Goal: Information Seeking & Learning: Learn about a topic

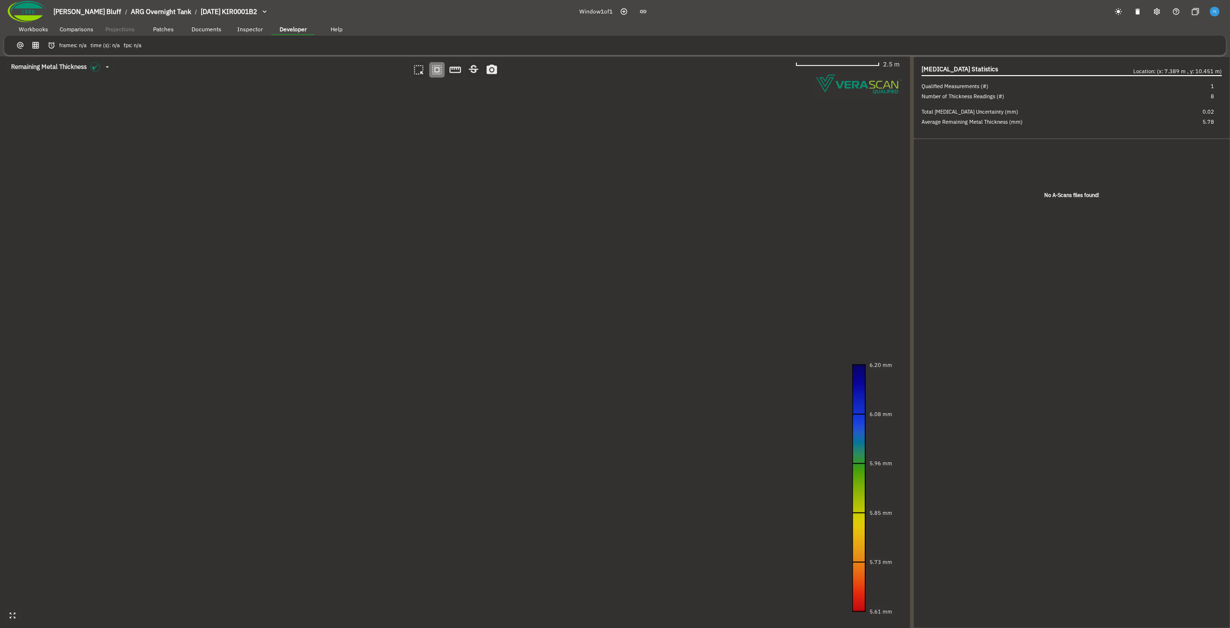
drag, startPoint x: 377, startPoint y: 214, endPoint x: 331, endPoint y: 203, distance: 47.5
click at [331, 203] on canvas at bounding box center [455, 341] width 910 height 571
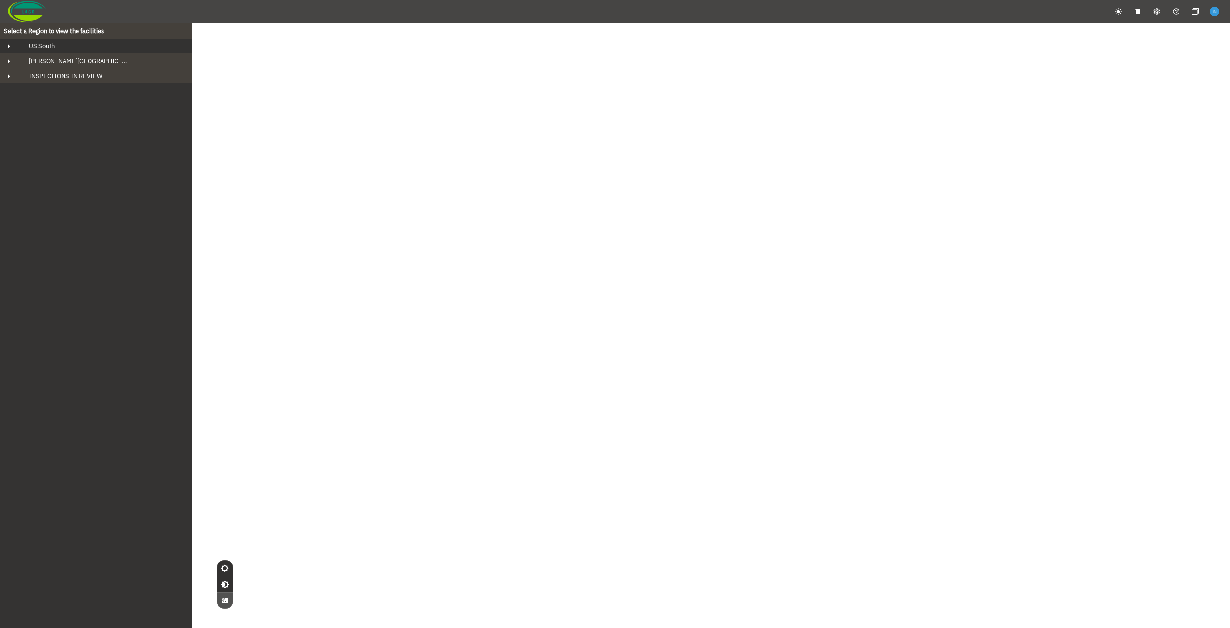
click at [44, 43] on span "US South" at bounding box center [38, 46] width 34 height 8
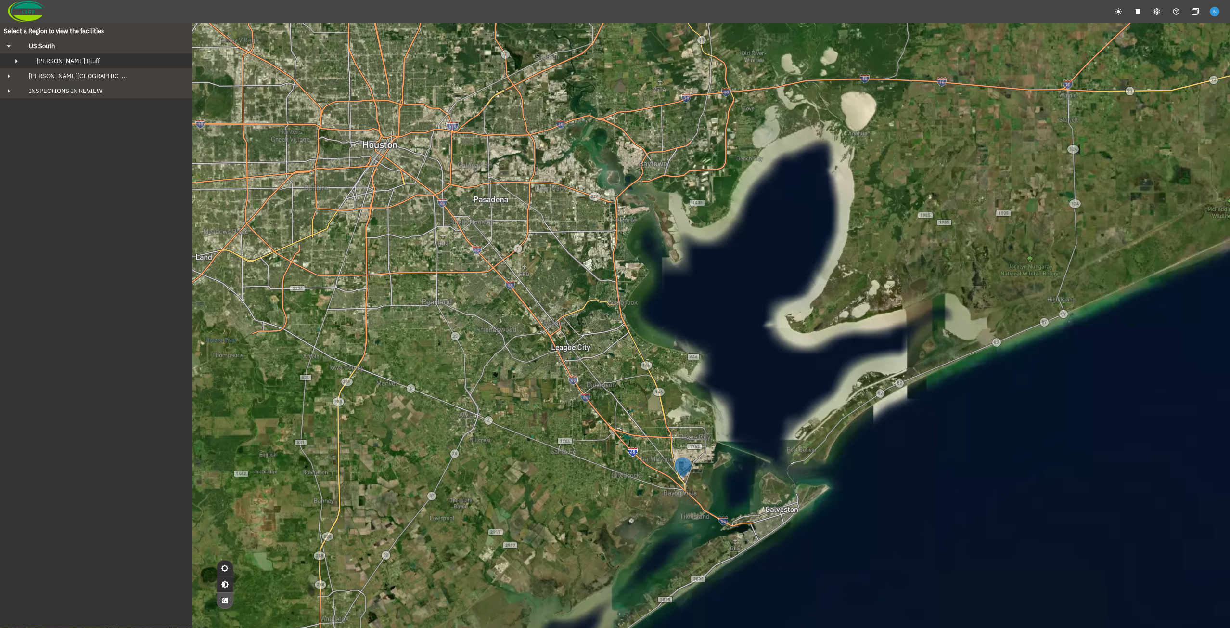
click at [67, 61] on span "[PERSON_NAME] Bluff" at bounding box center [68, 61] width 63 height 8
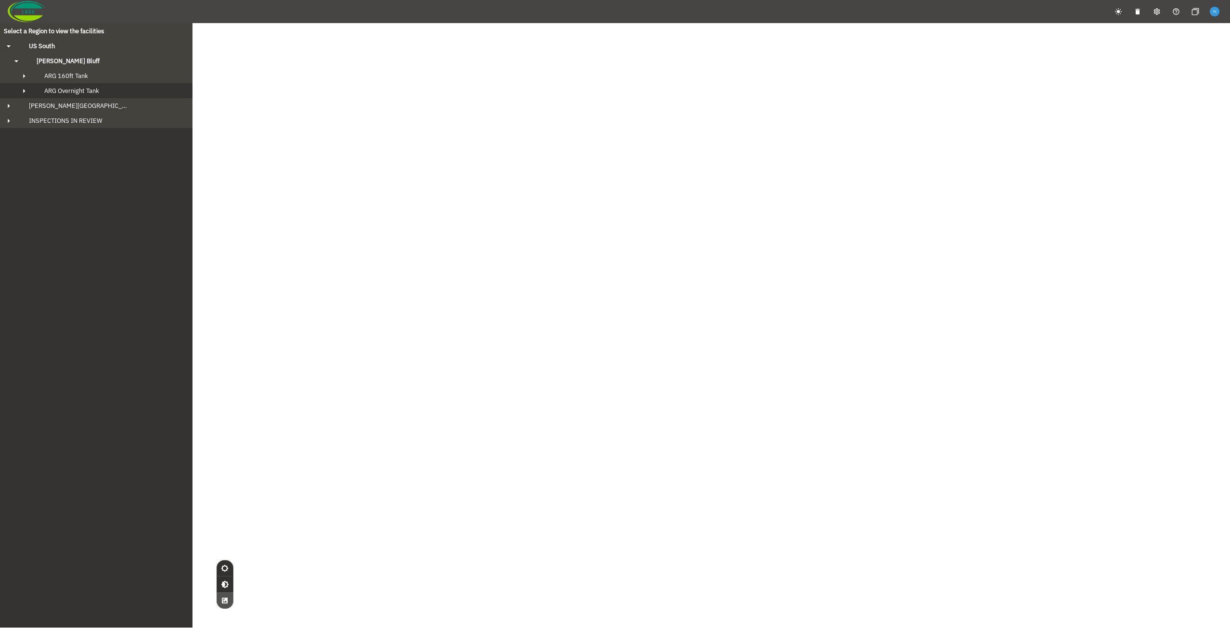
click at [87, 88] on span "ARG Overnight Tank" at bounding box center [71, 91] width 55 height 8
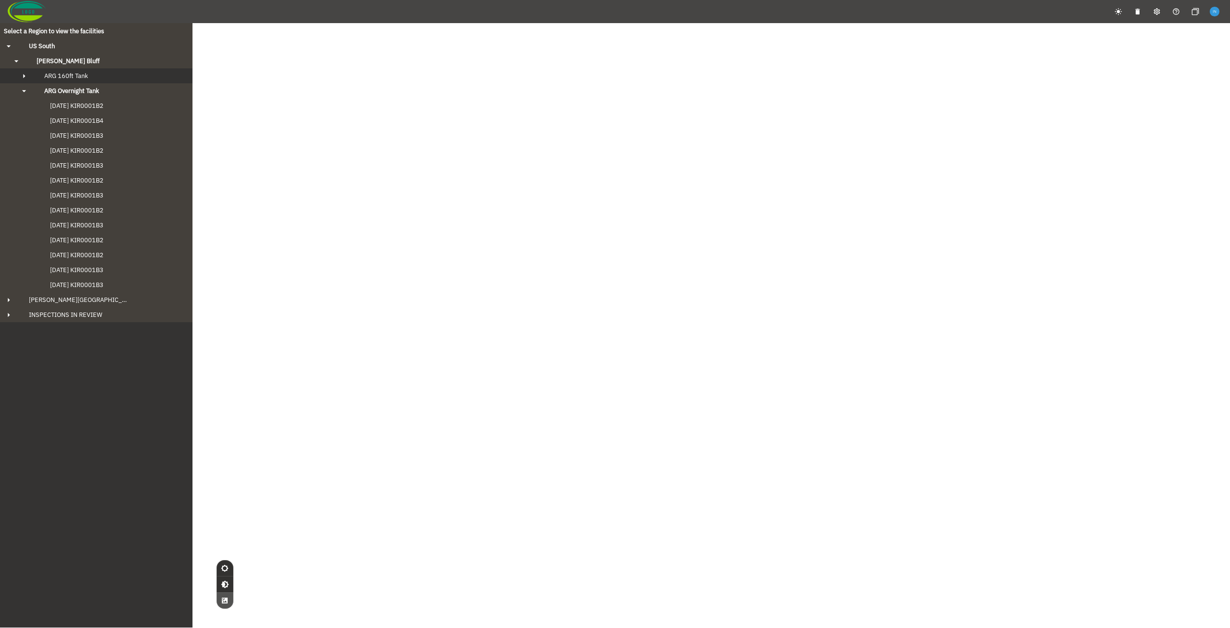
click at [90, 78] on div "ARG 160ft Tank" at bounding box center [105, 76] width 137 height 8
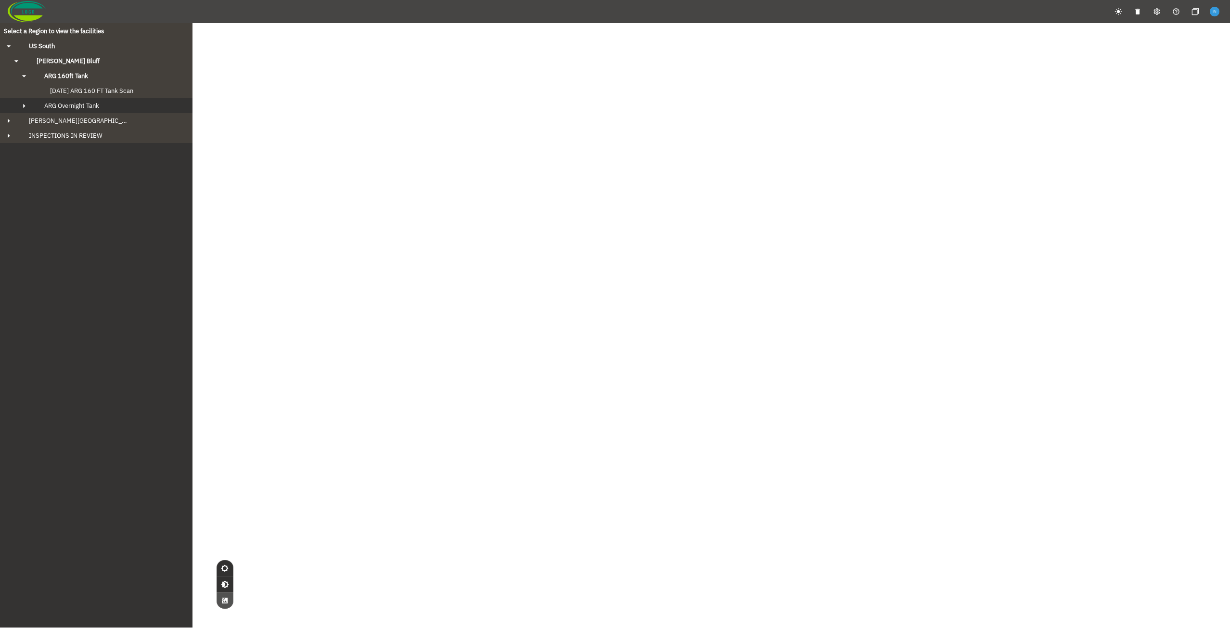
click at [102, 104] on div "ARG Overnight Tank" at bounding box center [105, 106] width 137 height 8
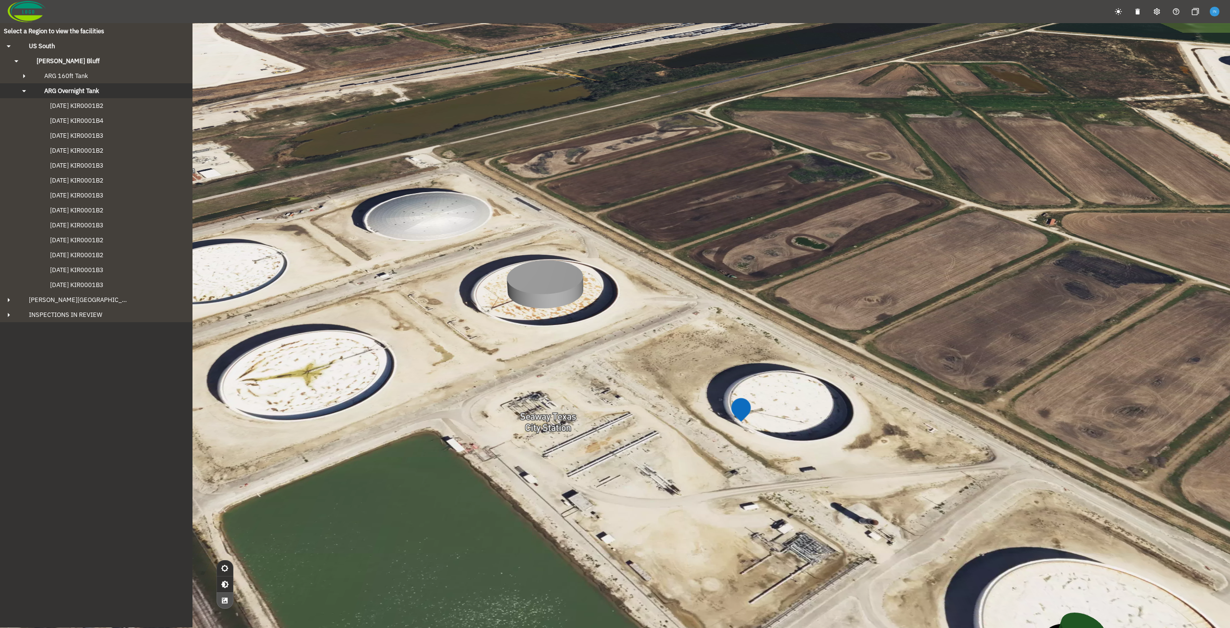
click at [102, 104] on span "[DATE] KIR0001B2" at bounding box center [67, 106] width 73 height 8
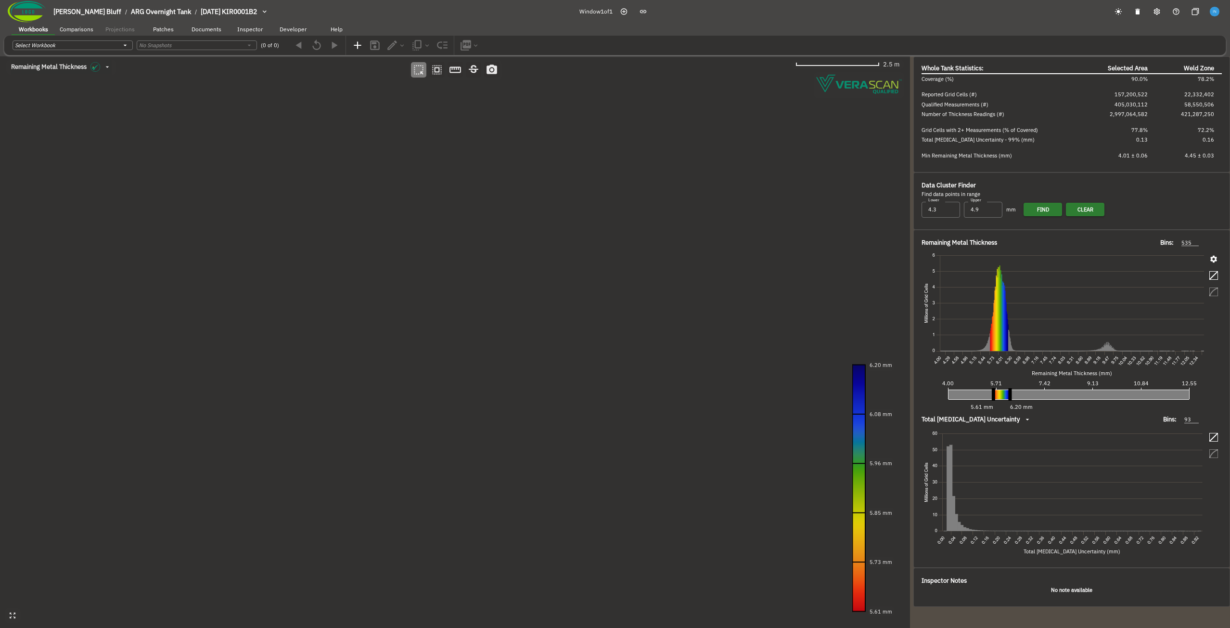
drag, startPoint x: 510, startPoint y: 247, endPoint x: 283, endPoint y: 251, distance: 227.2
click at [283, 251] on canvas at bounding box center [455, 341] width 910 height 571
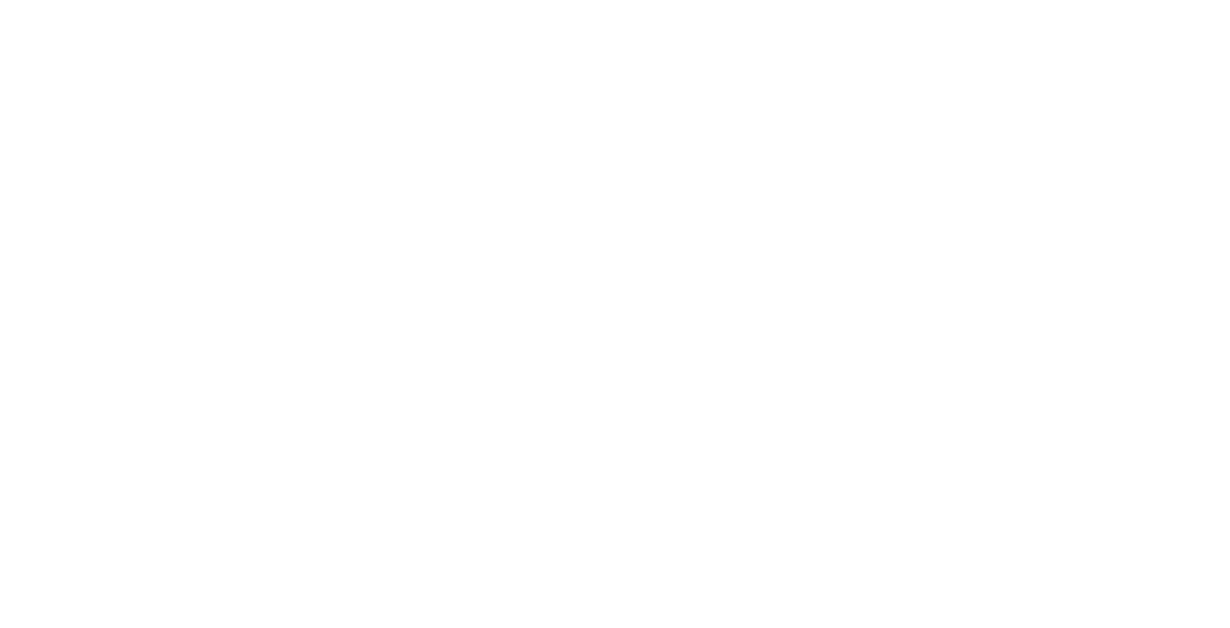
click at [217, 34] on html at bounding box center [615, 17] width 1230 height 34
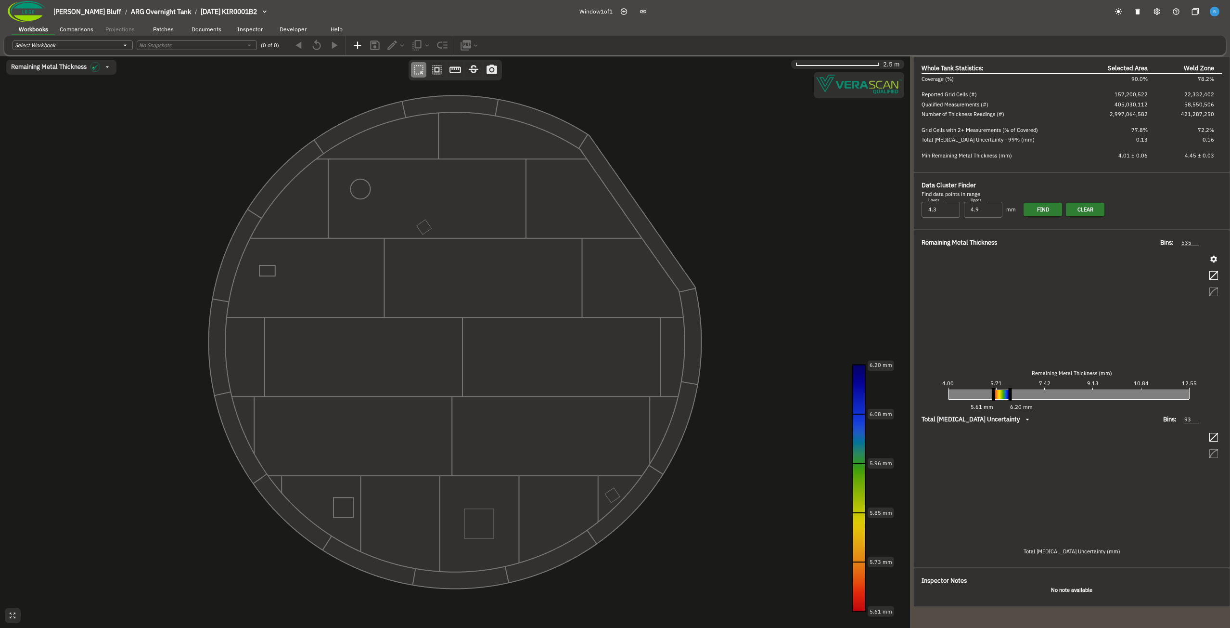
click at [162, 30] on span "Patches" at bounding box center [163, 29] width 21 height 7
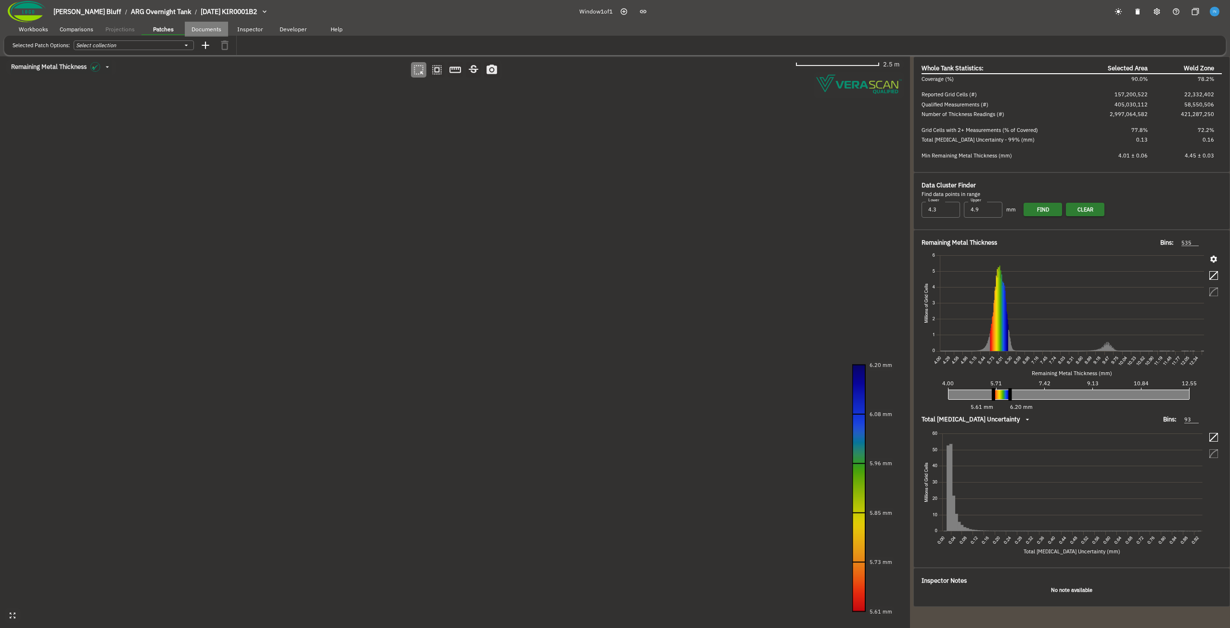
click at [199, 30] on span "Documents" at bounding box center [207, 29] width 30 height 7
click at [252, 29] on span "Inspector" at bounding box center [250, 29] width 26 height 7
click at [45, 28] on span "Workbooks" at bounding box center [33, 29] width 29 height 7
drag, startPoint x: 393, startPoint y: 231, endPoint x: 417, endPoint y: 225, distance: 25.1
click at [417, 225] on canvas at bounding box center [455, 341] width 910 height 571
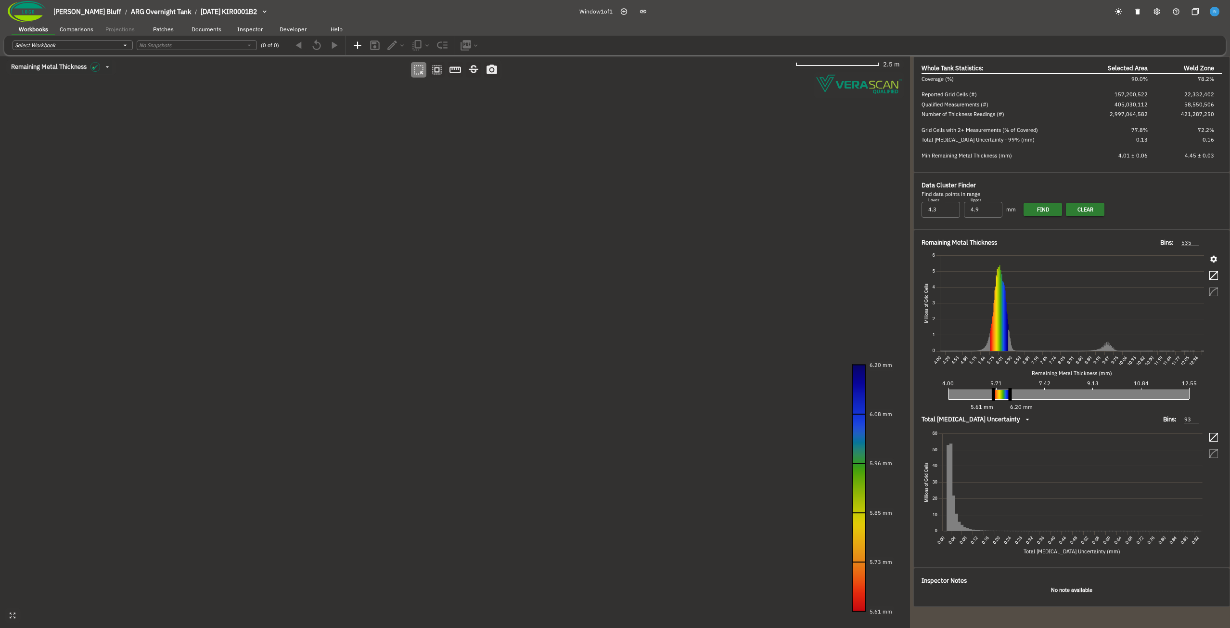
click at [302, 31] on span "Developer" at bounding box center [293, 29] width 27 height 7
click at [51, 47] on icon "button" at bounding box center [52, 45] width 8 height 8
drag, startPoint x: 369, startPoint y: 538, endPoint x: 231, endPoint y: 225, distance: 341.8
click at [231, 225] on canvas at bounding box center [455, 341] width 910 height 571
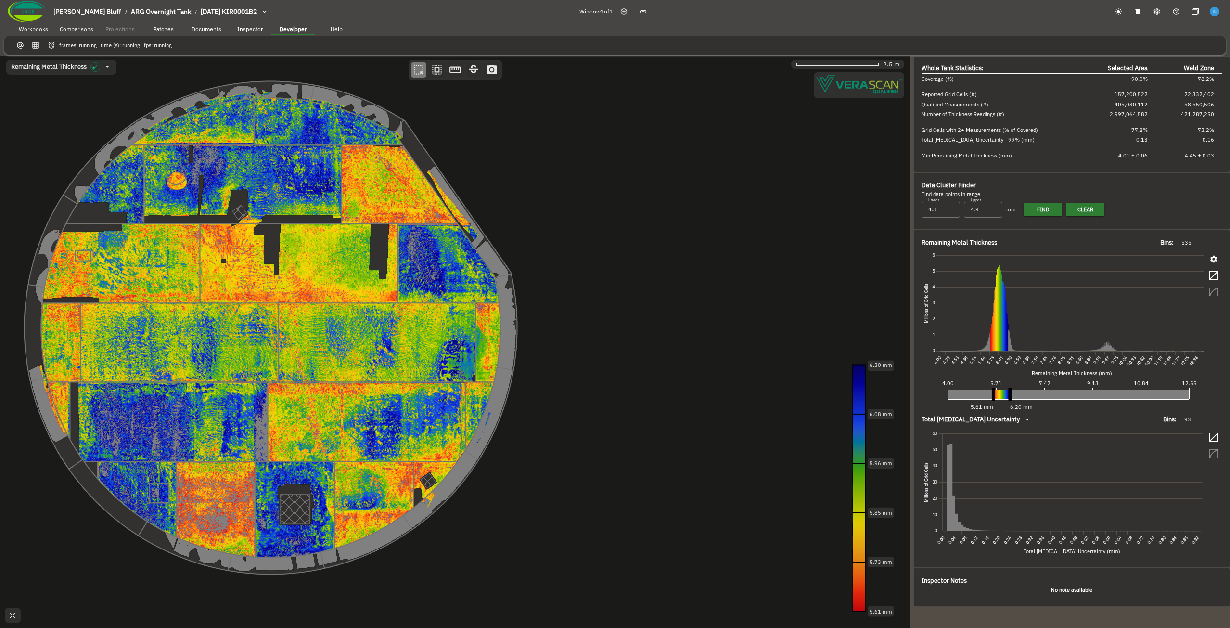
click at [55, 46] on icon "button" at bounding box center [52, 45] width 8 height 8
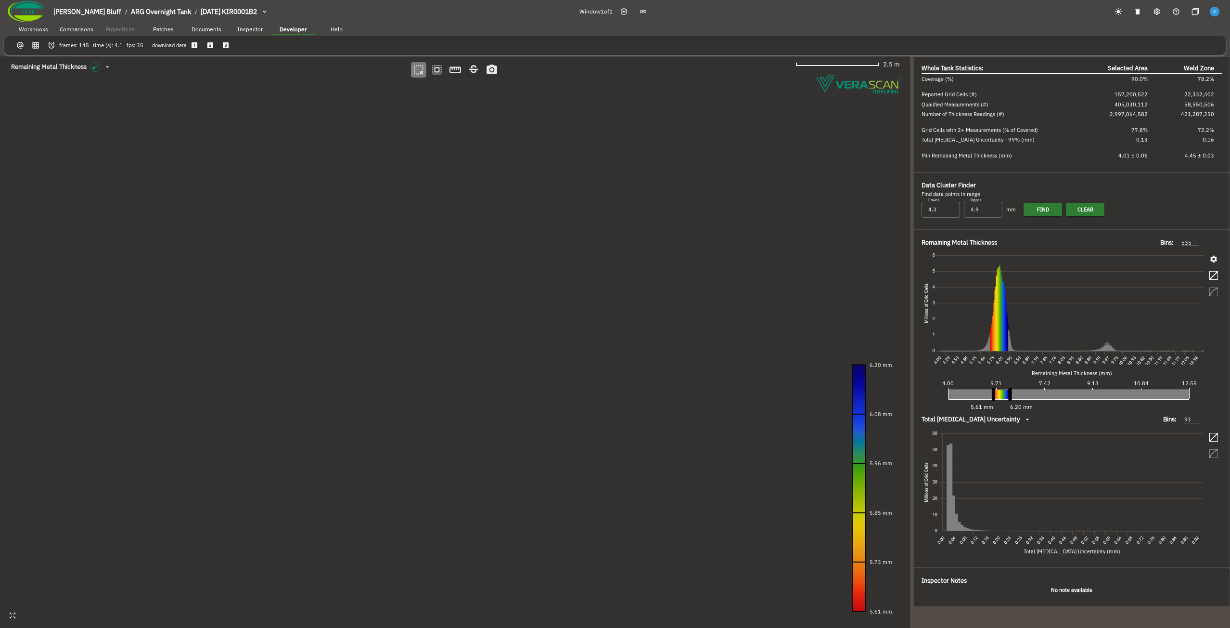
drag, startPoint x: 143, startPoint y: 187, endPoint x: 196, endPoint y: 207, distance: 56.0
click at [196, 207] on canvas at bounding box center [455, 341] width 910 height 571
click at [914, 334] on icon "button" at bounding box center [912, 335] width 8 height 8
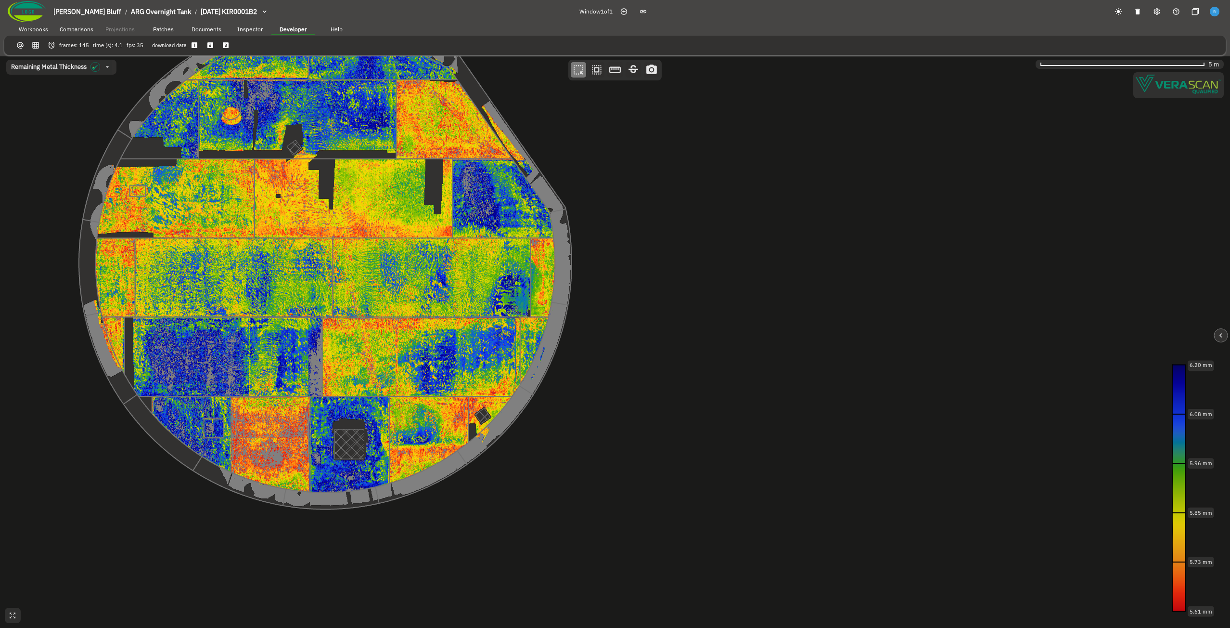
drag, startPoint x: 678, startPoint y: 289, endPoint x: 386, endPoint y: 211, distance: 302.2
click at [386, 211] on canvas at bounding box center [615, 341] width 1230 height 571
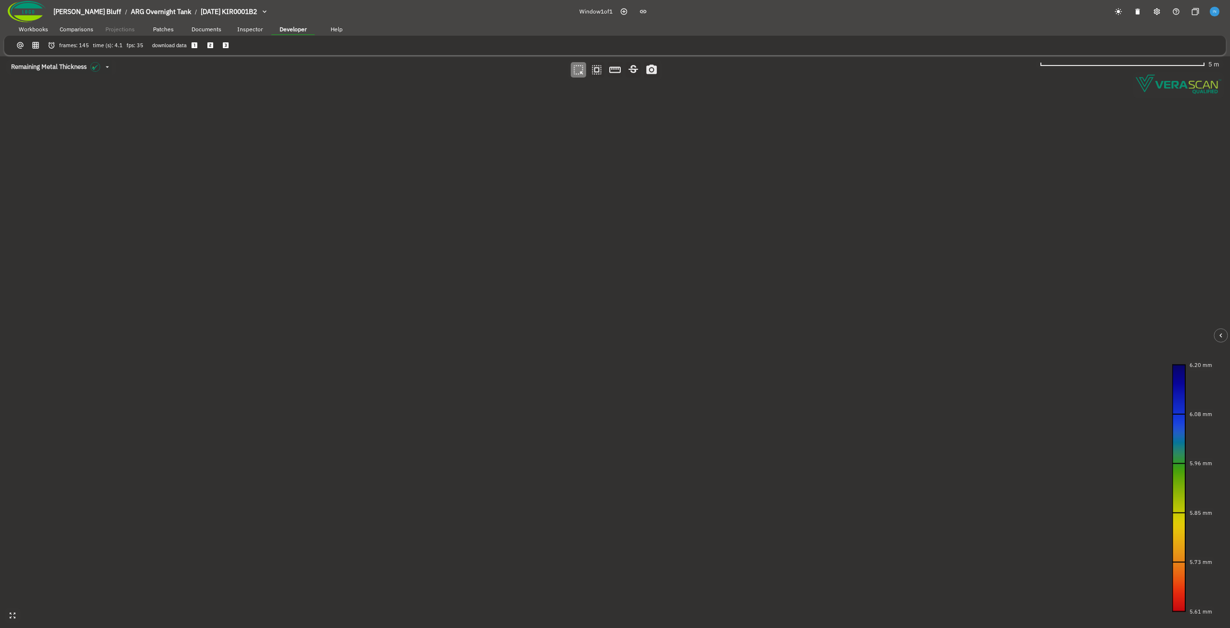
click at [50, 47] on icon "button" at bounding box center [52, 45] width 8 height 8
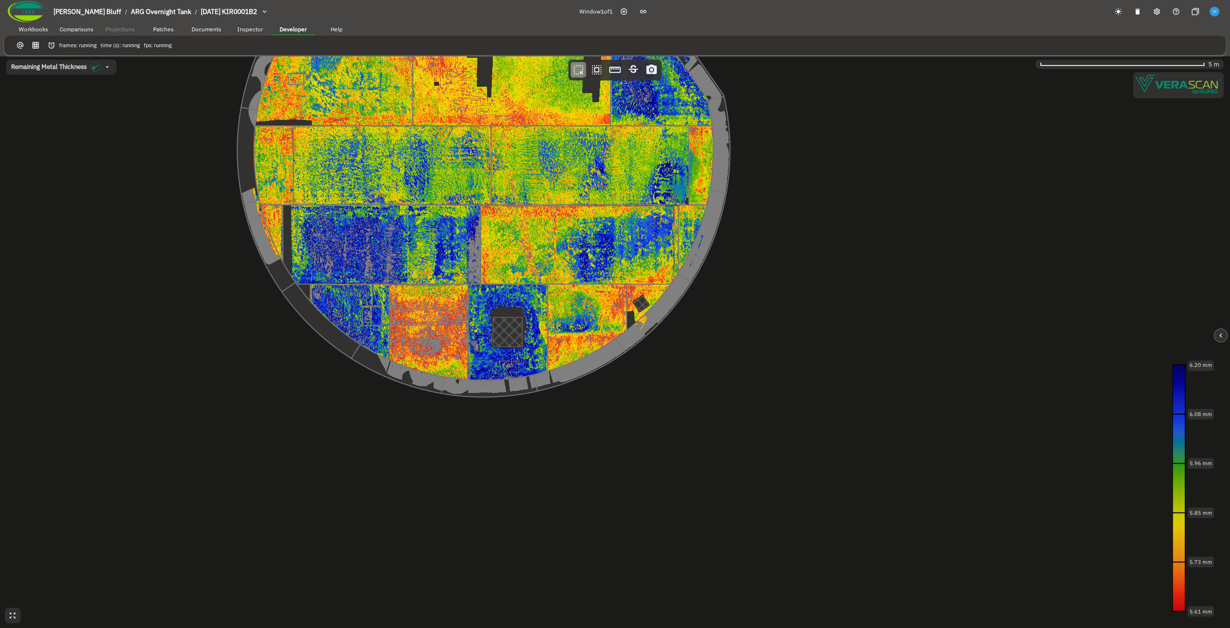
drag, startPoint x: 329, startPoint y: 223, endPoint x: 293, endPoint y: 237, distance: 38.3
click at [293, 237] on canvas at bounding box center [615, 341] width 1230 height 571
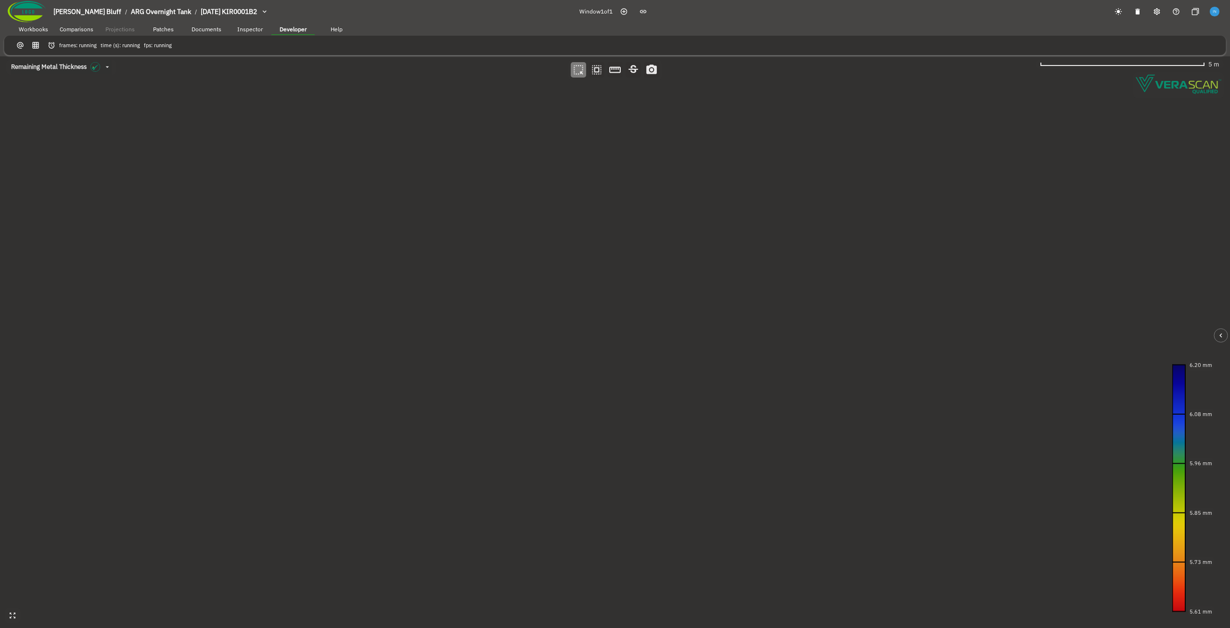
click at [55, 49] on icon "button" at bounding box center [52, 45] width 8 height 8
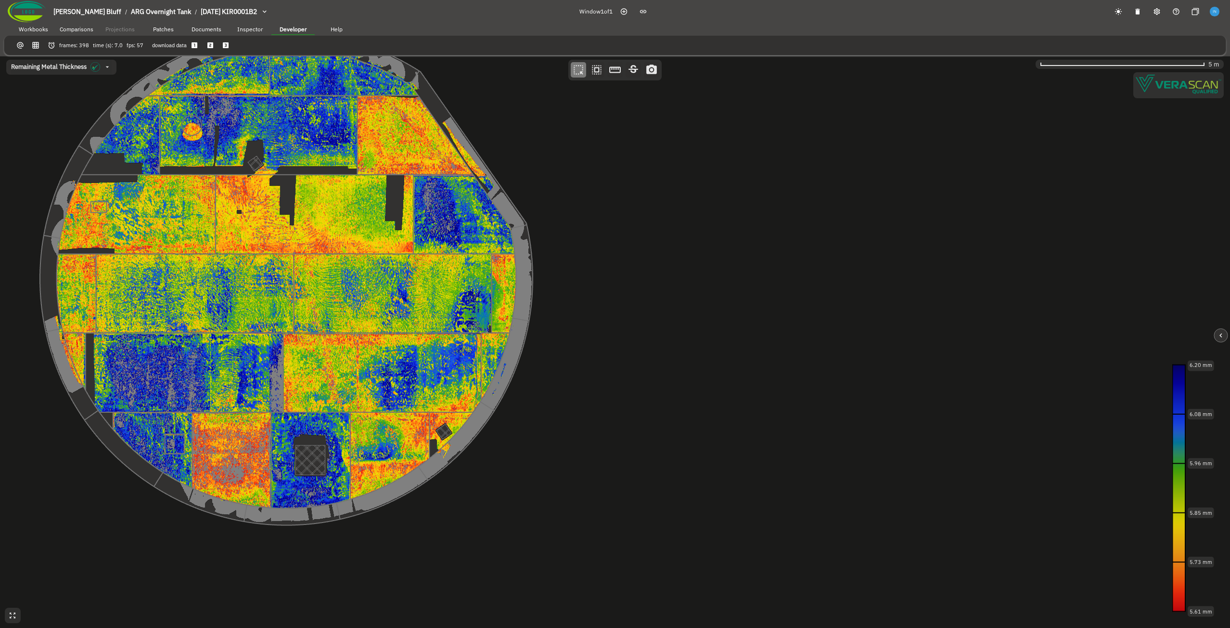
drag, startPoint x: 129, startPoint y: 190, endPoint x: 198, endPoint y: 229, distance: 78.7
click at [198, 229] on canvas at bounding box center [615, 341] width 1230 height 571
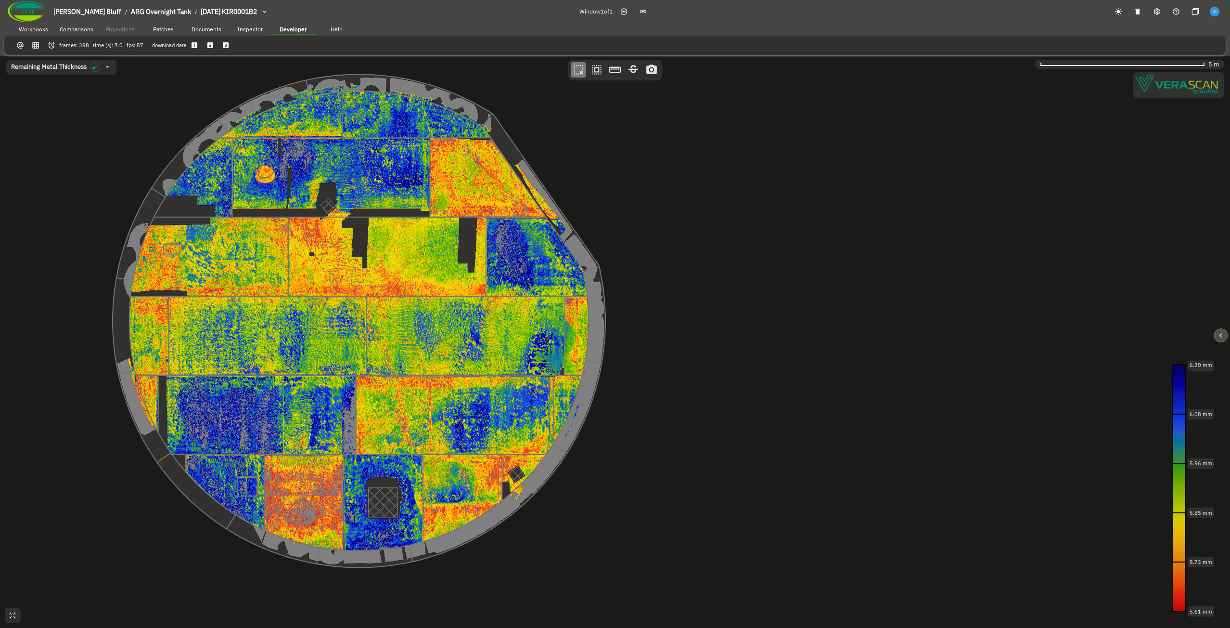
click at [1216, 338] on button "button" at bounding box center [1221, 335] width 14 height 14
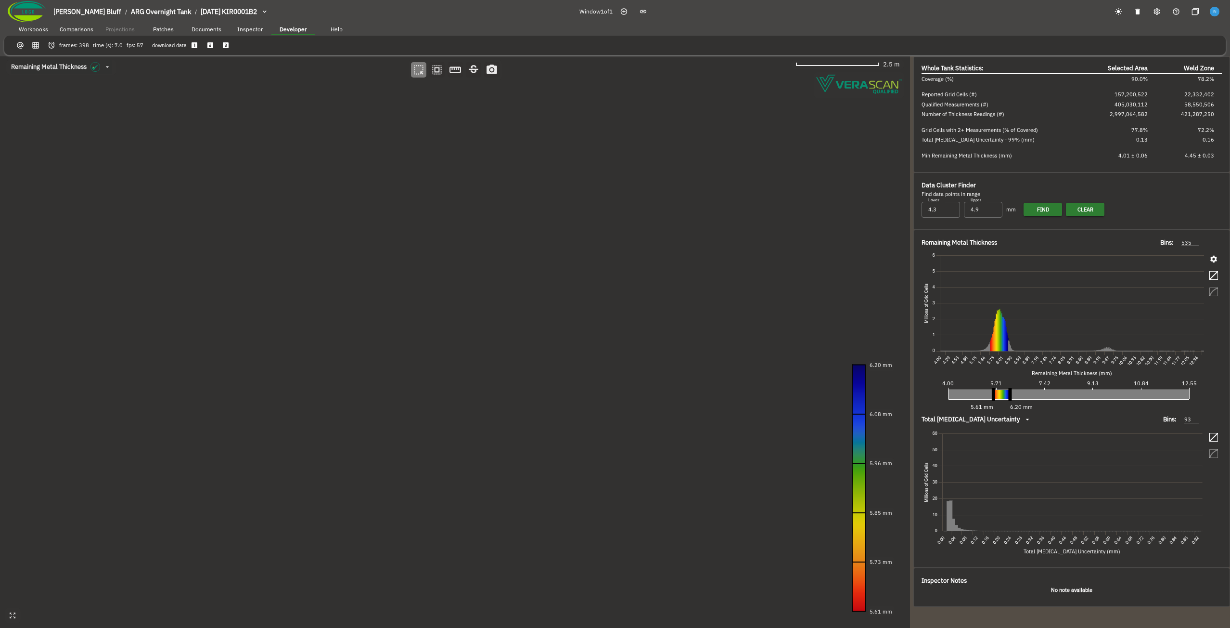
drag, startPoint x: 475, startPoint y: 277, endPoint x: 399, endPoint y: 277, distance: 75.6
click at [399, 277] on canvas at bounding box center [455, 341] width 910 height 571
drag, startPoint x: 342, startPoint y: 277, endPoint x: 377, endPoint y: 279, distance: 35.6
click at [377, 279] on canvas at bounding box center [455, 341] width 910 height 571
drag, startPoint x: 321, startPoint y: 307, endPoint x: 107, endPoint y: 303, distance: 213.7
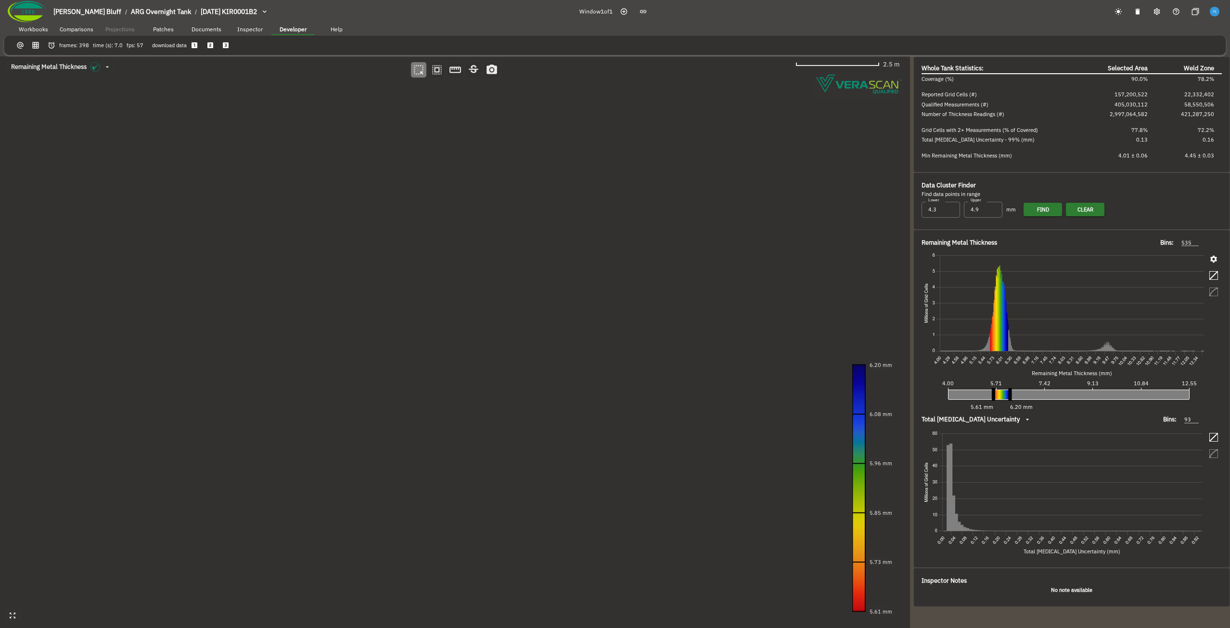
click at [107, 303] on canvas at bounding box center [455, 341] width 910 height 571
drag, startPoint x: 305, startPoint y: 221, endPoint x: 303, endPoint y: 188, distance: 32.8
click at [303, 188] on canvas at bounding box center [455, 341] width 910 height 571
click at [236, 207] on canvas at bounding box center [455, 341] width 910 height 571
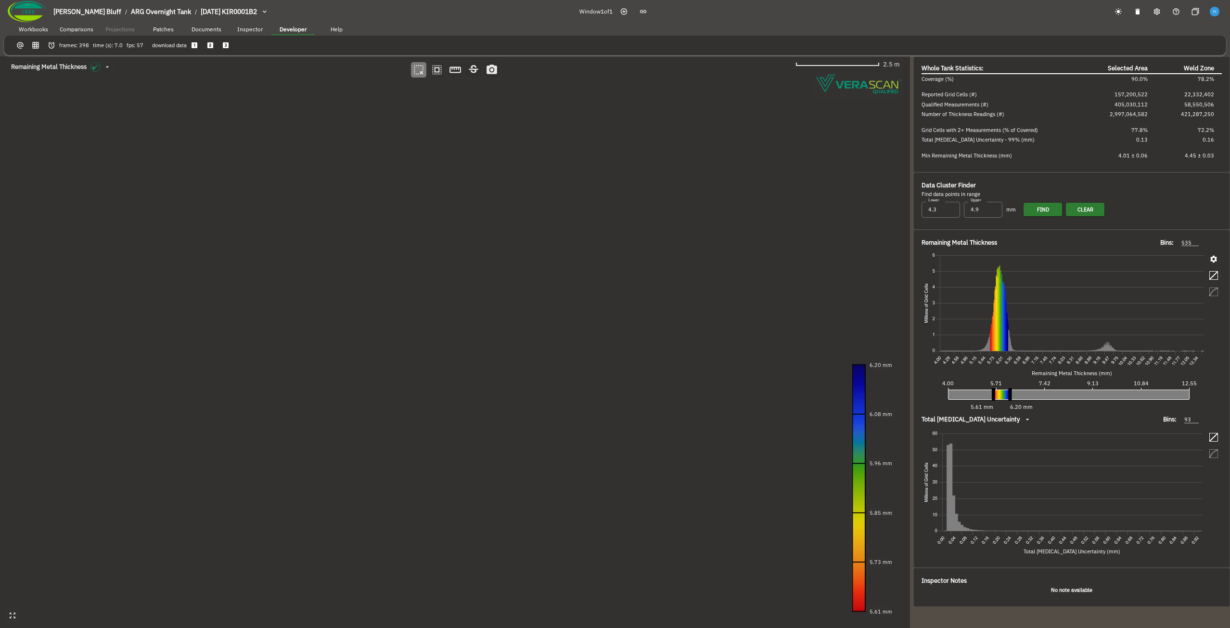
click at [292, 272] on canvas at bounding box center [455, 341] width 910 height 571
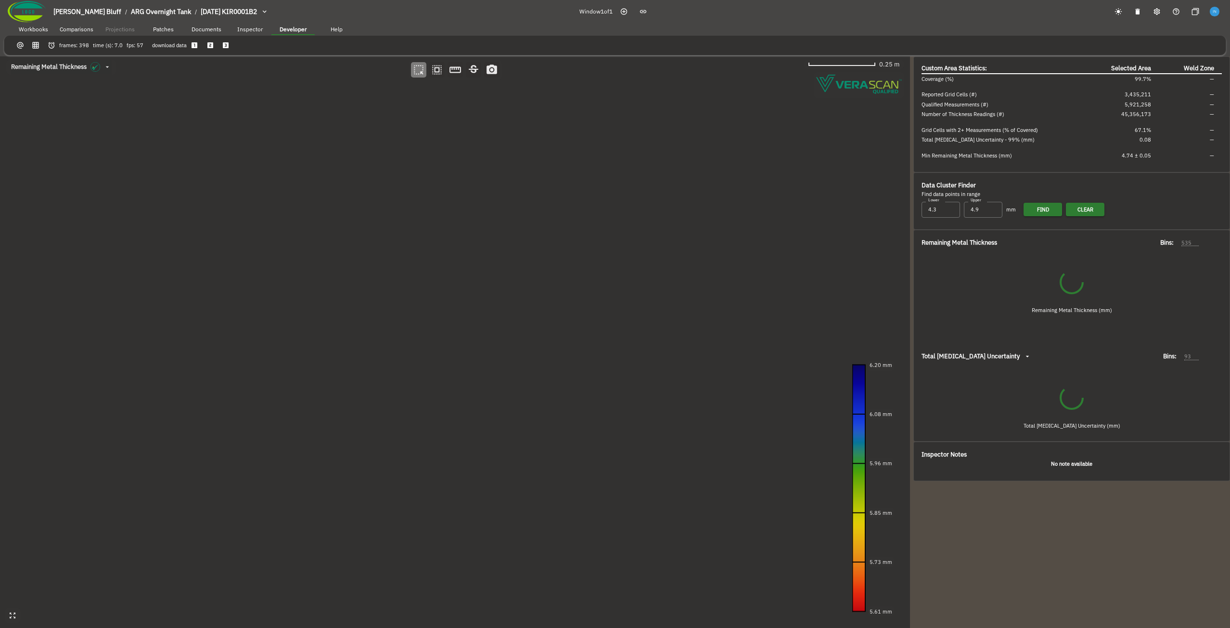
type input "98"
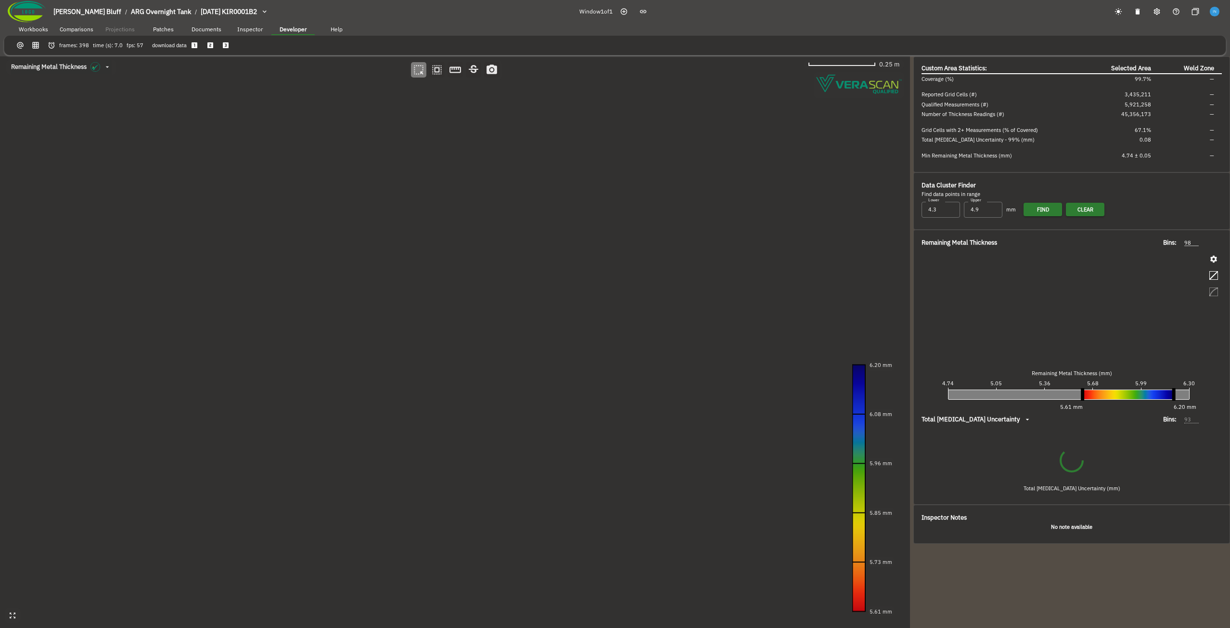
type input "52"
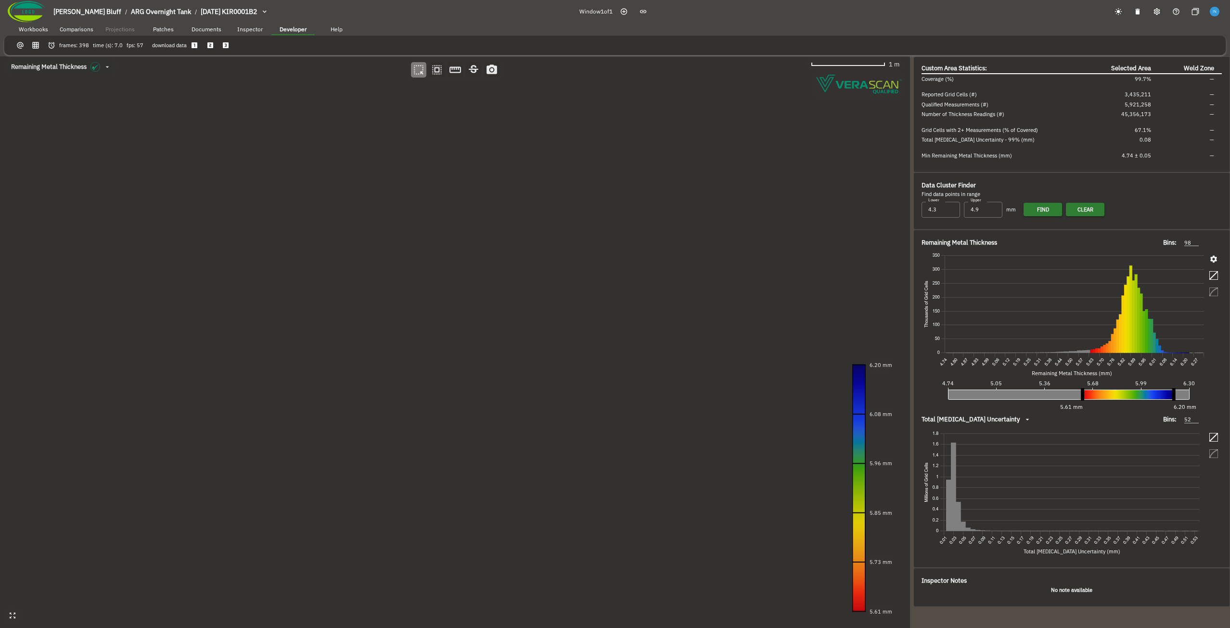
drag, startPoint x: 165, startPoint y: 376, endPoint x: 411, endPoint y: 347, distance: 248.2
click at [411, 347] on canvas at bounding box center [455, 341] width 910 height 571
drag, startPoint x: 182, startPoint y: 330, endPoint x: 327, endPoint y: 279, distance: 153.1
click at [327, 279] on canvas at bounding box center [455, 341] width 910 height 571
drag, startPoint x: 364, startPoint y: 490, endPoint x: 351, endPoint y: 277, distance: 214.1
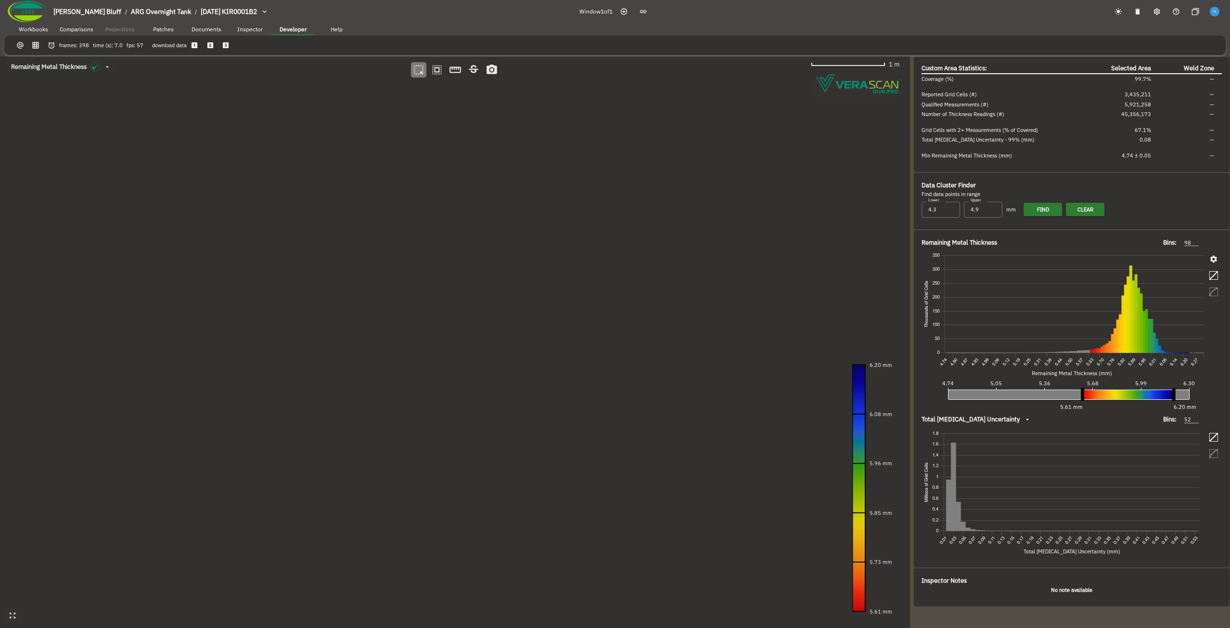
click at [351, 277] on canvas at bounding box center [455, 341] width 910 height 571
click at [270, 210] on canvas at bounding box center [455, 341] width 910 height 571
click at [269, 210] on canvas at bounding box center [455, 341] width 910 height 571
click at [429, 281] on canvas at bounding box center [455, 341] width 910 height 571
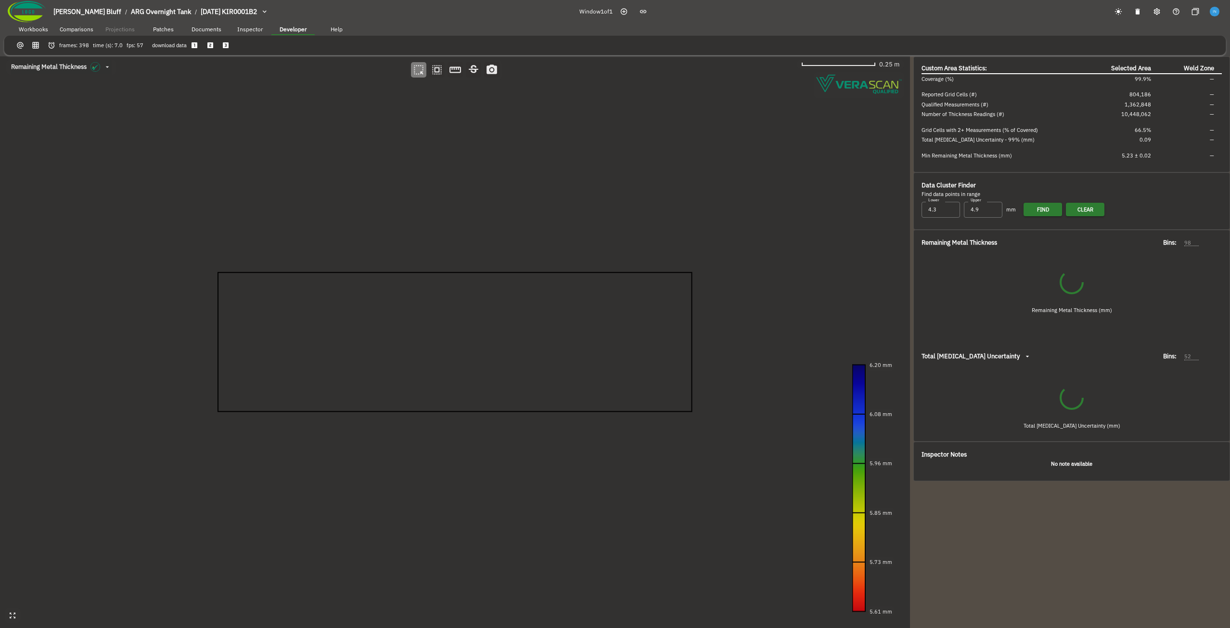
click at [143, 168] on canvas at bounding box center [455, 341] width 910 height 571
type input "67"
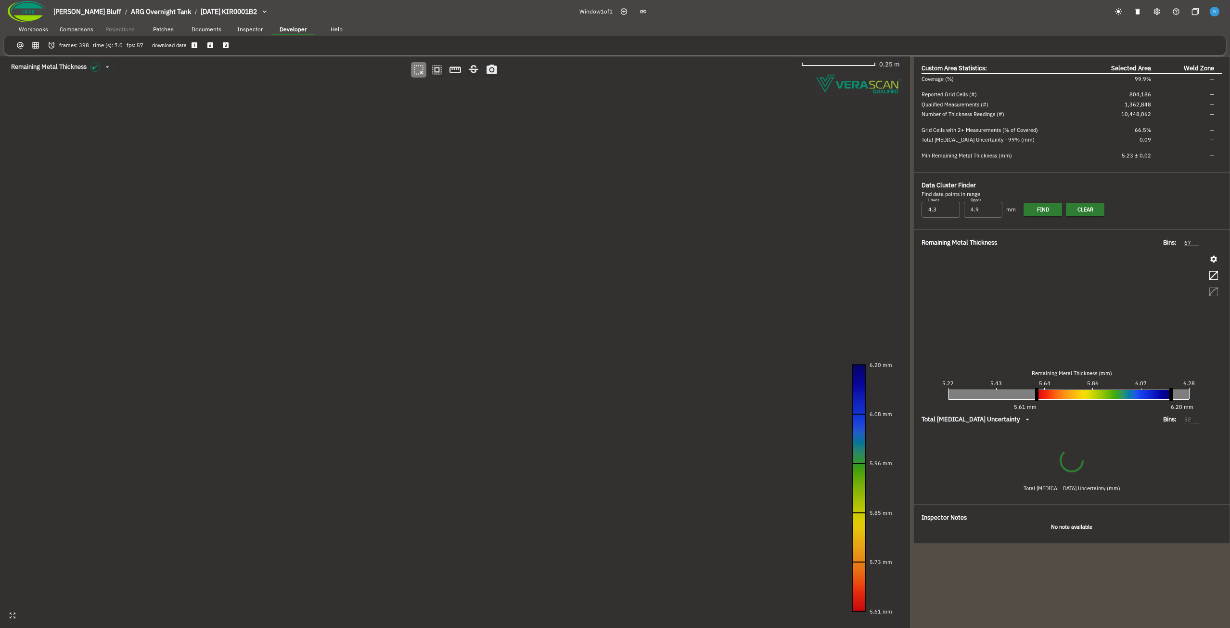
type input "50"
click at [659, 374] on canvas at bounding box center [455, 341] width 910 height 571
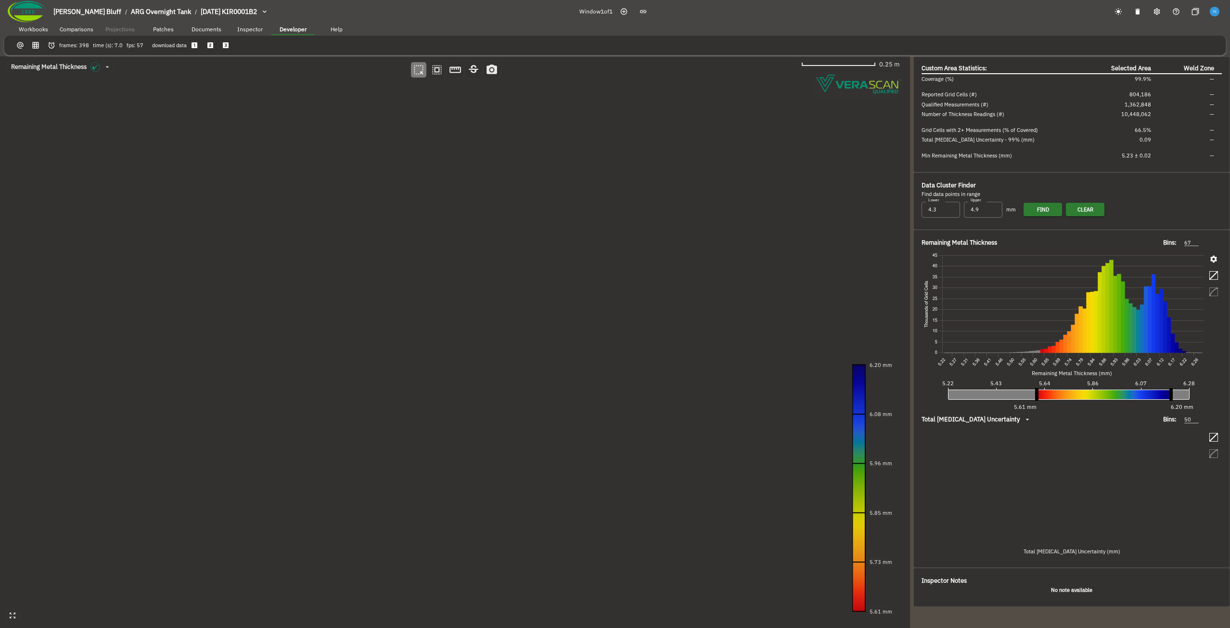
click at [659, 374] on canvas at bounding box center [455, 341] width 910 height 571
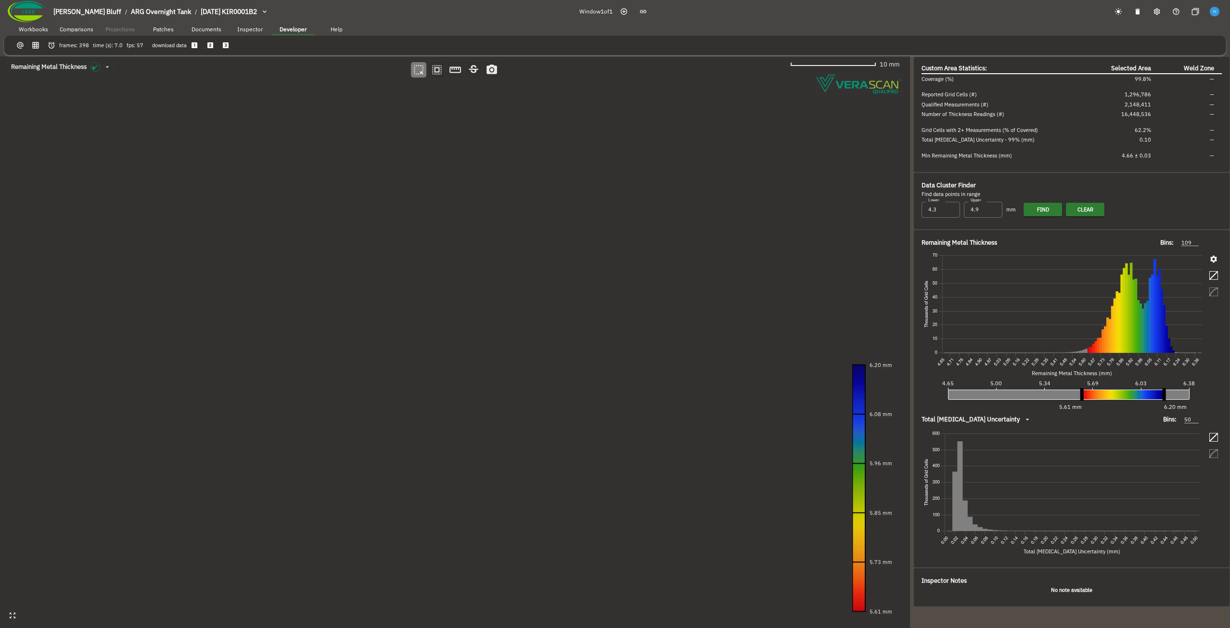
click at [374, 206] on canvas at bounding box center [455, 341] width 910 height 571
click at [411, 248] on canvas at bounding box center [455, 341] width 910 height 571
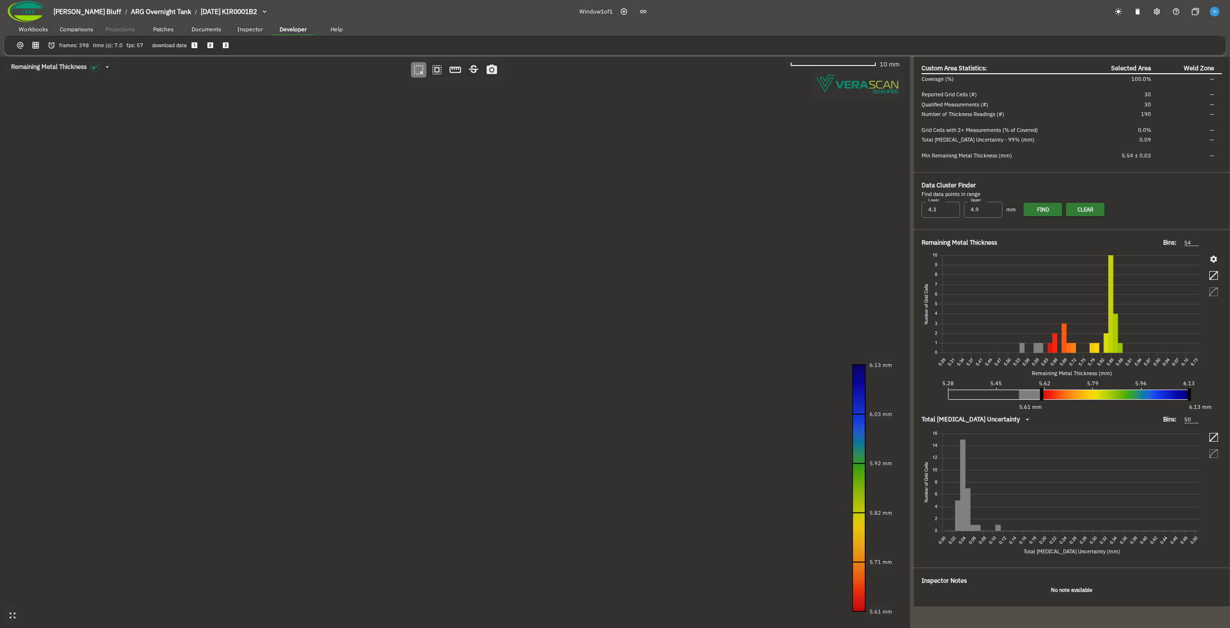
drag, startPoint x: 569, startPoint y: 293, endPoint x: 386, endPoint y: 298, distance: 183.0
click at [386, 298] on canvas at bounding box center [455, 341] width 910 height 571
click at [479, 226] on canvas at bounding box center [455, 341] width 910 height 571
click at [511, 285] on canvas at bounding box center [455, 341] width 910 height 571
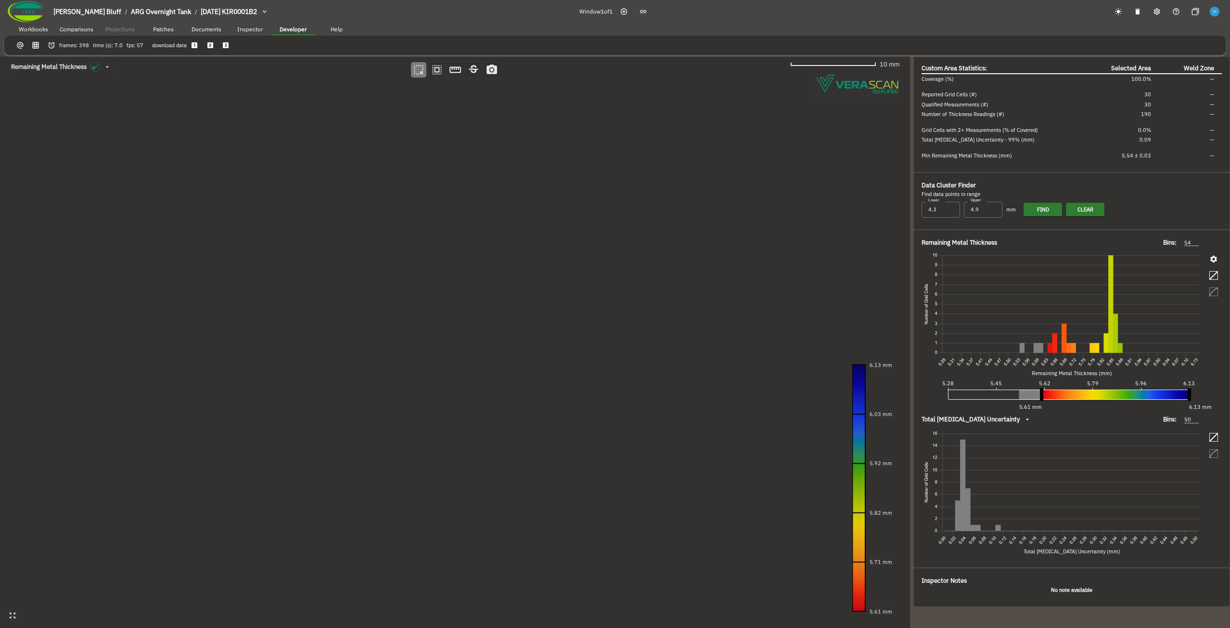
click at [511, 285] on canvas at bounding box center [455, 341] width 910 height 571
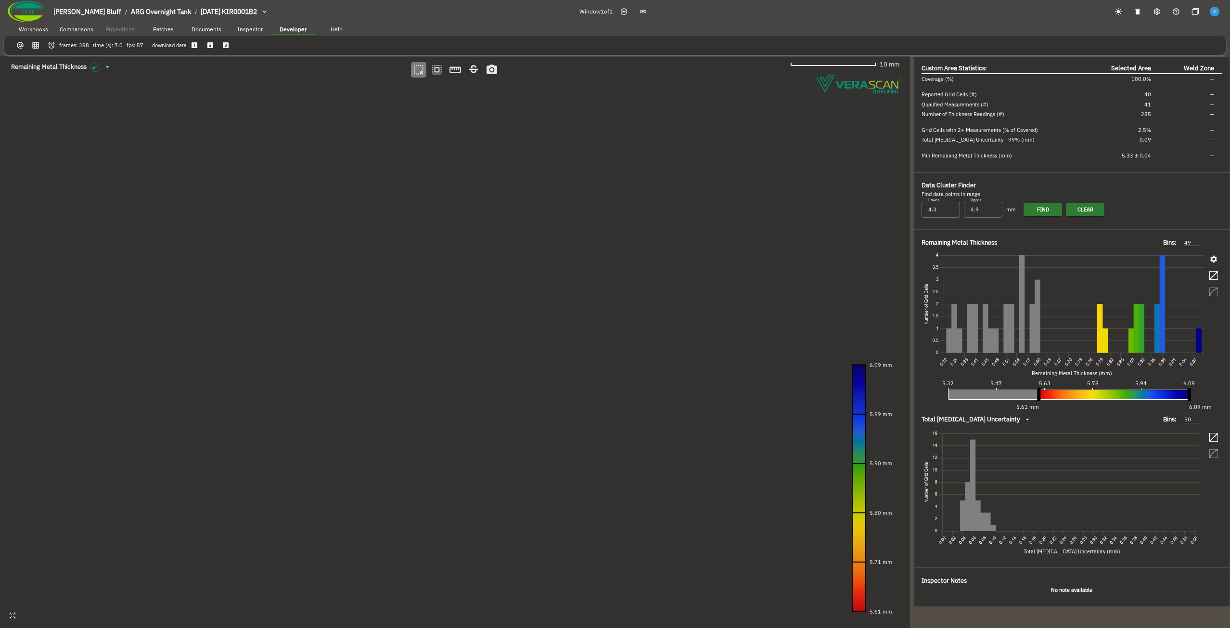
drag, startPoint x: 547, startPoint y: 305, endPoint x: 411, endPoint y: 303, distance: 136.7
click at [411, 303] on canvas at bounding box center [455, 341] width 910 height 571
click at [1216, 261] on icon "button" at bounding box center [1213, 259] width 7 height 7
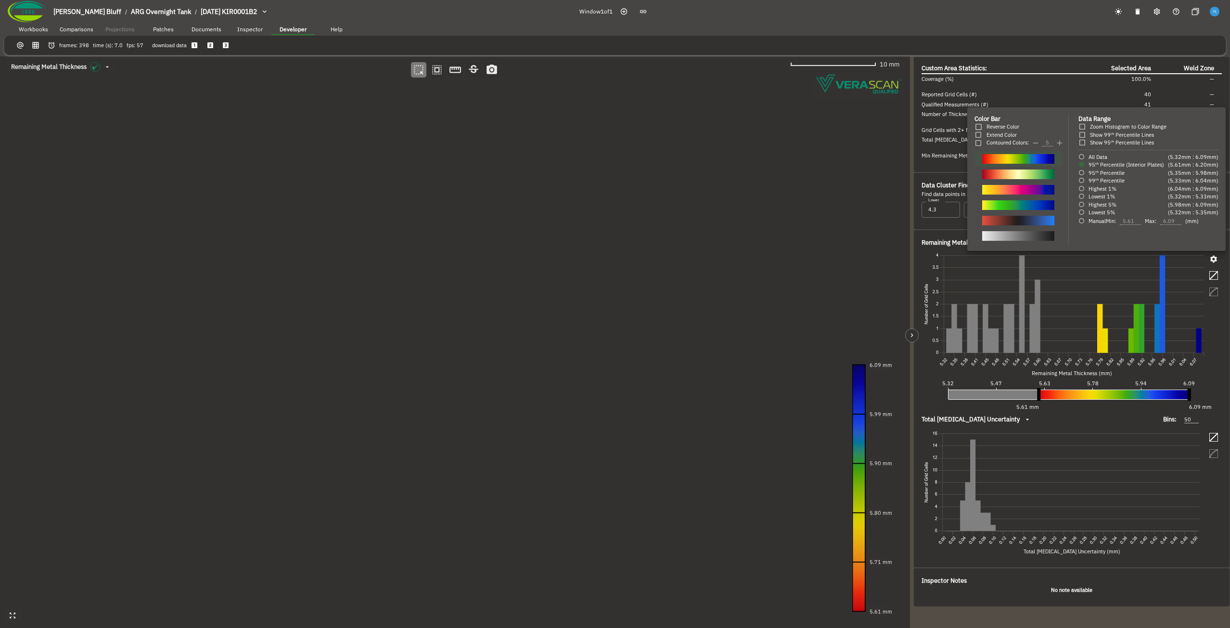
click at [1216, 261] on div at bounding box center [615, 314] width 1230 height 628
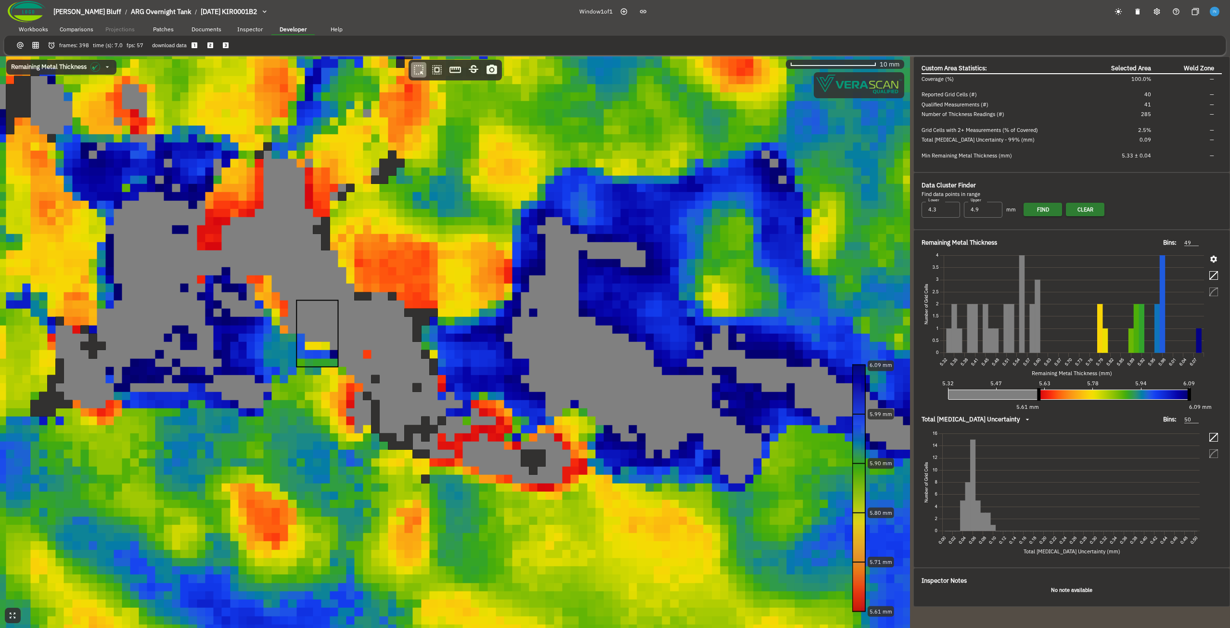
drag, startPoint x: 393, startPoint y: 334, endPoint x: 380, endPoint y: 334, distance: 13.0
click at [380, 334] on canvas at bounding box center [455, 341] width 910 height 571
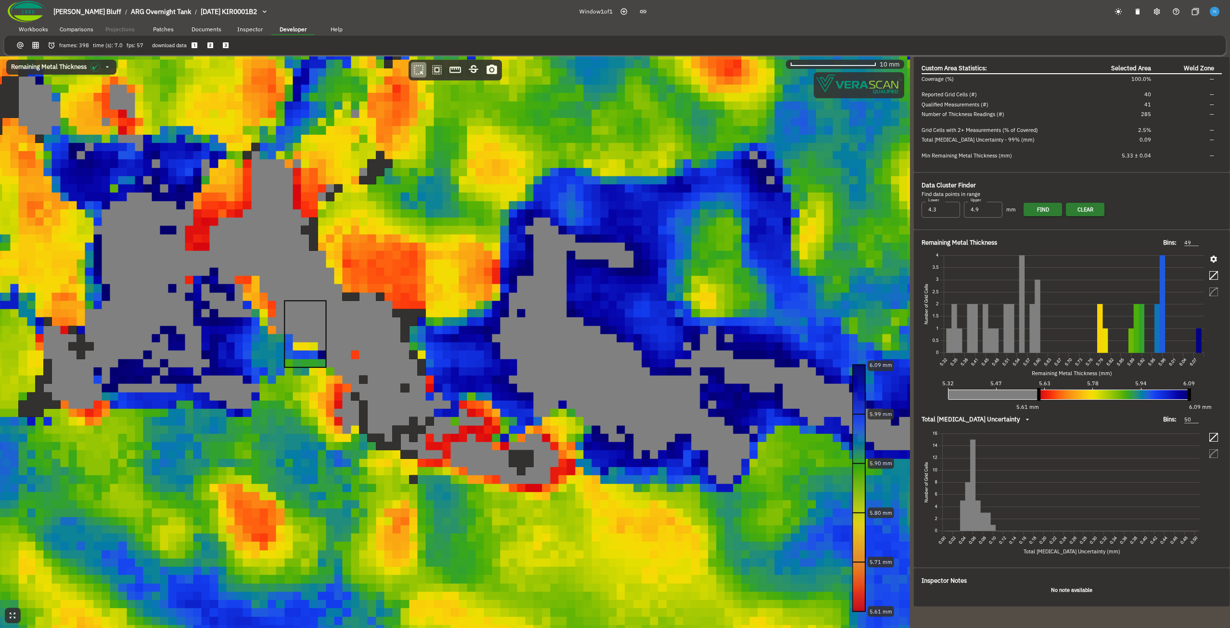
click at [187, 228] on canvas at bounding box center [455, 341] width 910 height 571
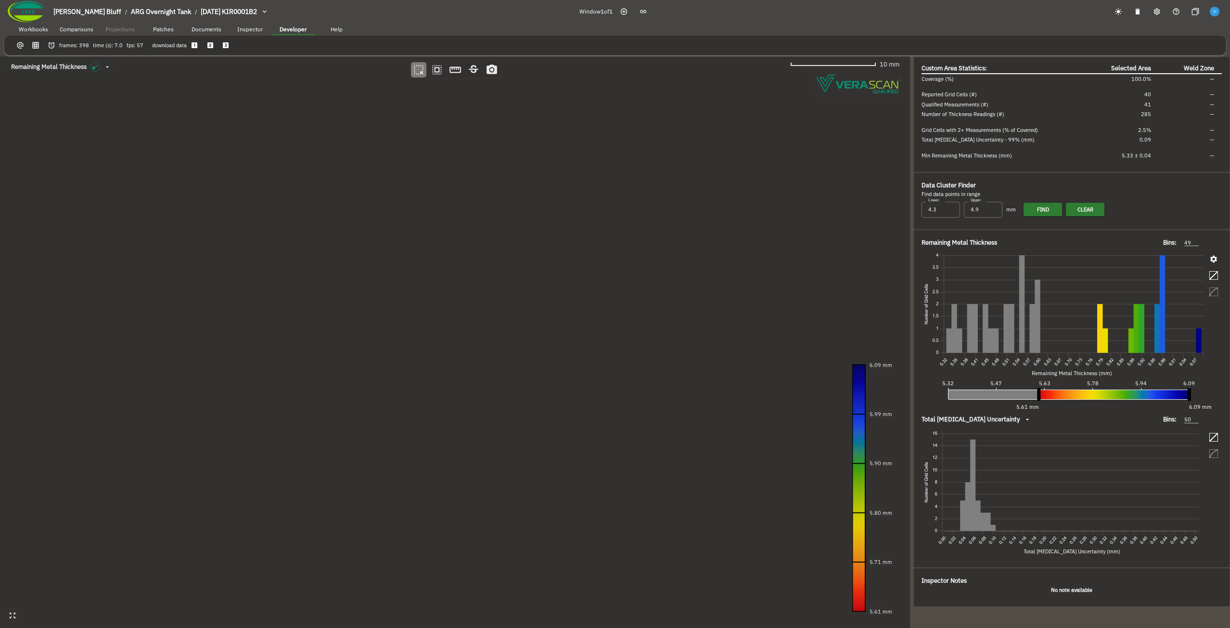
click at [428, 405] on canvas at bounding box center [455, 341] width 910 height 571
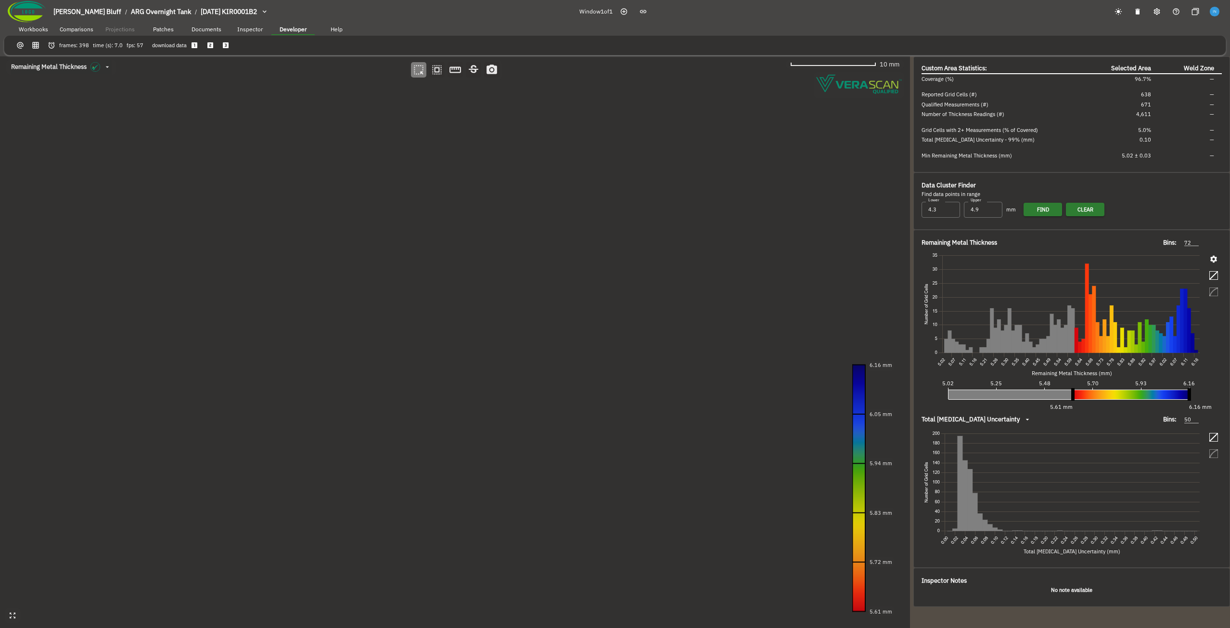
drag, startPoint x: 360, startPoint y: 482, endPoint x: 408, endPoint y: 395, distance: 100.2
click at [408, 395] on canvas at bounding box center [455, 341] width 910 height 571
click at [204, 335] on canvas at bounding box center [455, 341] width 910 height 571
click at [592, 459] on canvas at bounding box center [455, 341] width 910 height 571
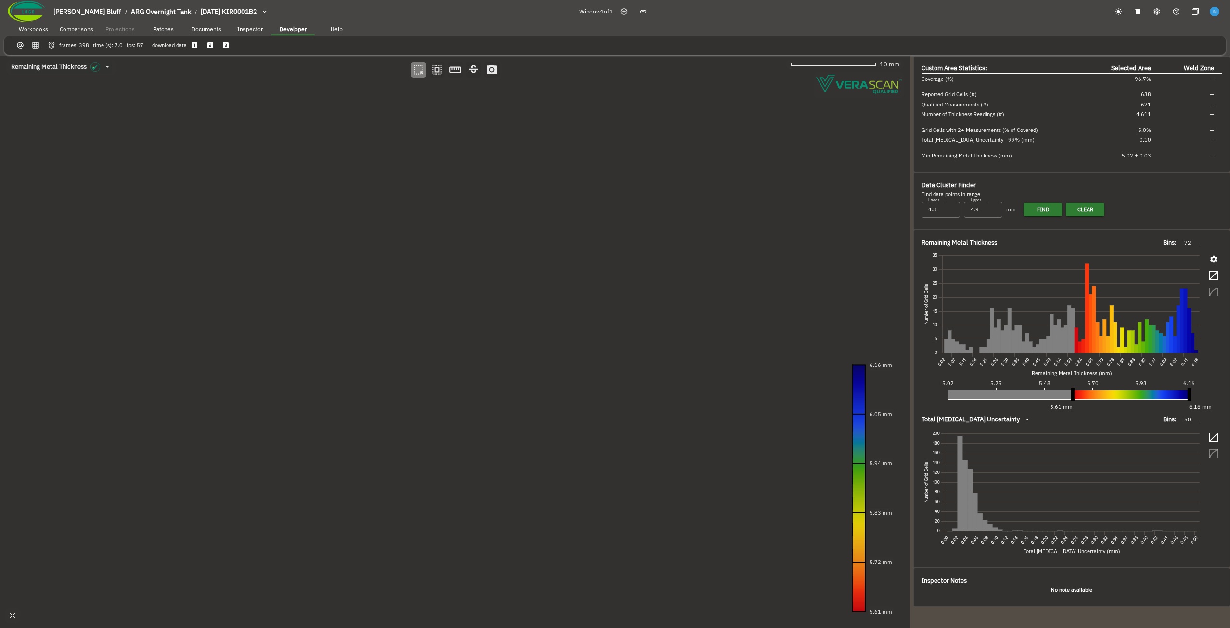
click at [592, 459] on canvas at bounding box center [455, 341] width 910 height 571
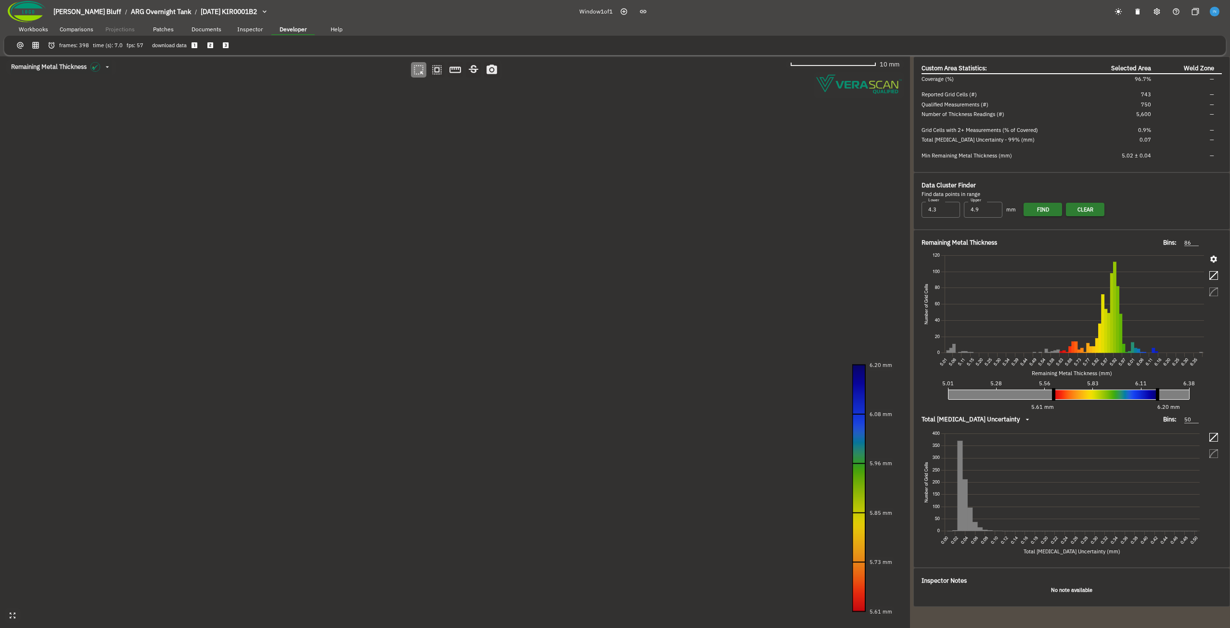
drag, startPoint x: 370, startPoint y: 195, endPoint x: 371, endPoint y: 430, distance: 234.9
click at [371, 430] on canvas at bounding box center [455, 341] width 910 height 571
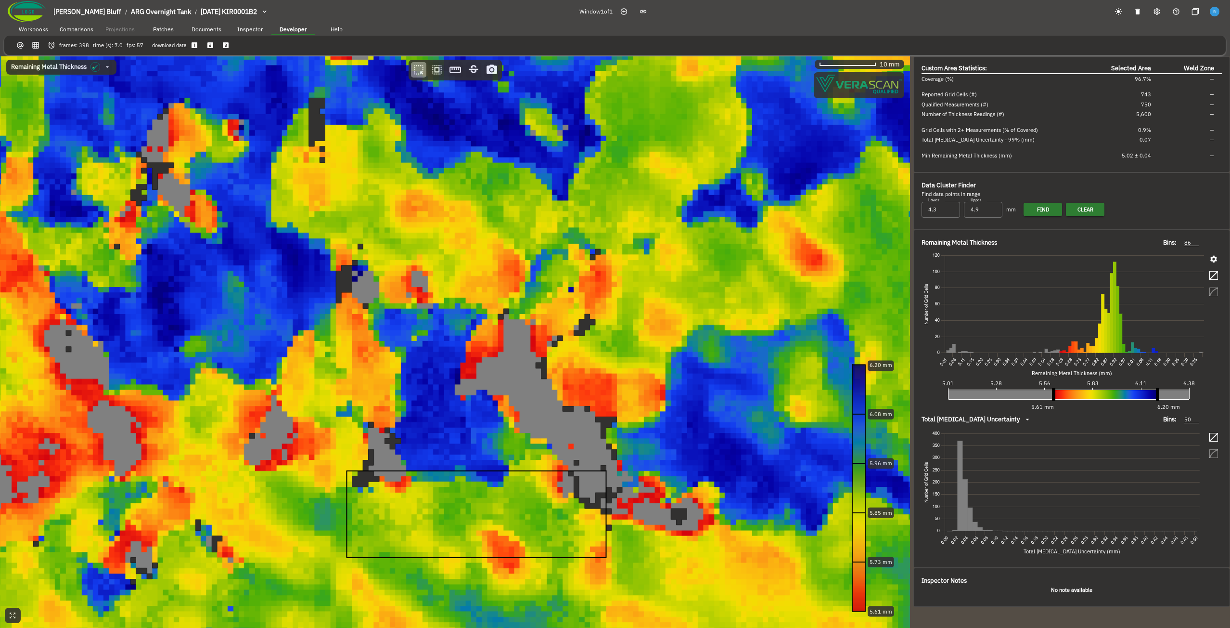
click at [511, 360] on canvas at bounding box center [455, 341] width 910 height 571
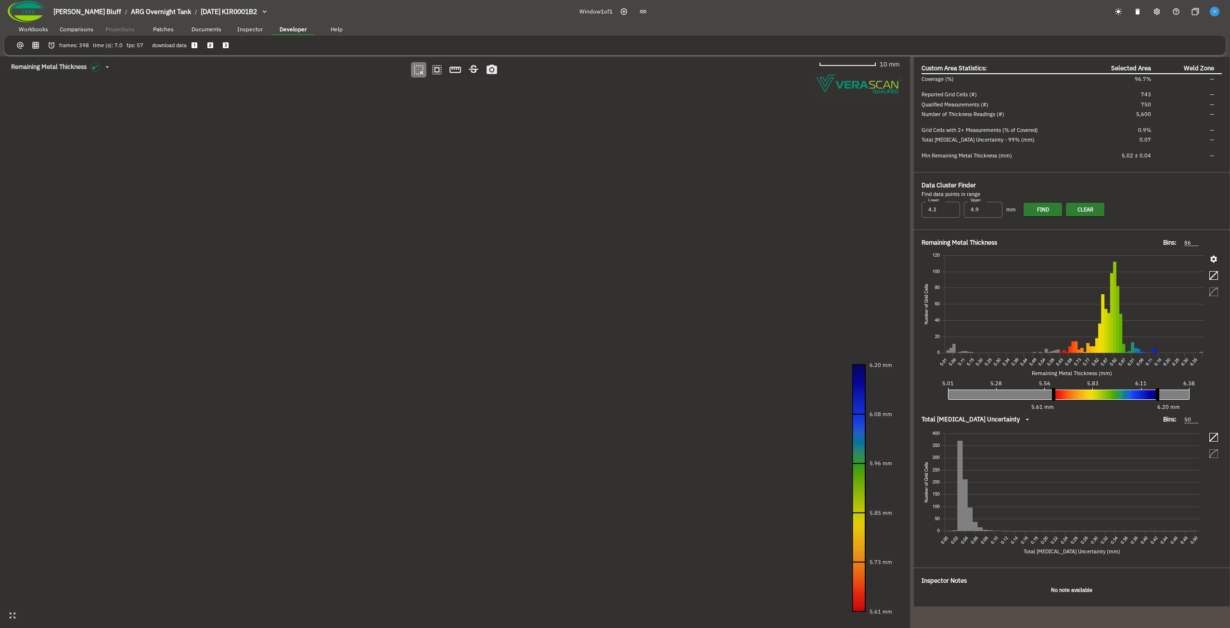
click at [523, 396] on canvas at bounding box center [455, 341] width 910 height 571
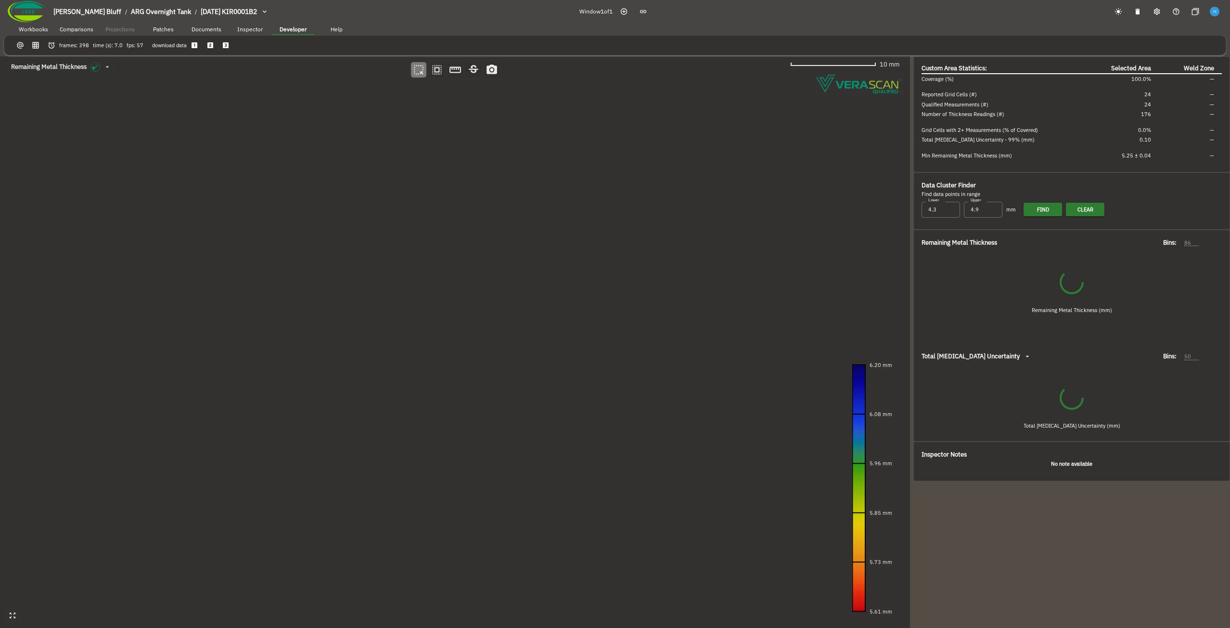
type input "54"
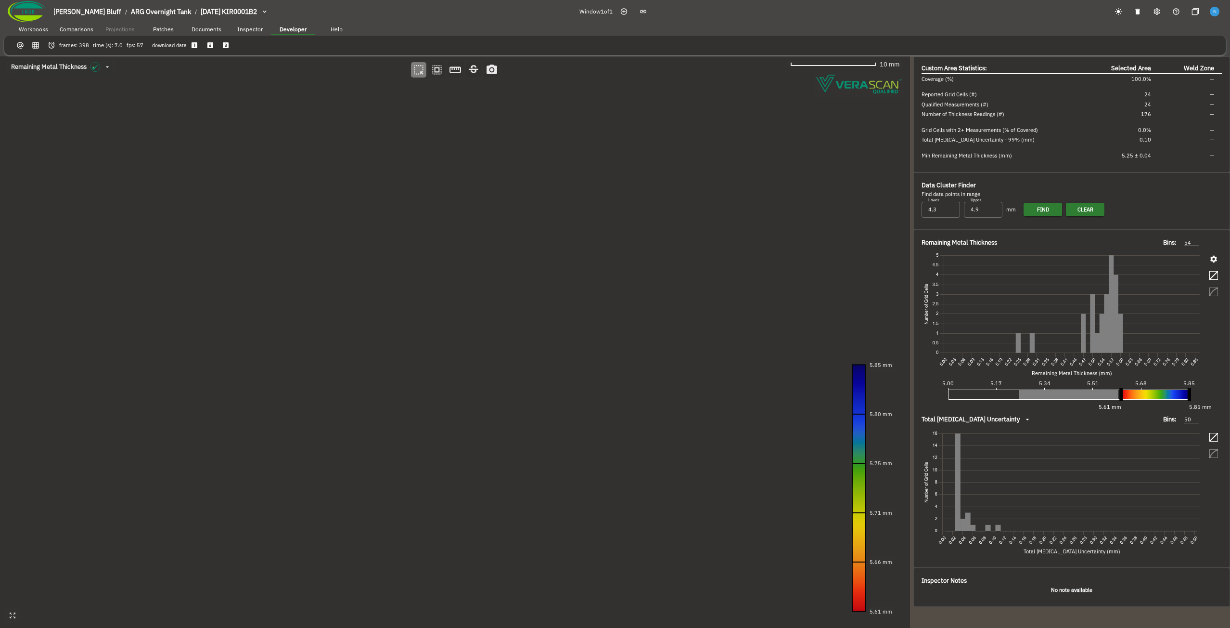
drag, startPoint x: 475, startPoint y: 319, endPoint x: 429, endPoint y: 320, distance: 45.2
click at [429, 320] on canvas at bounding box center [455, 341] width 910 height 571
click at [1221, 259] on button "button" at bounding box center [1214, 259] width 16 height 16
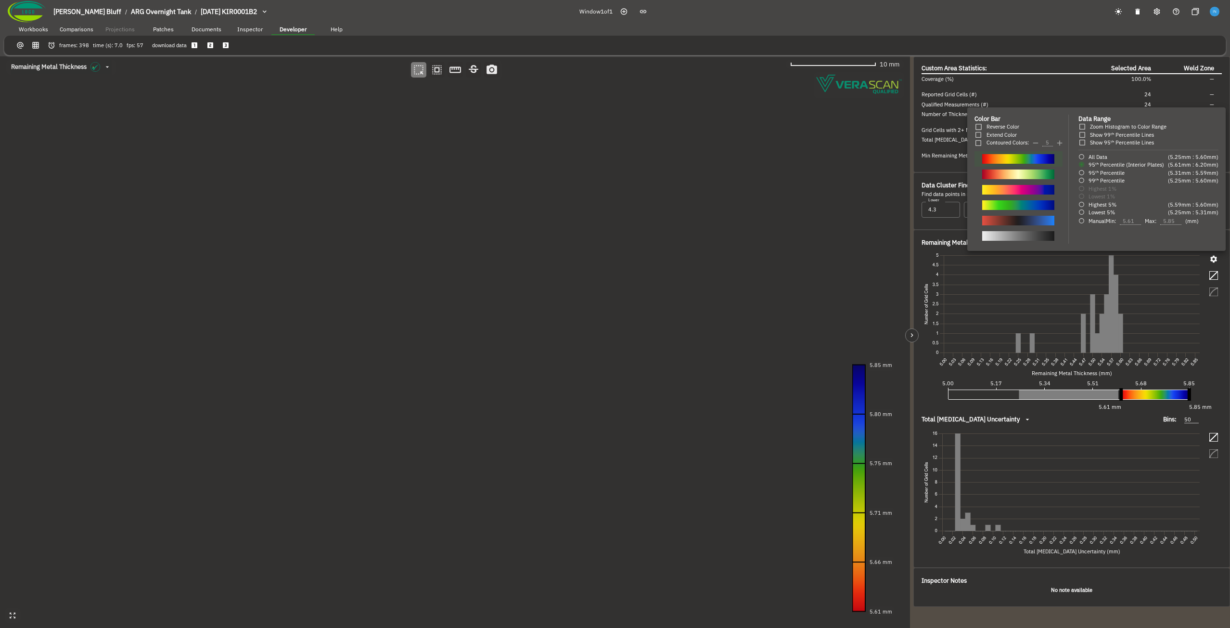
click at [1101, 170] on span "95ᵗʰ Percentile" at bounding box center [1107, 172] width 36 height 7
click at [1085, 170] on input "95ᵗʰ Percentile" at bounding box center [1082, 172] width 7 height 7
radio input "true"
click at [1105, 182] on span "99ᵗʰ Percentile" at bounding box center [1107, 180] width 36 height 7
click at [1085, 182] on input "99ᵗʰ Percentile" at bounding box center [1082, 180] width 7 height 7
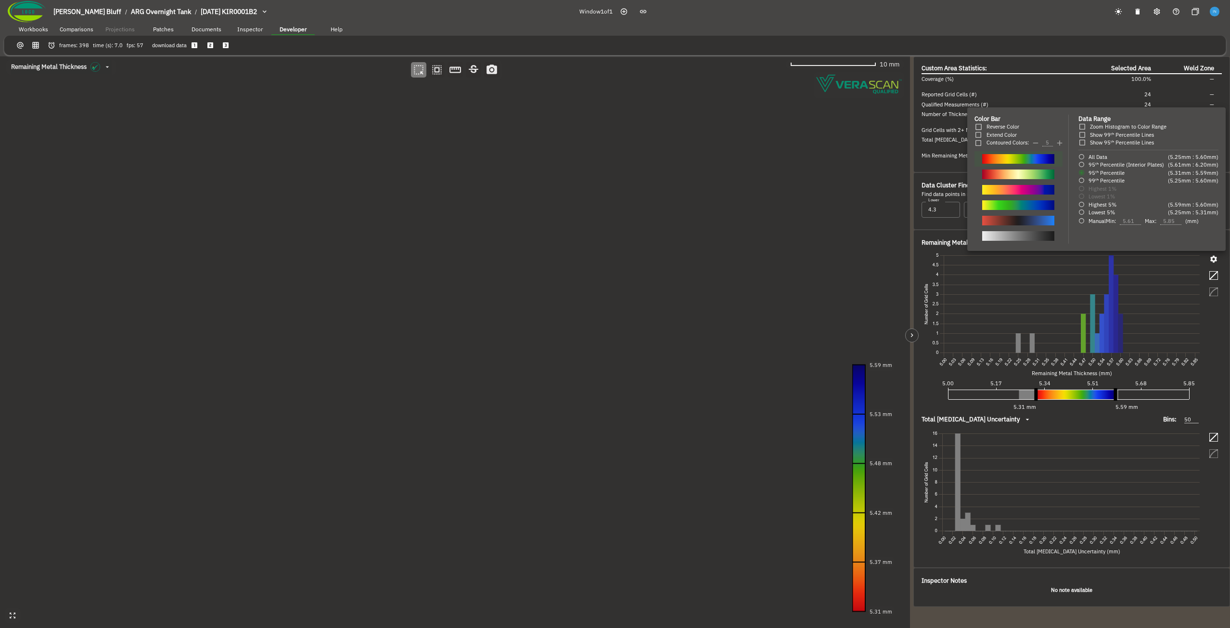
radio input "true"
click at [1105, 182] on span "99ᵗʰ Percentile" at bounding box center [1107, 180] width 36 height 7
click at [1085, 182] on input "99ᵗʰ Percentile" at bounding box center [1082, 180] width 7 height 7
click at [1109, 182] on span "99ᵗʰ Percentile" at bounding box center [1107, 180] width 36 height 7
click at [1085, 182] on input "99ᵗʰ Percentile" at bounding box center [1082, 180] width 7 height 7
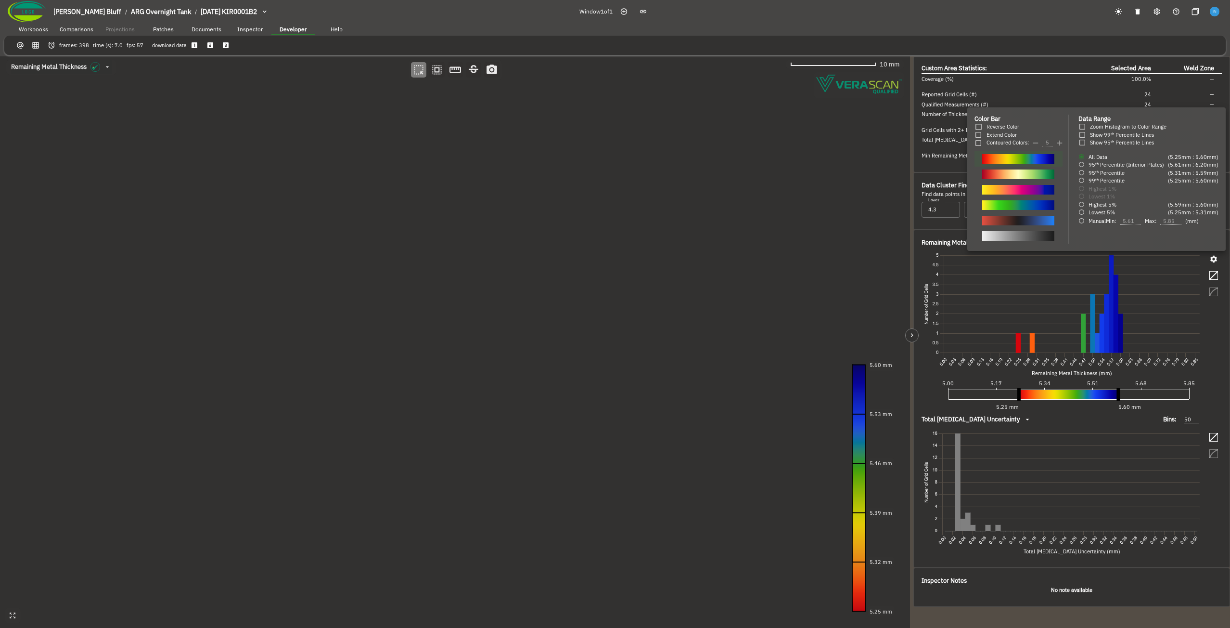
click at [1112, 173] on span "95ᵗʰ Percentile" at bounding box center [1107, 172] width 36 height 7
click at [1085, 173] on input "95ᵗʰ Percentile" at bounding box center [1082, 172] width 7 height 7
radio input "true"
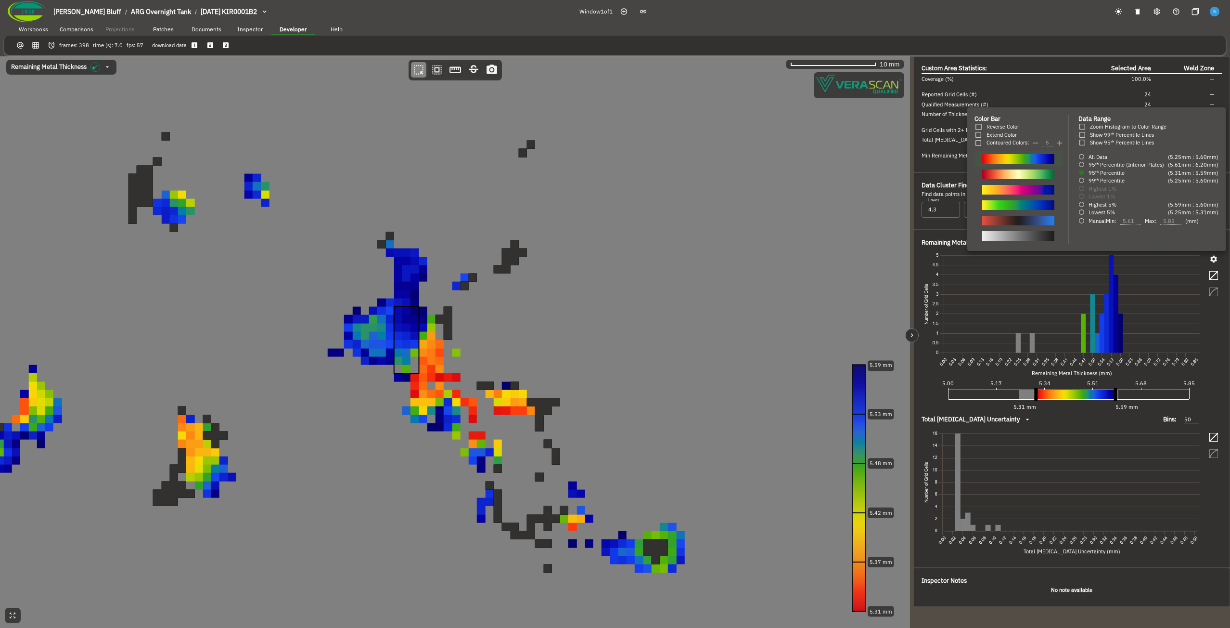
click at [1114, 167] on span "95ᵗʰ Percentile (Interior Plates)" at bounding box center [1127, 164] width 76 height 7
click at [1085, 167] on input "95ᵗʰ Percentile (Interior Plates)" at bounding box center [1082, 164] width 7 height 7
radio input "true"
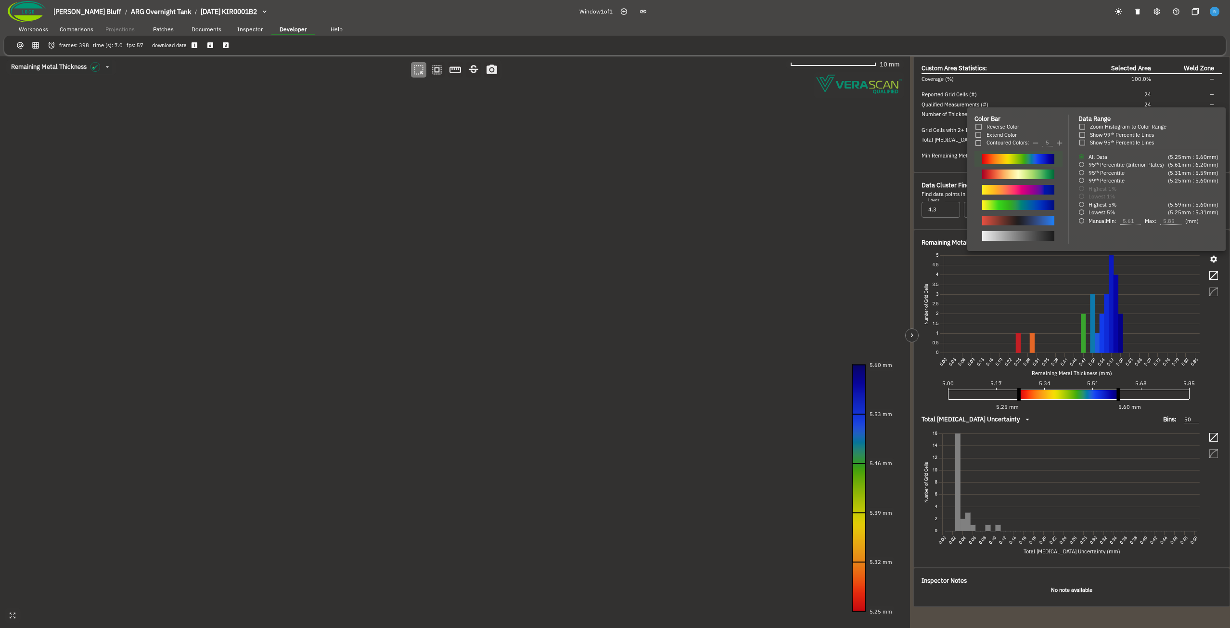
click at [1103, 206] on span "Highest 5%" at bounding box center [1103, 204] width 28 height 7
click at [1085, 206] on input "Highest 5%" at bounding box center [1082, 204] width 7 height 7
radio input "true"
click at [1101, 215] on span "Lowest 5%" at bounding box center [1102, 212] width 26 height 7
click at [1085, 215] on input "Lowest 5%" at bounding box center [1082, 212] width 7 height 7
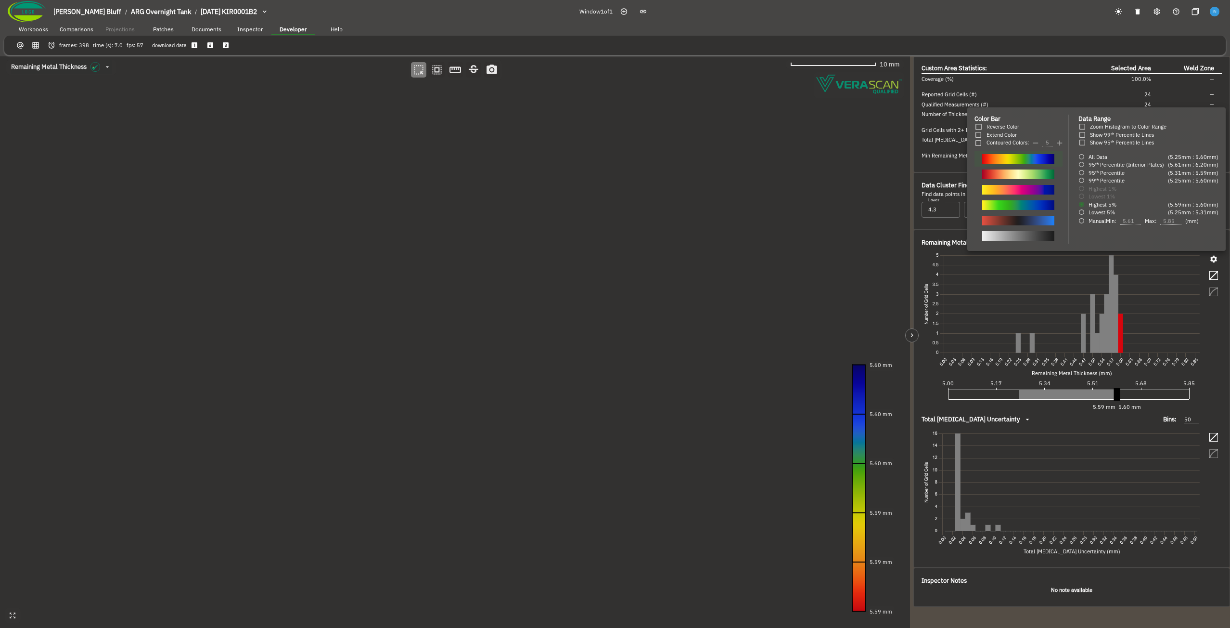
radio input "true"
click at [1097, 225] on span "Manual Min:" at bounding box center [1102, 221] width 27 height 8
click at [1085, 224] on input "Manual Min: 5.61 Max: 5.85 (mm)" at bounding box center [1082, 221] width 7 height 7
radio input "true"
radio input "false"
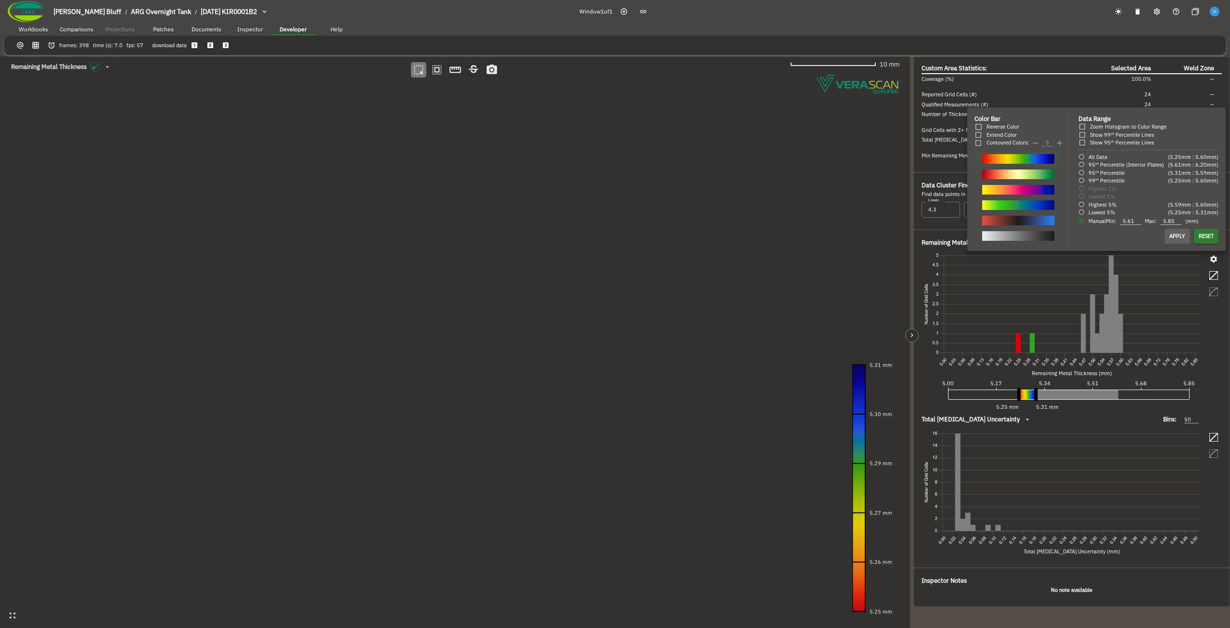
click at [1102, 157] on span "All Data" at bounding box center [1098, 157] width 19 height 7
click at [1085, 157] on input "All Data" at bounding box center [1082, 157] width 7 height 7
radio input "true"
radio input "false"
click at [503, 242] on div at bounding box center [615, 314] width 1230 height 628
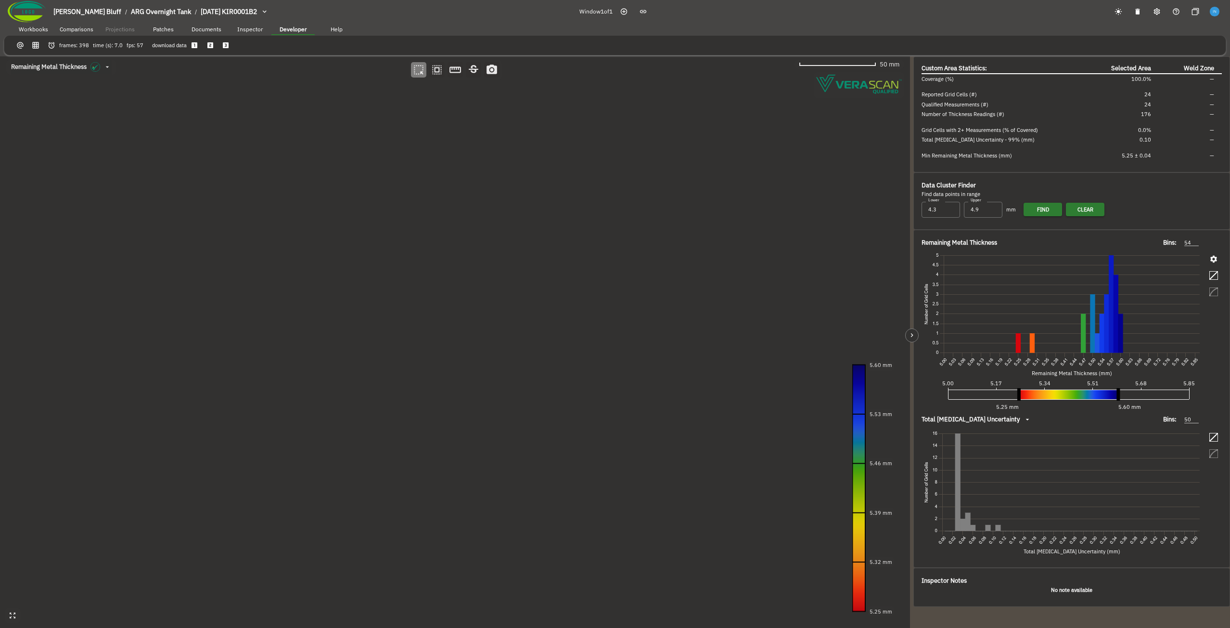
drag, startPoint x: 635, startPoint y: 379, endPoint x: 379, endPoint y: 362, distance: 256.6
click at [379, 362] on canvas at bounding box center [455, 341] width 910 height 571
drag, startPoint x: 376, startPoint y: 380, endPoint x: 608, endPoint y: 360, distance: 232.8
click at [608, 360] on canvas at bounding box center [455, 341] width 910 height 571
click at [392, 286] on canvas at bounding box center [455, 341] width 910 height 571
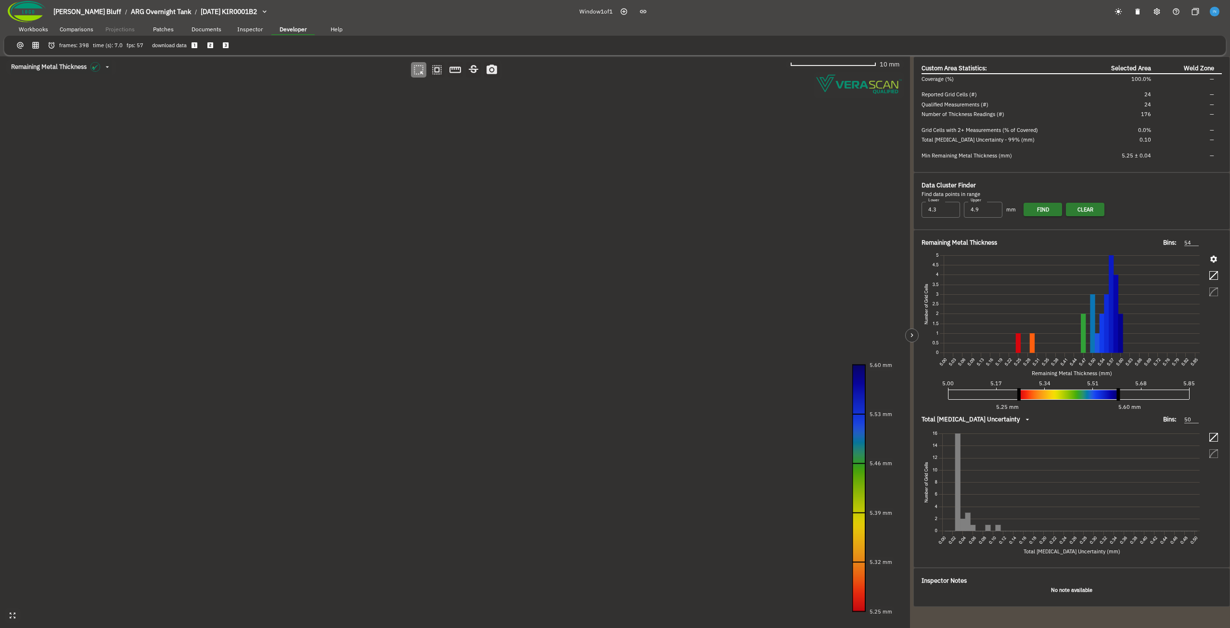
click at [392, 286] on canvas at bounding box center [455, 341] width 910 height 571
click at [519, 385] on canvas at bounding box center [455, 341] width 910 height 571
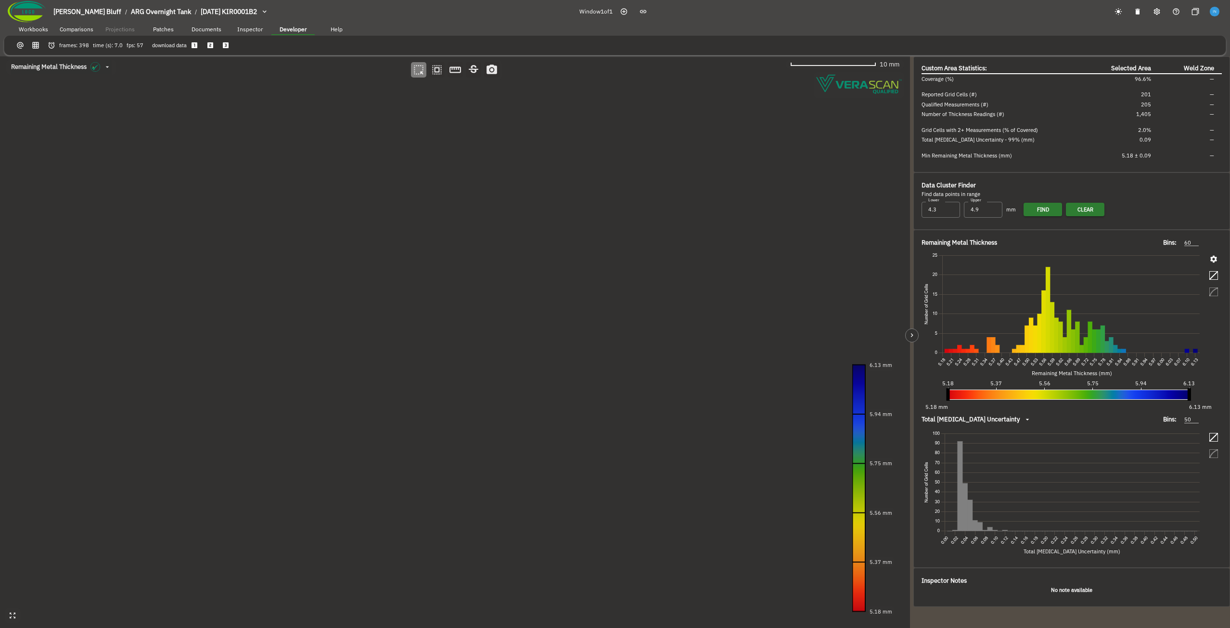
click at [1212, 259] on icon "button" at bounding box center [1213, 259] width 7 height 7
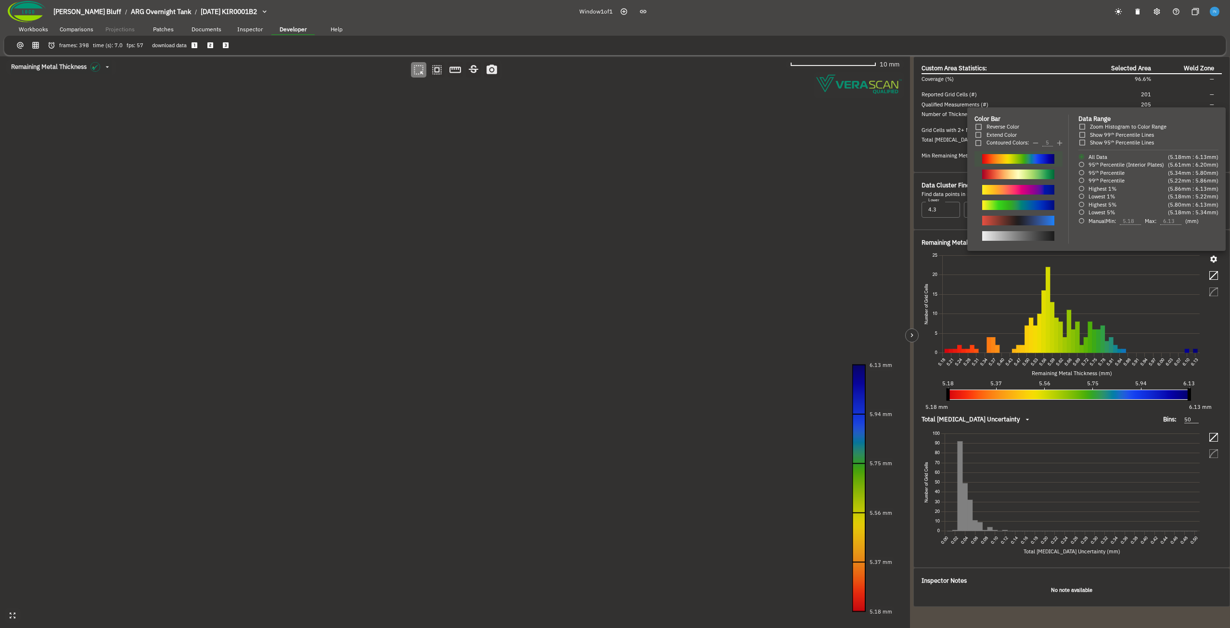
click at [1212, 259] on div at bounding box center [615, 314] width 1230 height 628
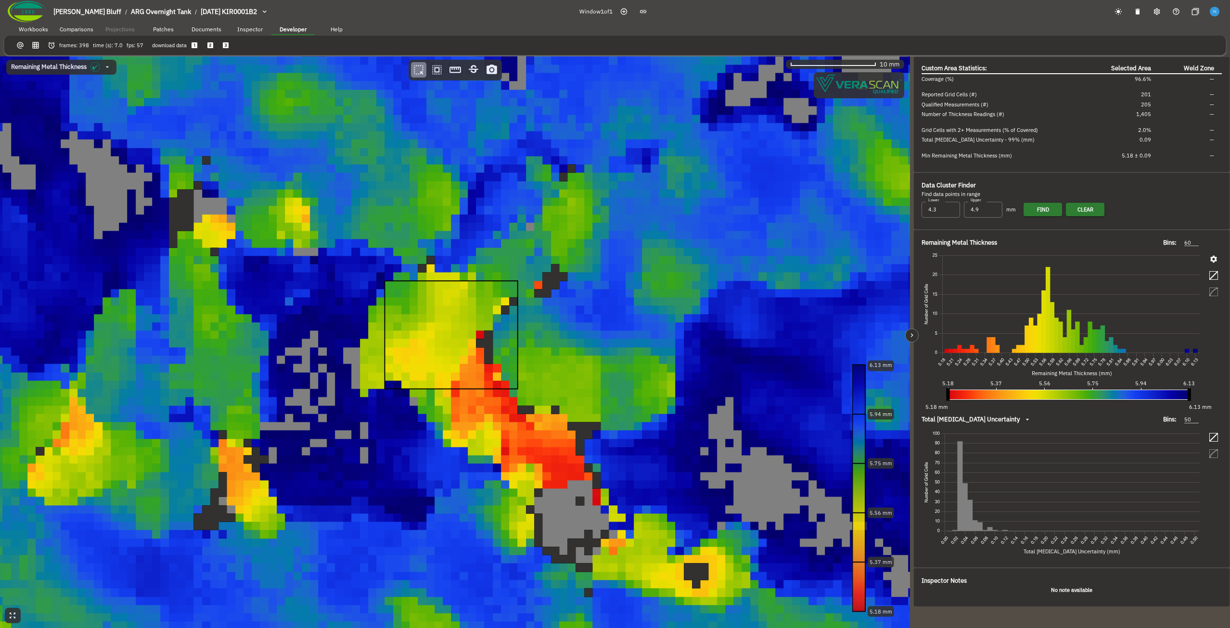
click at [295, 172] on canvas at bounding box center [455, 341] width 910 height 571
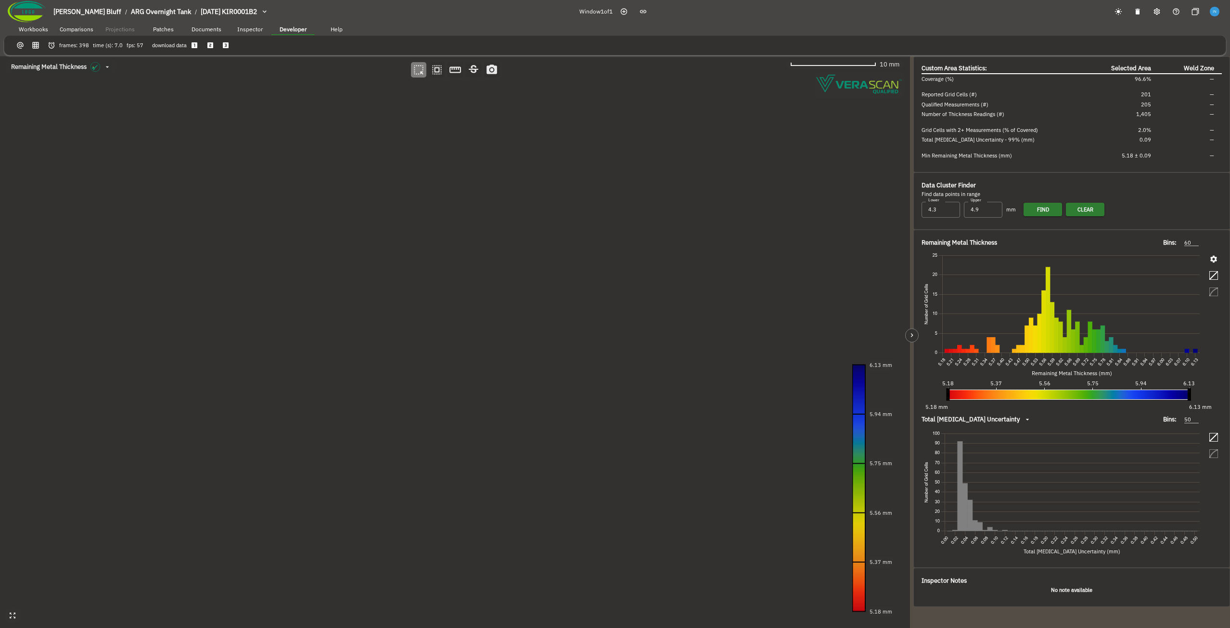
click at [576, 339] on canvas at bounding box center [455, 341] width 910 height 571
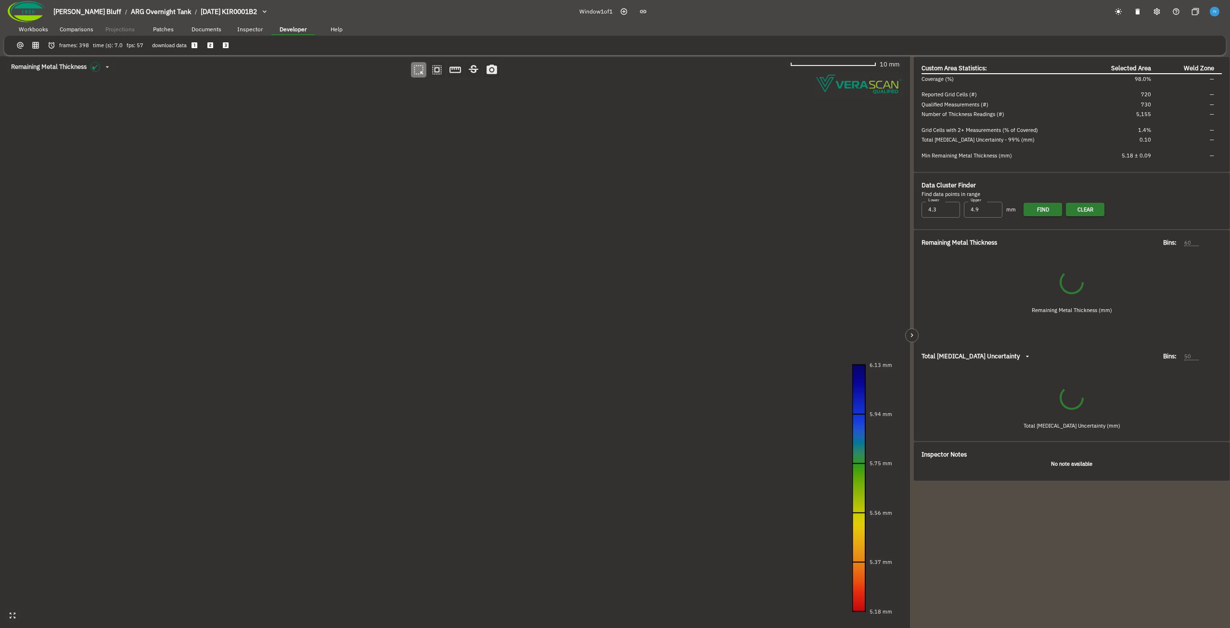
type input "71"
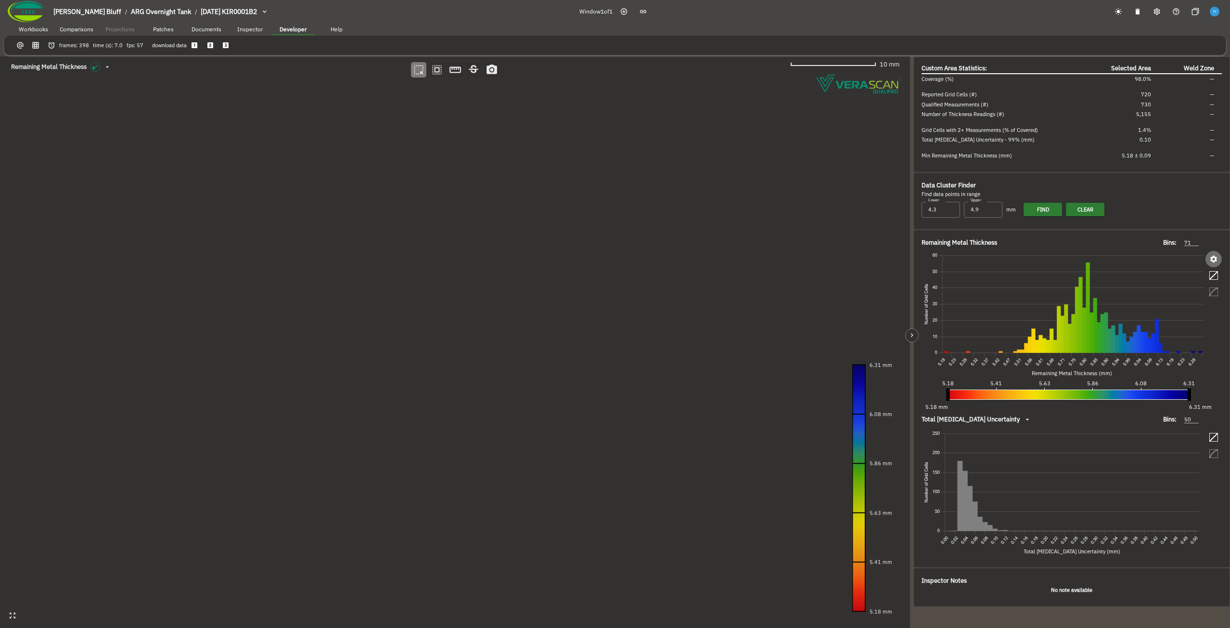
click at [1211, 258] on icon "button" at bounding box center [1213, 259] width 7 height 7
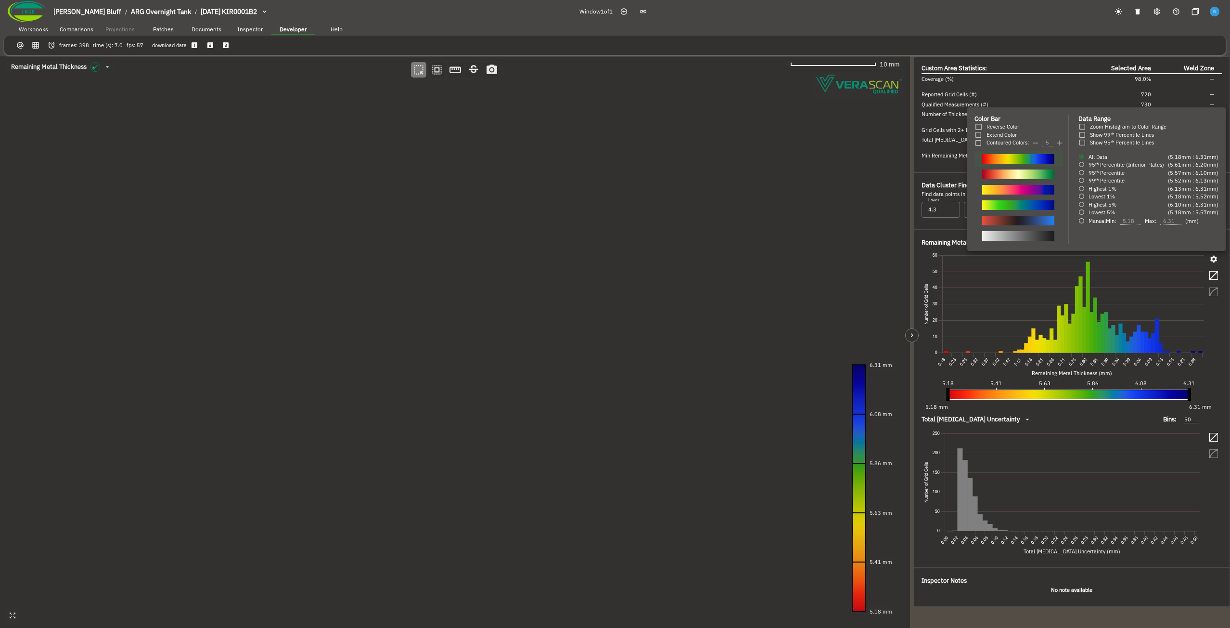
click at [1106, 176] on span "95ᵗʰ Percentile" at bounding box center [1107, 173] width 36 height 8
click at [1085, 176] on input "95ᵗʰ Percentile" at bounding box center [1082, 172] width 7 height 7
radio input "true"
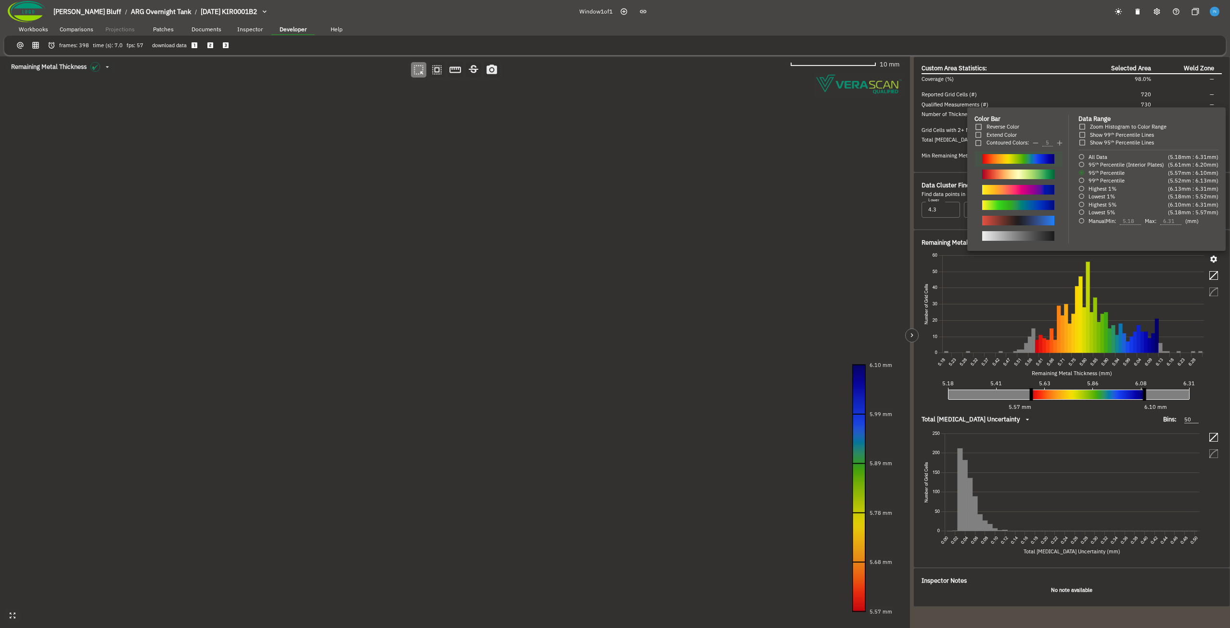
drag, startPoint x: 457, startPoint y: 196, endPoint x: 411, endPoint y: 197, distance: 45.7
click at [411, 197] on div at bounding box center [615, 314] width 1230 height 628
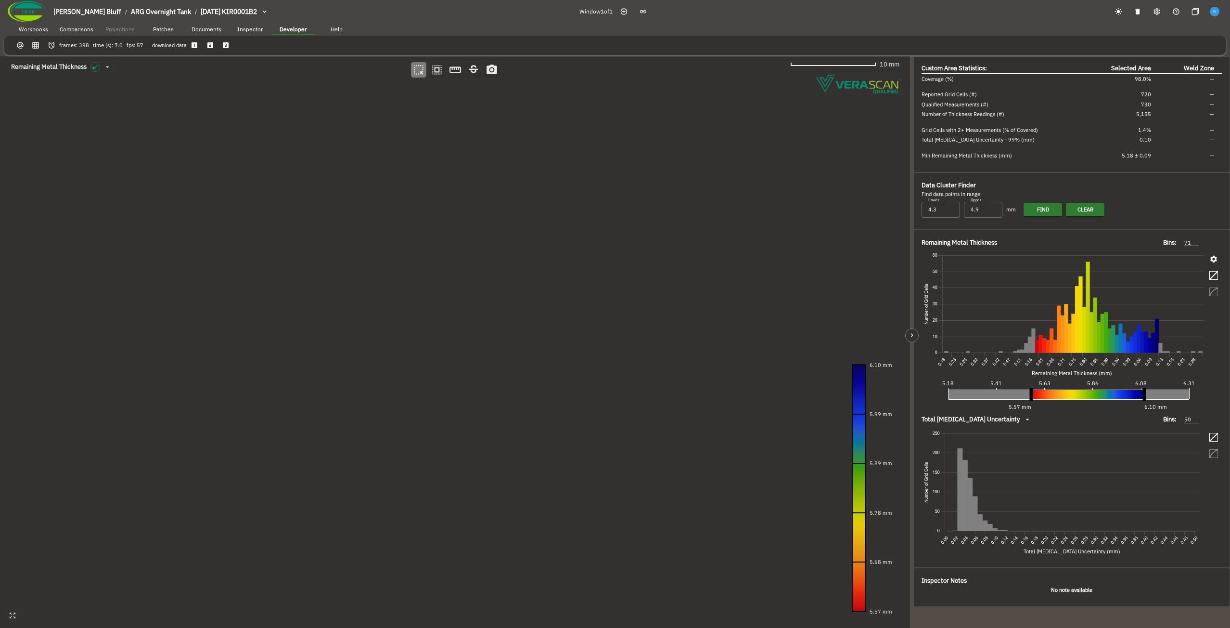
click at [1211, 261] on icon "button" at bounding box center [1213, 259] width 7 height 7
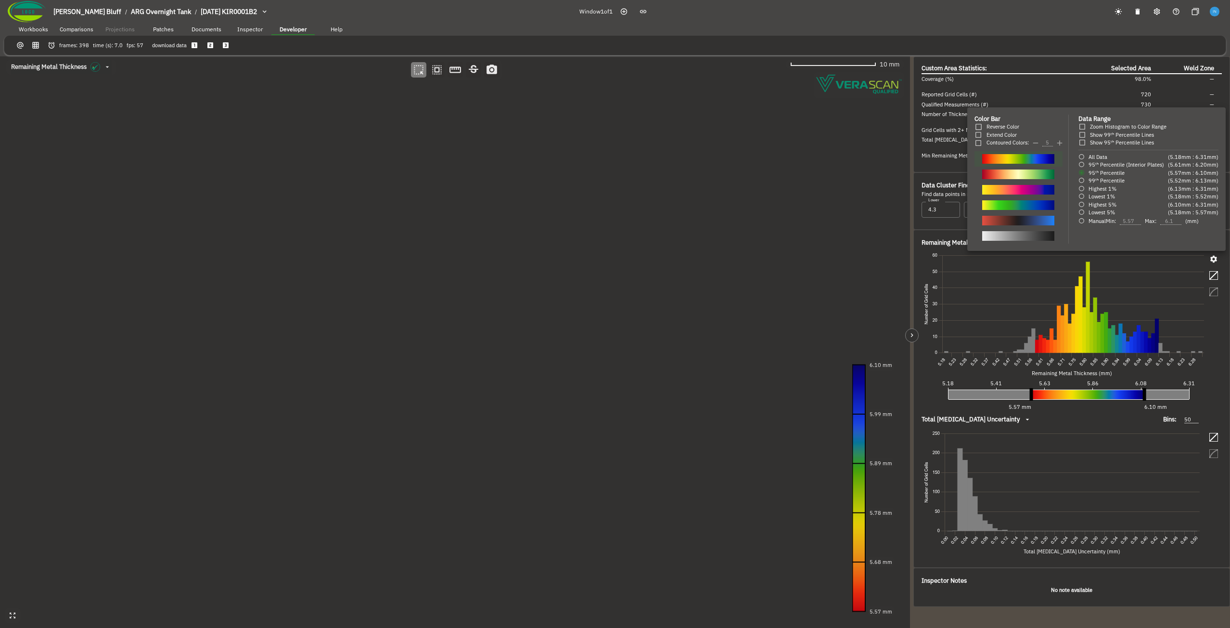
click at [1118, 167] on span "95ᵗʰ Percentile (Interior Plates)" at bounding box center [1127, 164] width 76 height 7
click at [1085, 167] on input "95ᵗʰ Percentile (Interior Plates)" at bounding box center [1082, 164] width 7 height 7
radio input "true"
click at [579, 207] on div at bounding box center [615, 314] width 1230 height 628
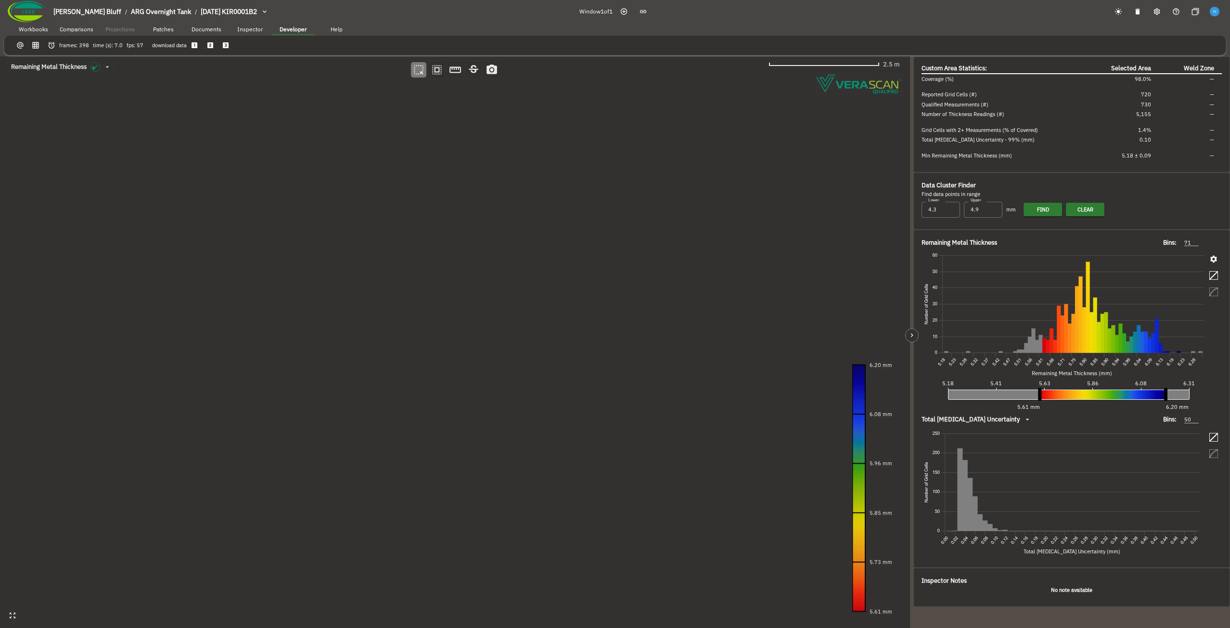
click at [447, 253] on canvas at bounding box center [455, 341] width 910 height 571
click at [742, 478] on canvas at bounding box center [455, 341] width 910 height 571
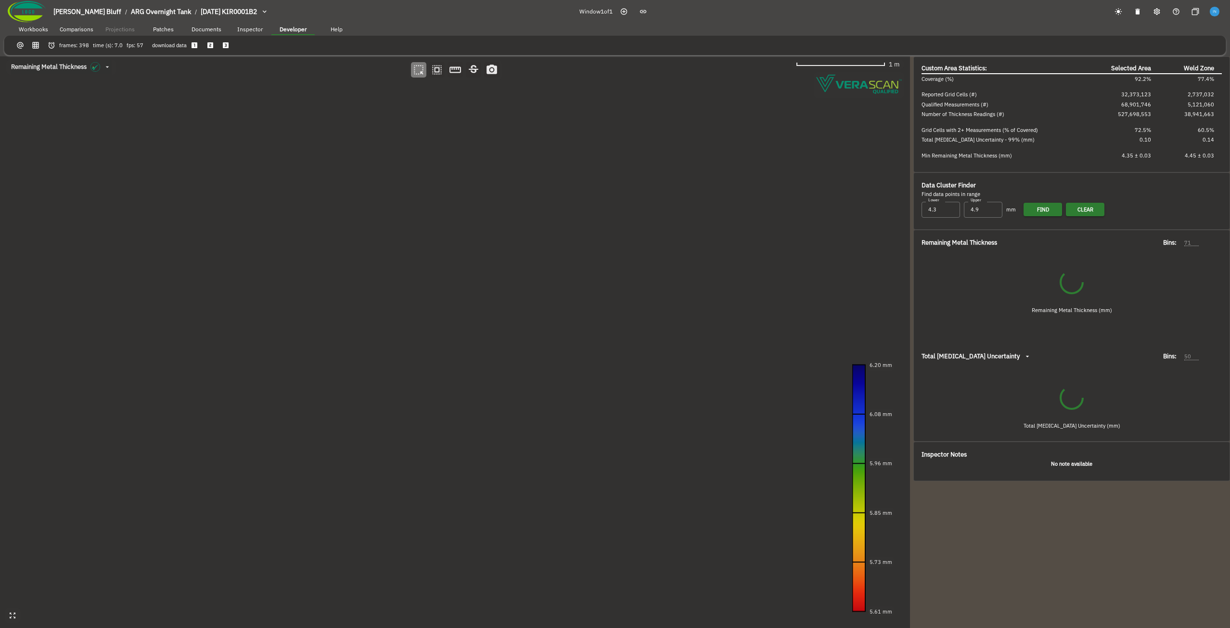
type input "142"
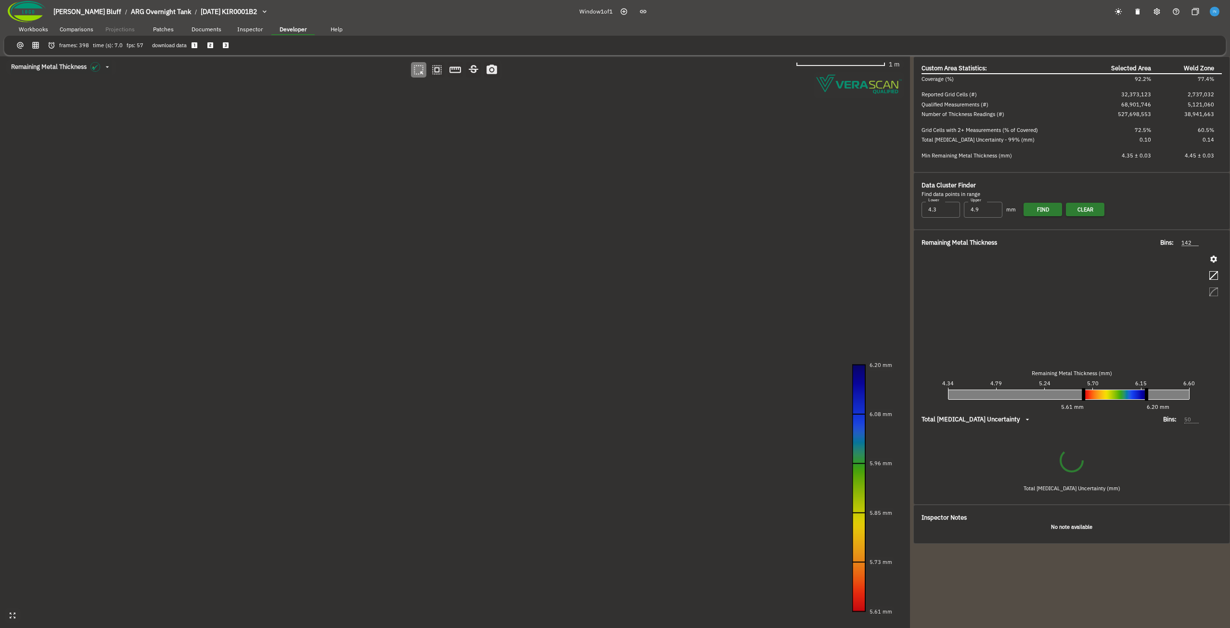
type input "64"
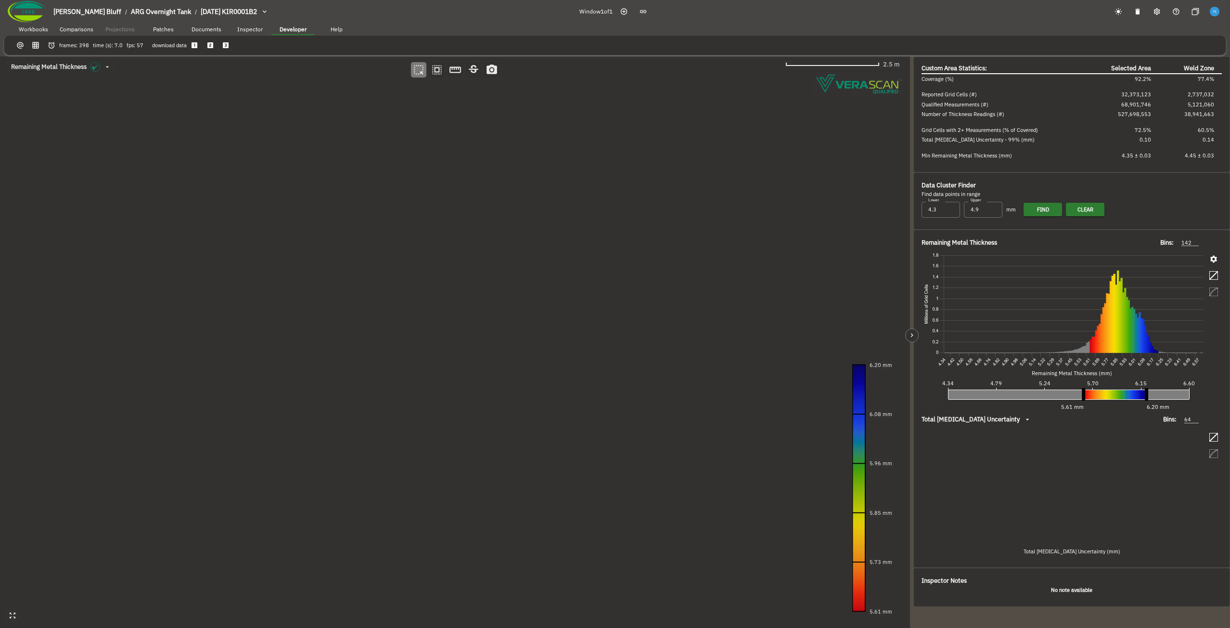
click at [1213, 258] on icon "button" at bounding box center [1213, 259] width 7 height 7
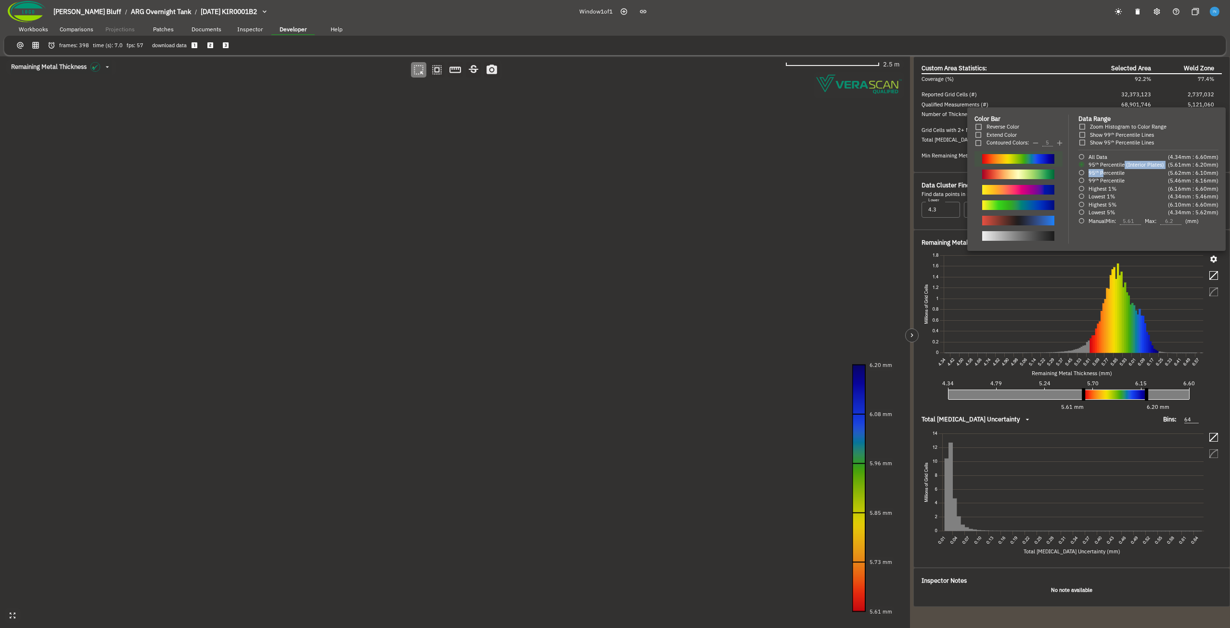
drag, startPoint x: 1105, startPoint y: 170, endPoint x: 1123, endPoint y: 167, distance: 18.6
click at [1123, 167] on div "All Data 95ᵗʰ Percentile (Interior Plates) 95ᵗʰ Percentile 99ᵗʰ Percentile High…" at bounding box center [1122, 185] width 86 height 64
click at [1102, 158] on span "All Data" at bounding box center [1098, 157] width 19 height 7
click at [1085, 158] on input "All Data" at bounding box center [1082, 157] width 7 height 7
radio input "true"
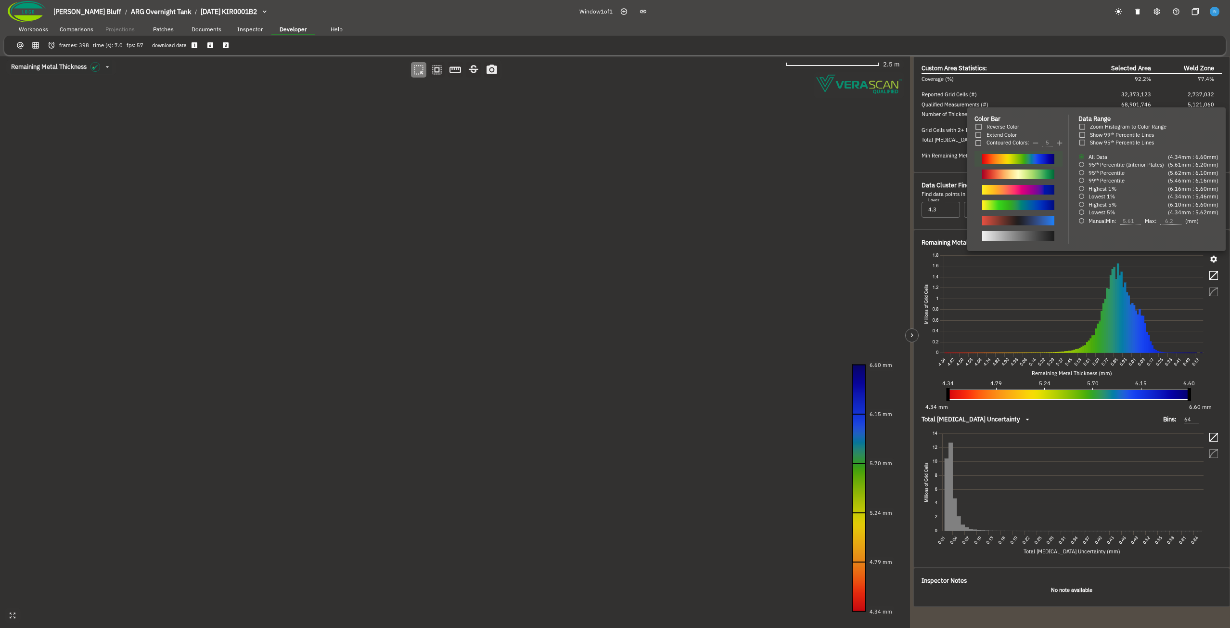
click at [1105, 167] on span "95ᵗʰ Percentile (Interior Plates)" at bounding box center [1127, 164] width 76 height 7
click at [1085, 167] on input "95ᵗʰ Percentile (Interior Plates)" at bounding box center [1082, 164] width 7 height 7
radio input "true"
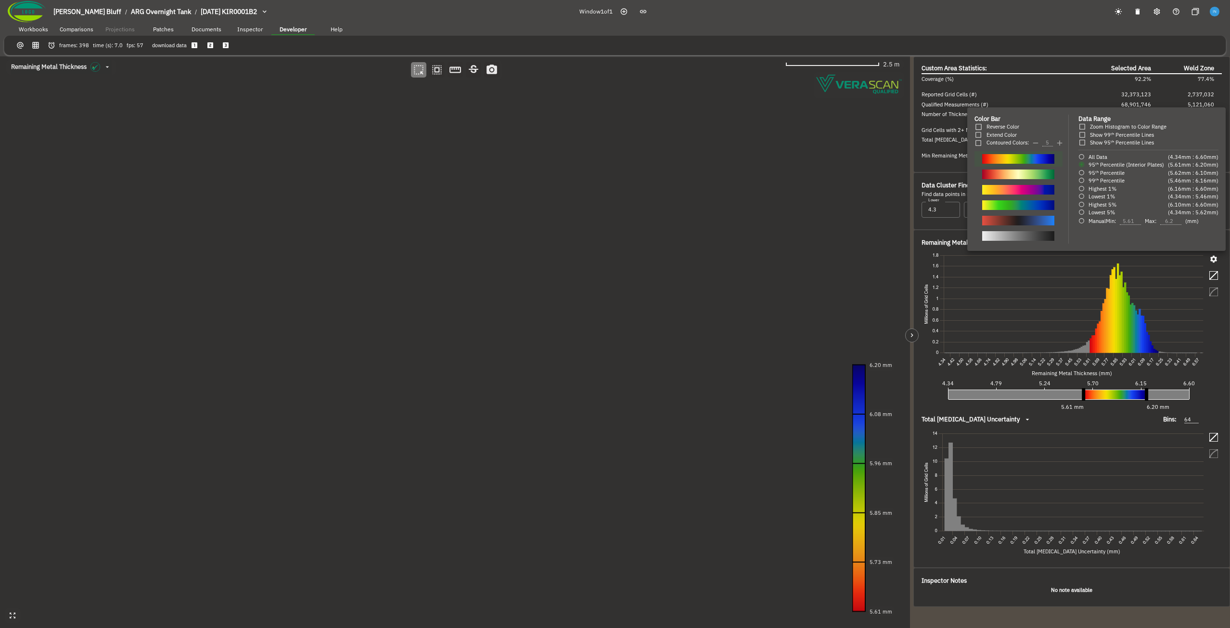
click at [1108, 174] on span "95ᵗʰ Percentile" at bounding box center [1107, 172] width 36 height 7
click at [1085, 174] on input "95ᵗʰ Percentile" at bounding box center [1082, 172] width 7 height 7
radio input "true"
click at [1109, 167] on span "95ᵗʰ Percentile (Interior Plates)" at bounding box center [1127, 164] width 76 height 7
click at [1085, 167] on input "95ᵗʰ Percentile (Interior Plates)" at bounding box center [1082, 164] width 7 height 7
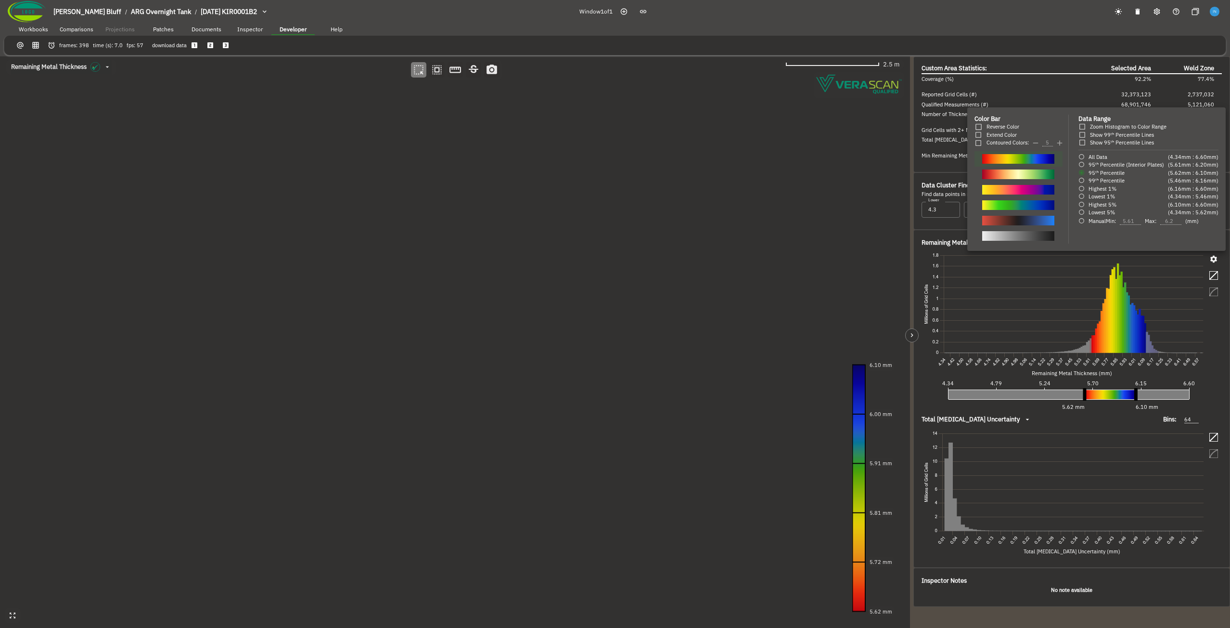
radio input "true"
drag, startPoint x: 666, startPoint y: 296, endPoint x: 643, endPoint y: 296, distance: 22.6
click at [643, 296] on div at bounding box center [615, 314] width 1230 height 628
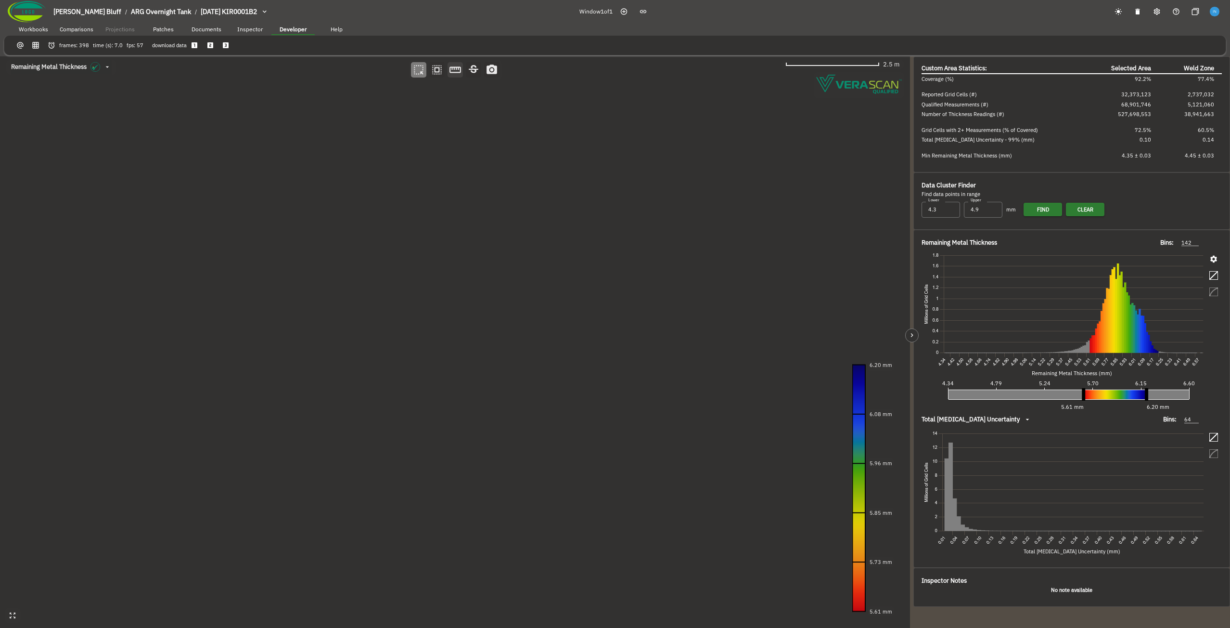
click at [453, 69] on icon "button" at bounding box center [455, 70] width 13 height 13
click at [359, 383] on canvas at bounding box center [455, 341] width 910 height 571
click at [788, 313] on canvas at bounding box center [455, 341] width 910 height 571
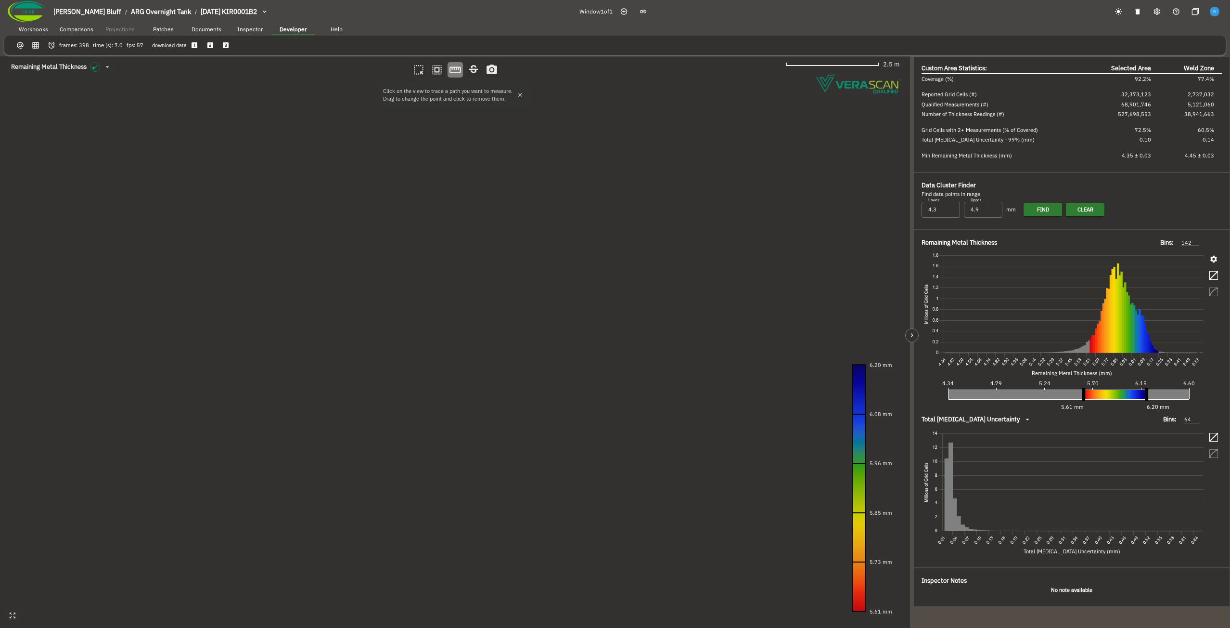
click at [388, 243] on canvas at bounding box center [455, 341] width 910 height 571
click at [697, 482] on canvas at bounding box center [455, 341] width 910 height 571
click at [521, 98] on button "button" at bounding box center [520, 95] width 14 height 14
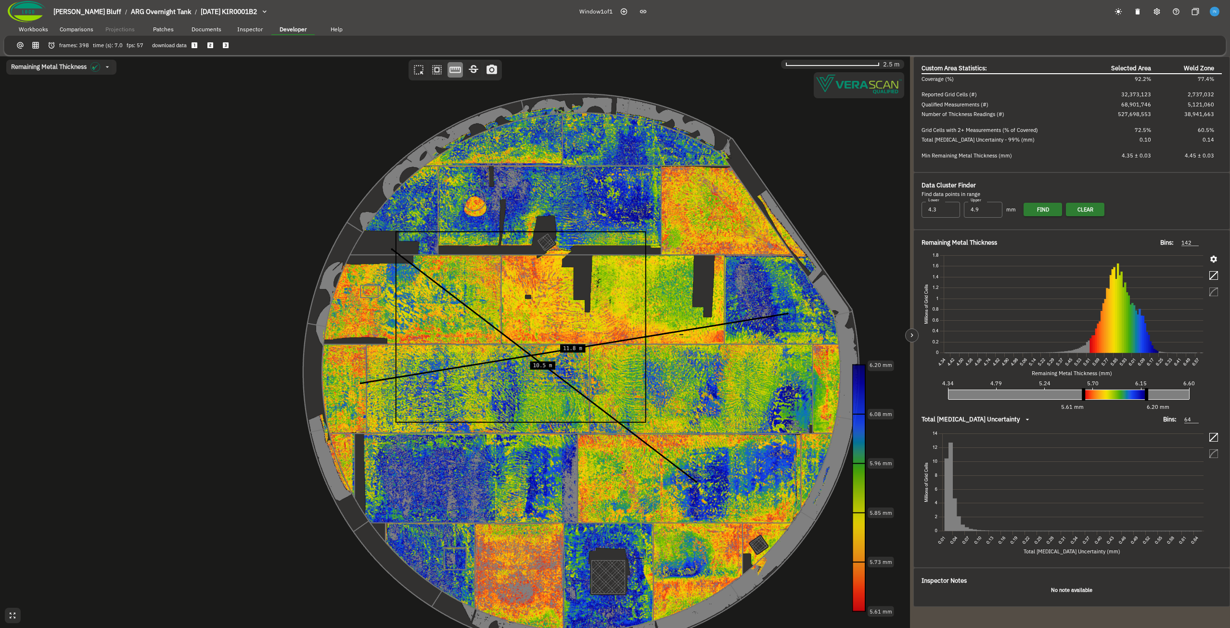
click at [541, 141] on canvas at bounding box center [455, 341] width 910 height 571
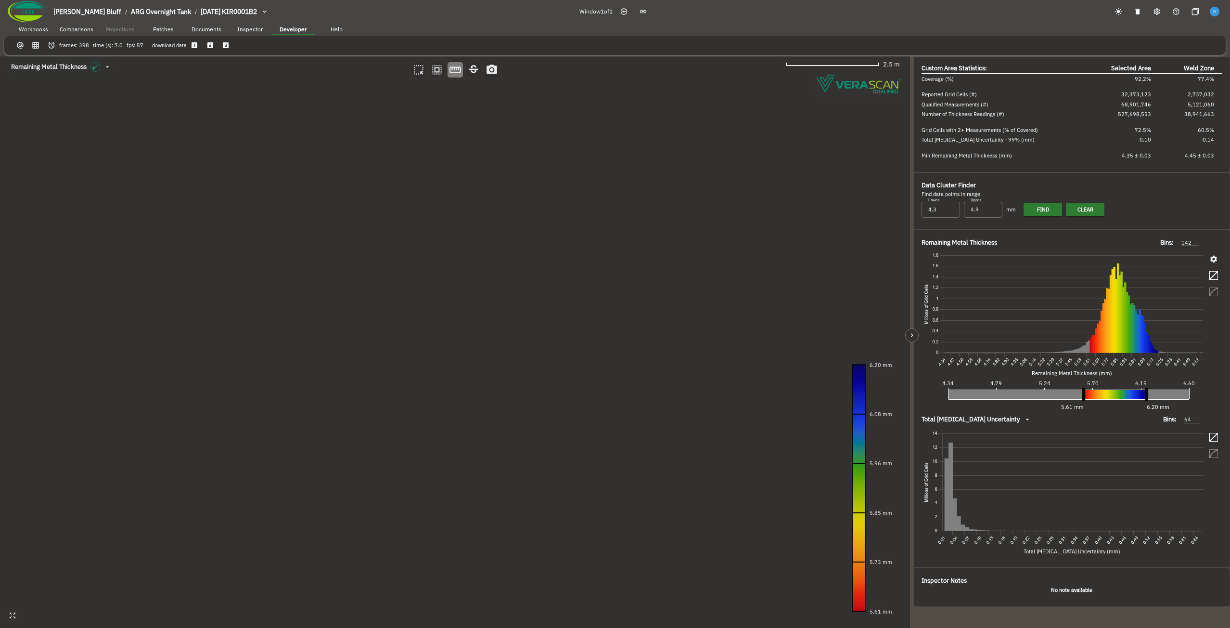
click at [485, 472] on canvas at bounding box center [455, 341] width 910 height 571
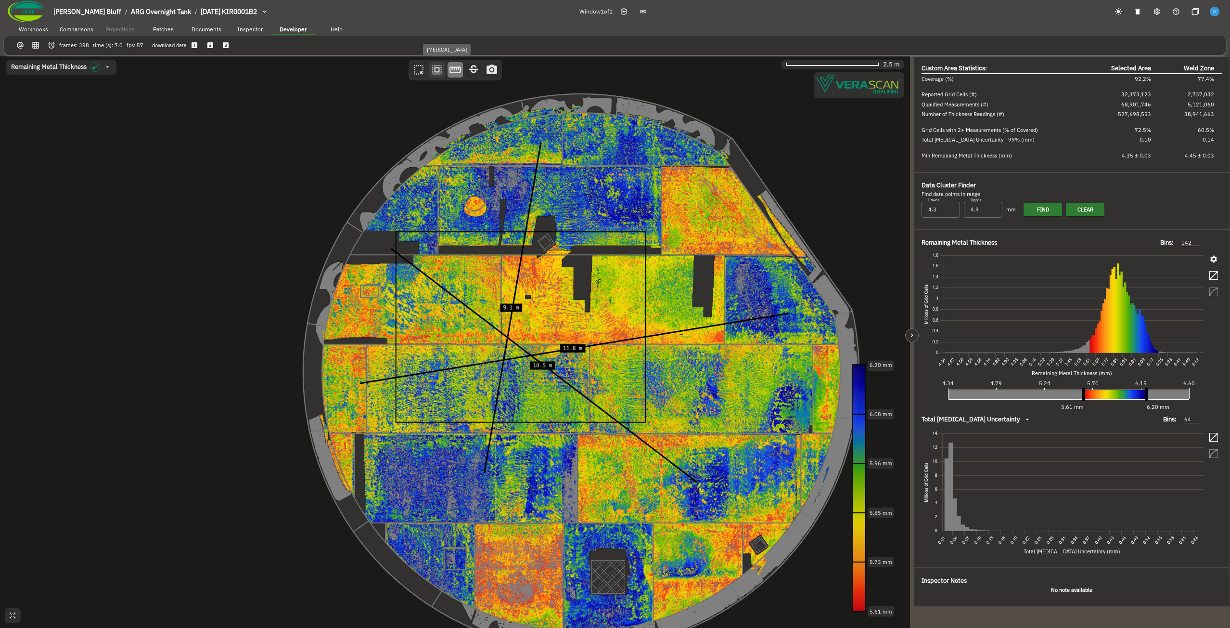
click at [442, 67] on icon "button" at bounding box center [437, 70] width 13 height 13
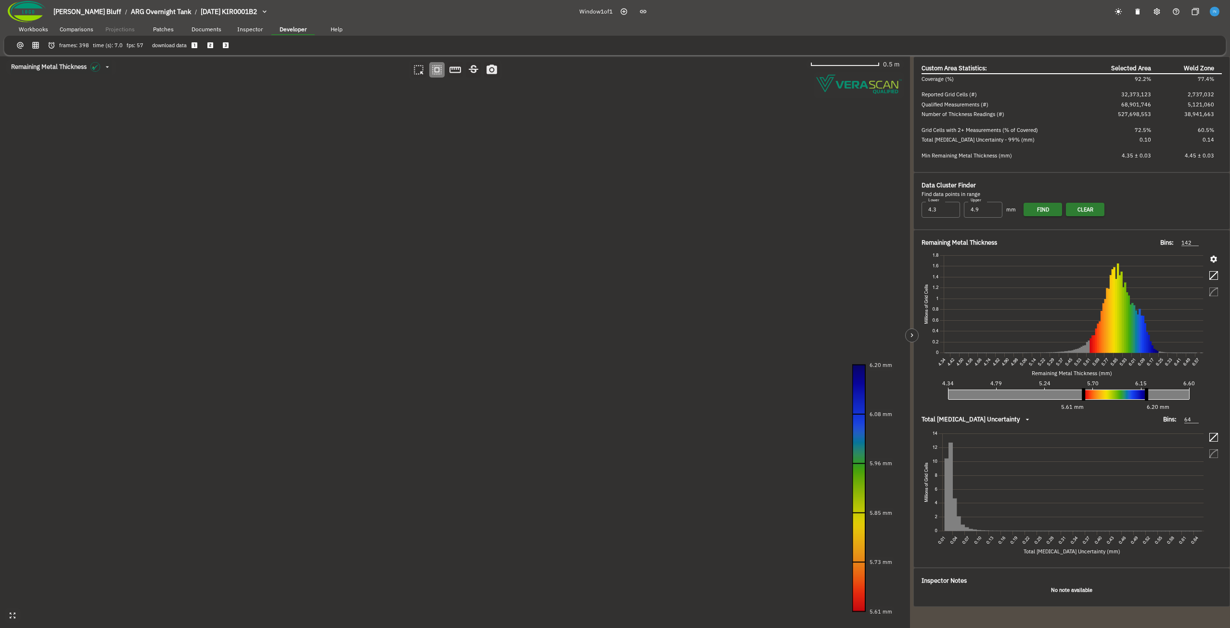
drag, startPoint x: 231, startPoint y: 359, endPoint x: 266, endPoint y: 316, distance: 55.0
click at [266, 316] on canvas at bounding box center [455, 341] width 910 height 571
click at [439, 69] on icon "button" at bounding box center [437, 70] width 10 height 10
click at [420, 72] on icon "button" at bounding box center [419, 70] width 10 height 10
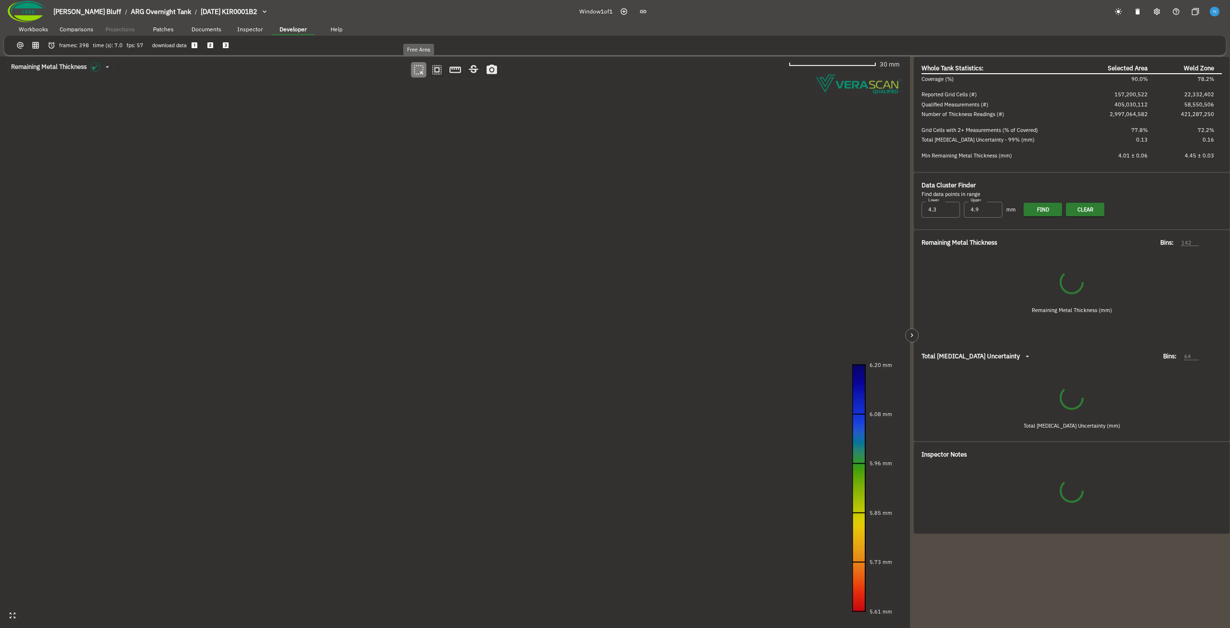
type input "535"
type input "93"
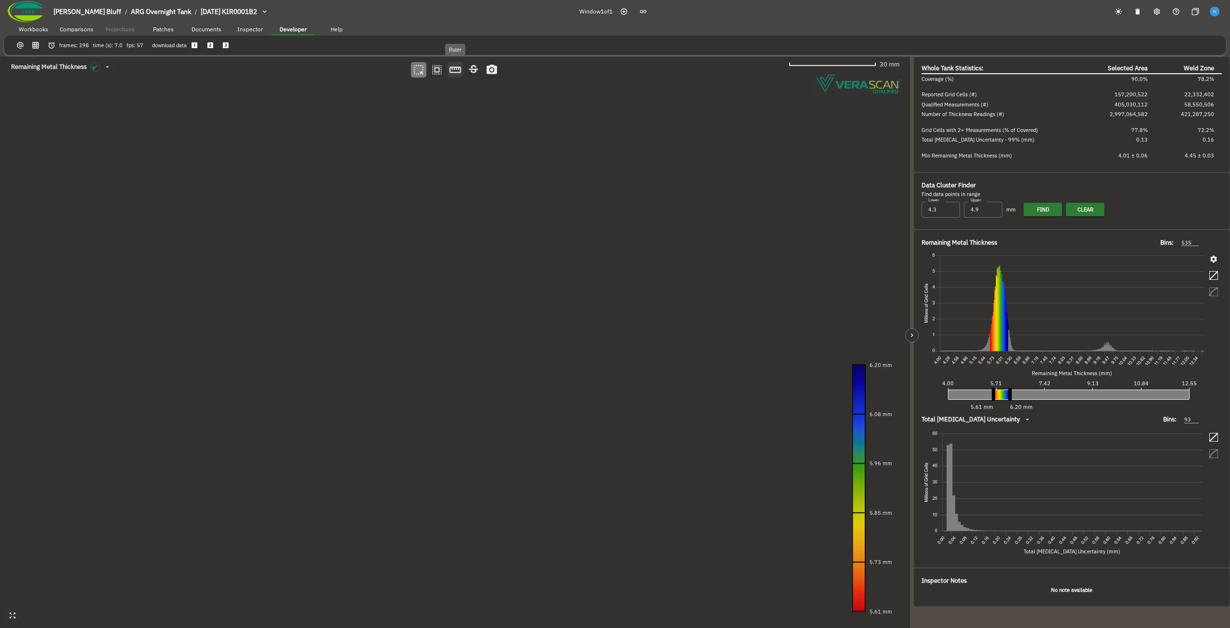
click at [450, 67] on icon "button" at bounding box center [456, 70] width 12 height 6
click at [302, 263] on canvas at bounding box center [455, 341] width 910 height 571
click at [419, 69] on icon "button" at bounding box center [418, 70] width 13 height 13
drag, startPoint x: 447, startPoint y: 214, endPoint x: 318, endPoint y: 116, distance: 162.5
click at [318, 116] on canvas at bounding box center [455, 341] width 910 height 571
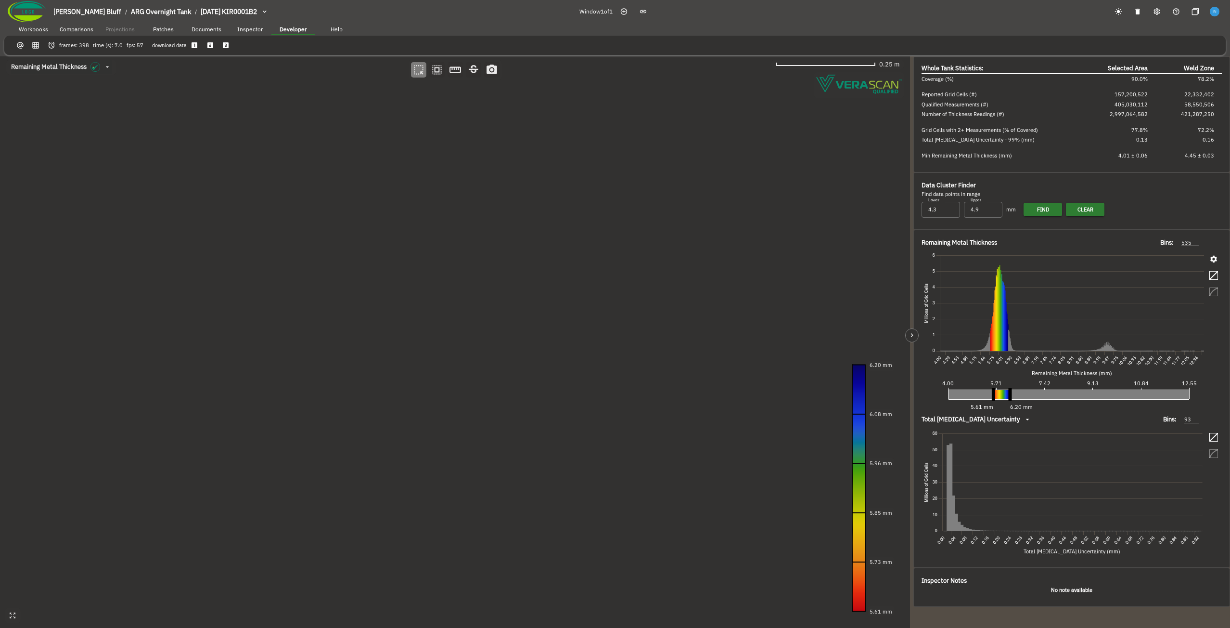
drag, startPoint x: 420, startPoint y: 388, endPoint x: 462, endPoint y: 242, distance: 152.2
click at [462, 242] on canvas at bounding box center [455, 341] width 910 height 571
drag, startPoint x: 307, startPoint y: 234, endPoint x: 408, endPoint y: 222, distance: 101.8
click at [408, 222] on canvas at bounding box center [455, 341] width 910 height 571
click at [366, 428] on canvas at bounding box center [455, 341] width 910 height 571
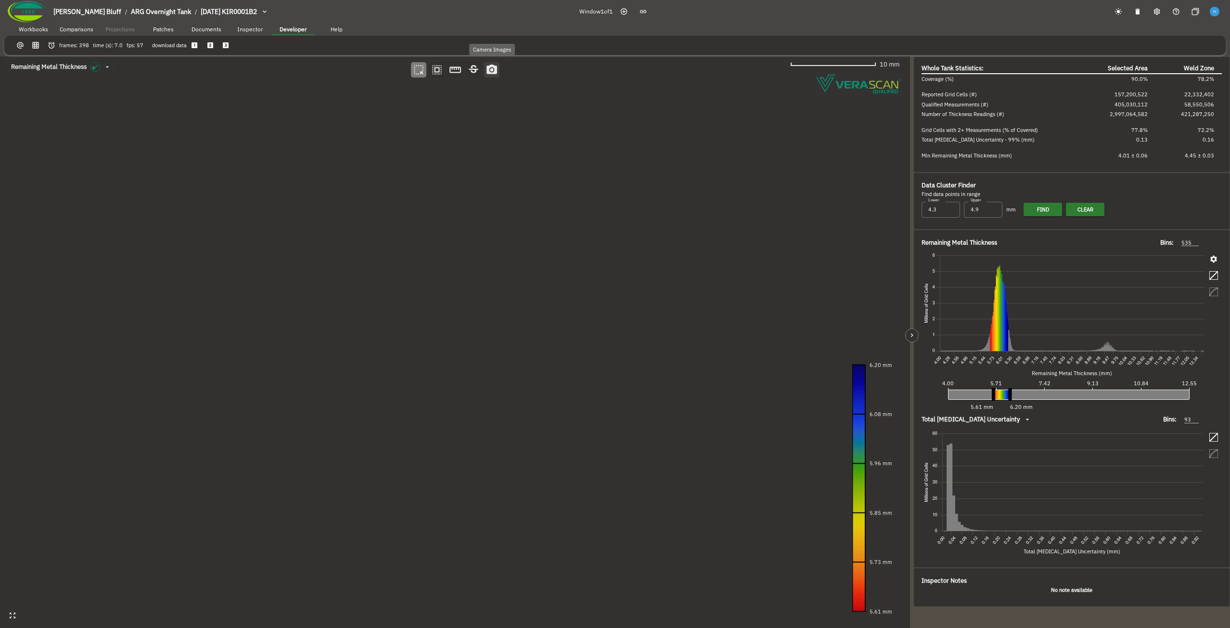
click at [491, 71] on circle "button" at bounding box center [491, 69] width 3 height 3
click at [444, 274] on canvas at bounding box center [455, 341] width 910 height 571
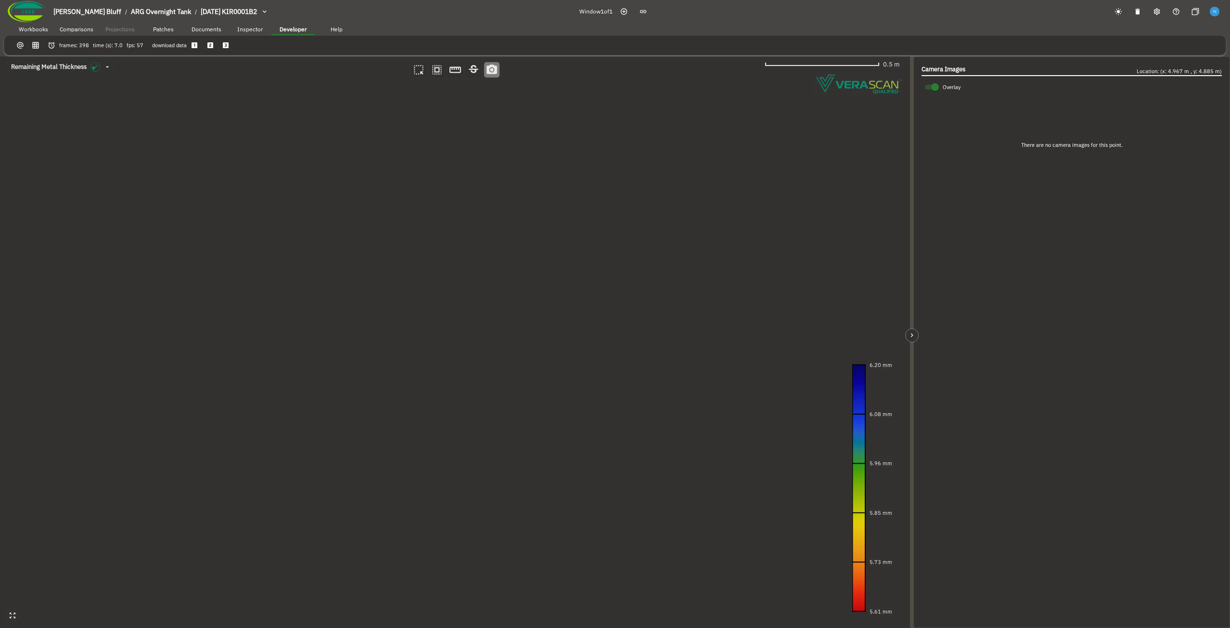
click at [285, 360] on canvas at bounding box center [455, 341] width 910 height 571
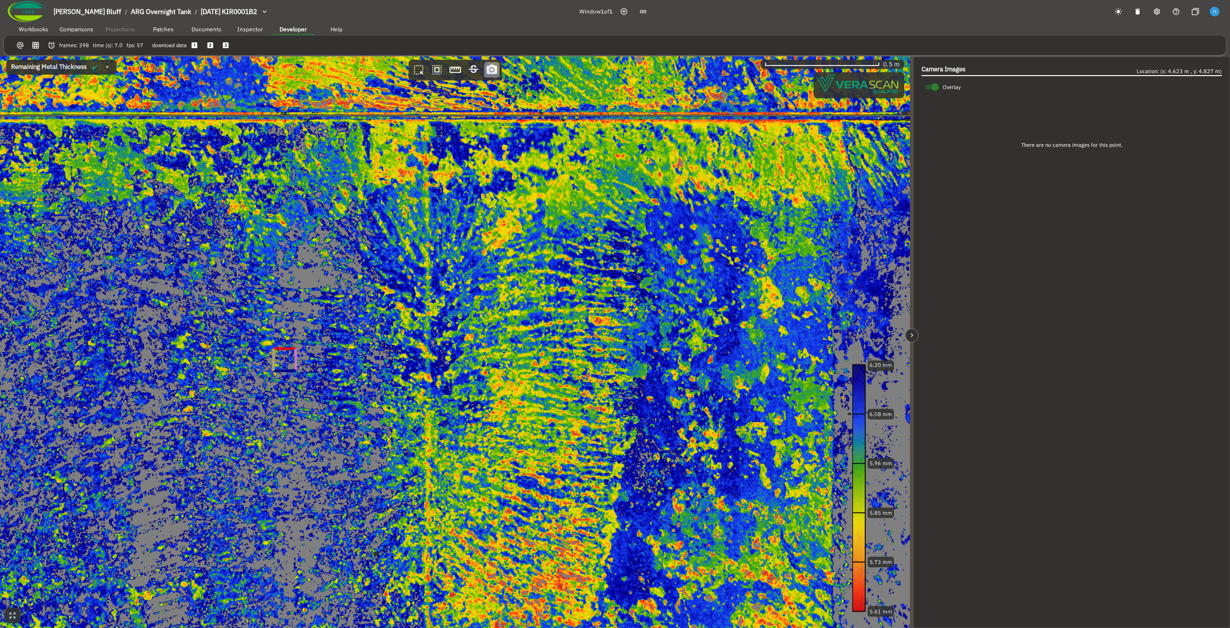
drag, startPoint x: 214, startPoint y: 371, endPoint x: 435, endPoint y: 359, distance: 221.7
click at [476, 270] on canvas at bounding box center [455, 341] width 910 height 571
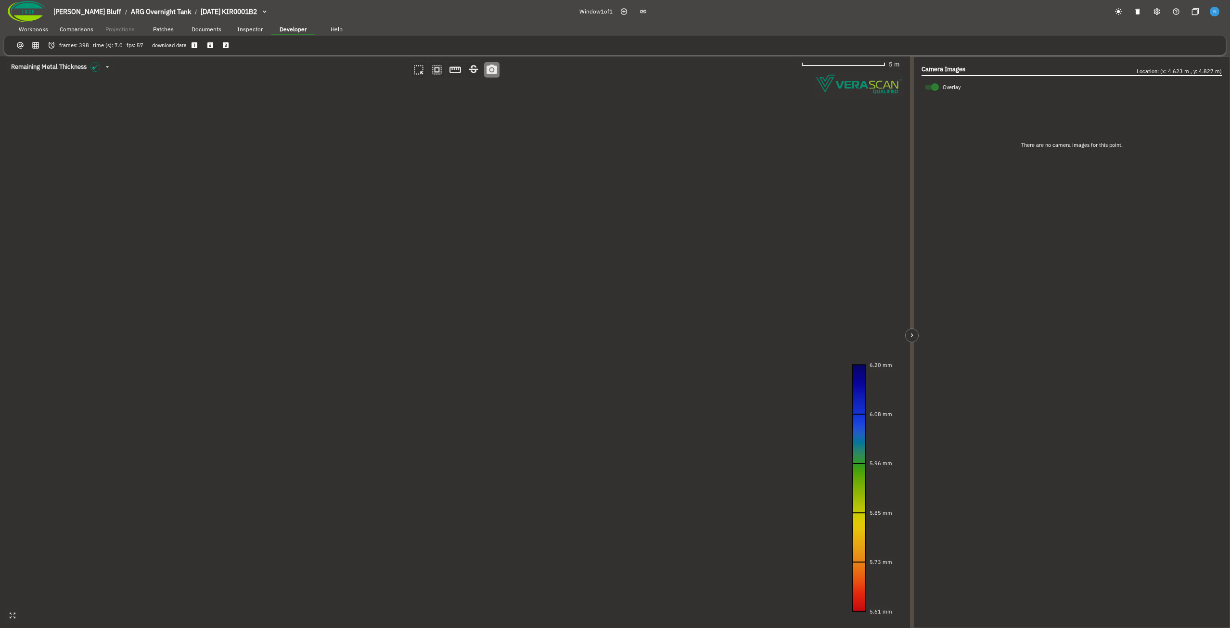
click at [462, 392] on canvas at bounding box center [455, 341] width 910 height 571
click at [92, 13] on span "[PERSON_NAME] Bluff" at bounding box center [87, 11] width 68 height 9
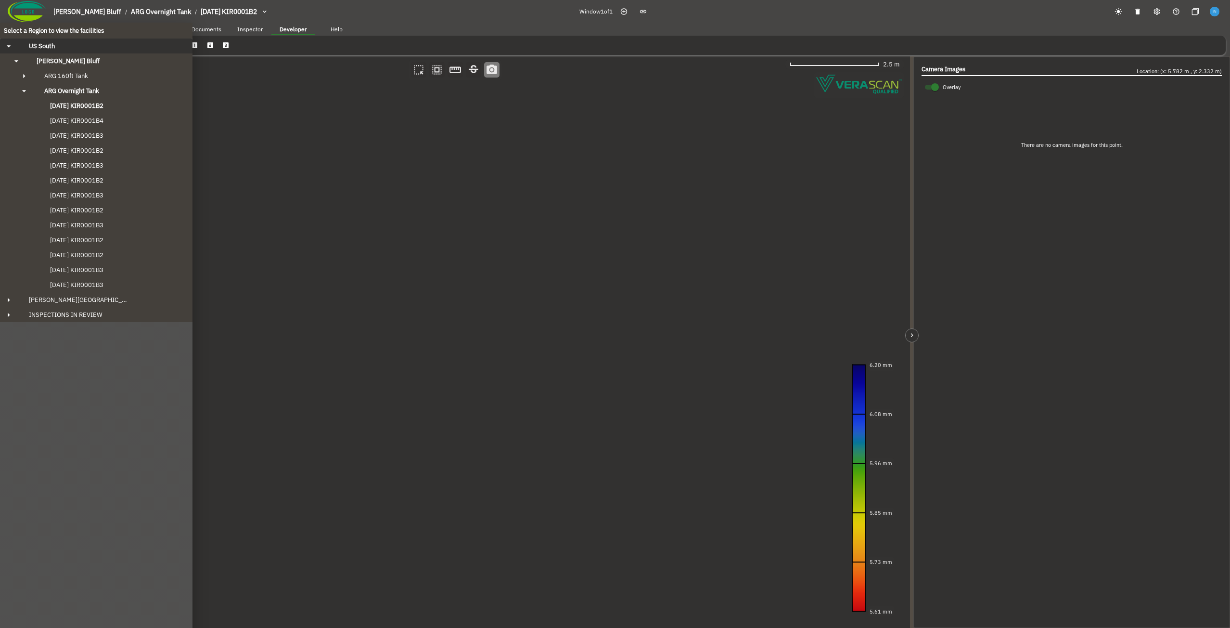
click at [76, 49] on div "US South" at bounding box center [104, 46] width 167 height 8
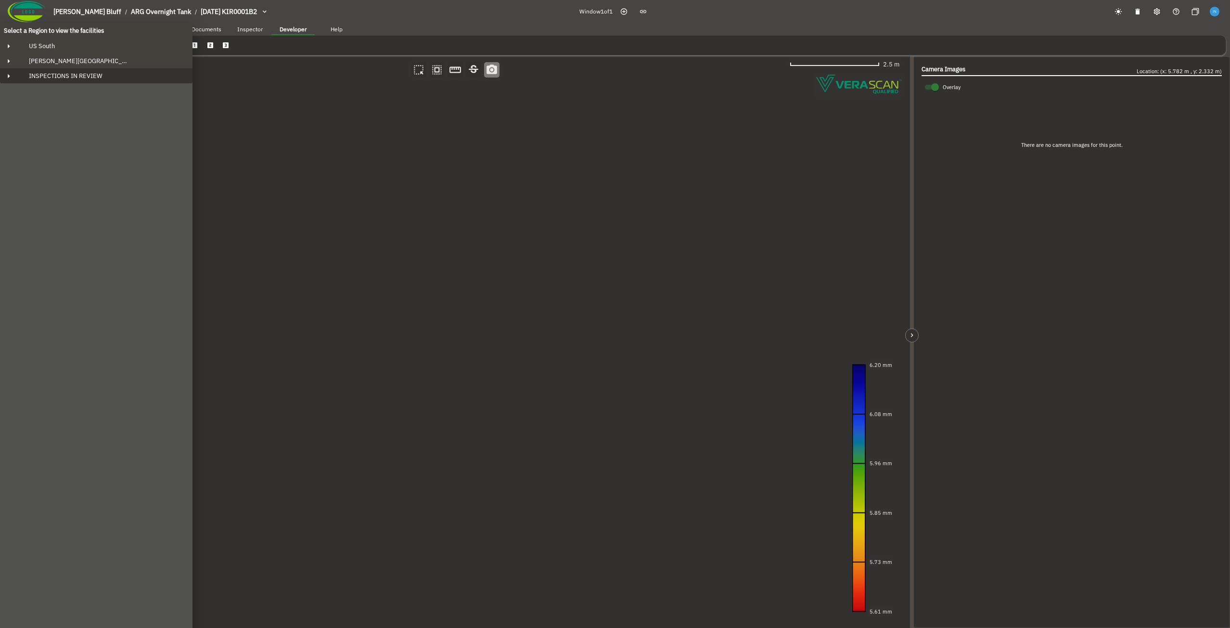
click at [80, 75] on span "INSPECTIONS IN REVIEW" at bounding box center [61, 76] width 81 height 8
click at [83, 58] on div "[PERSON_NAME][GEOGRAPHIC_DATA]" at bounding box center [104, 61] width 167 height 8
click at [78, 76] on span "[PERSON_NAME]" at bounding box center [61, 76] width 49 height 8
click at [83, 46] on div "US South" at bounding box center [104, 46] width 167 height 8
click at [85, 60] on div "[PERSON_NAME] Bluff" at bounding box center [105, 61] width 152 height 8
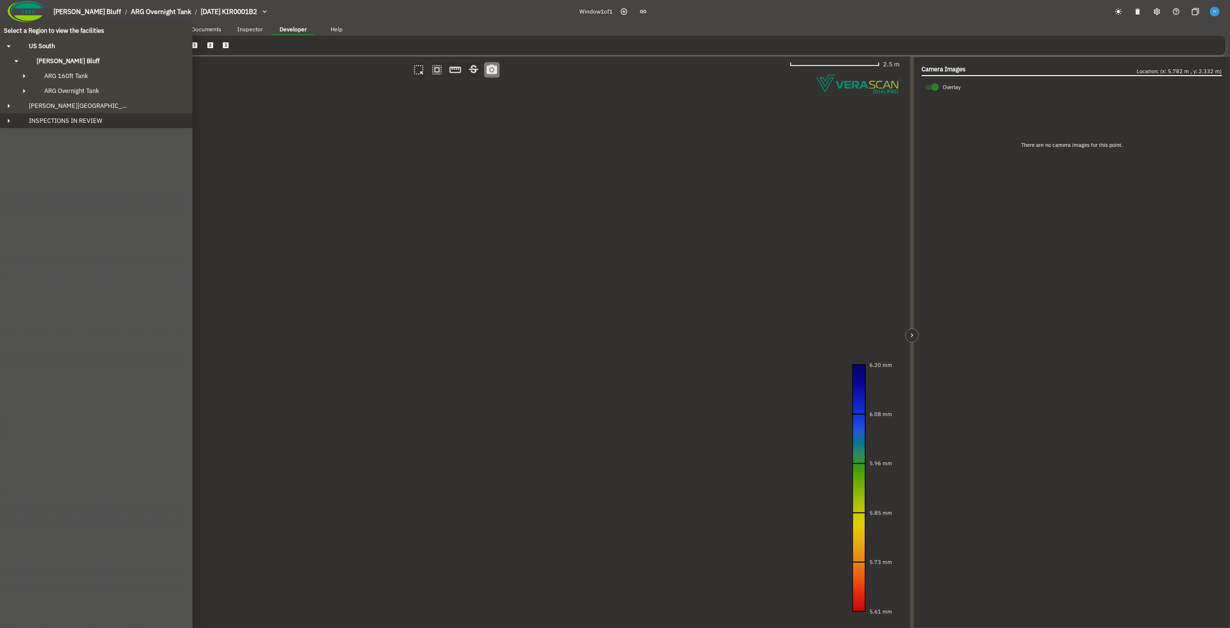
click at [111, 117] on div "INSPECTIONS IN REVIEW" at bounding box center [104, 120] width 167 height 8
click at [114, 81] on button "INSPECTIONS IN REVIEW" at bounding box center [96, 75] width 193 height 15
click at [112, 47] on div "US South" at bounding box center [104, 46] width 167 height 8
click at [112, 67] on button "[PERSON_NAME] Bluff" at bounding box center [96, 60] width 193 height 15
click at [113, 82] on button "ARG 160ft Tank" at bounding box center [96, 75] width 193 height 15
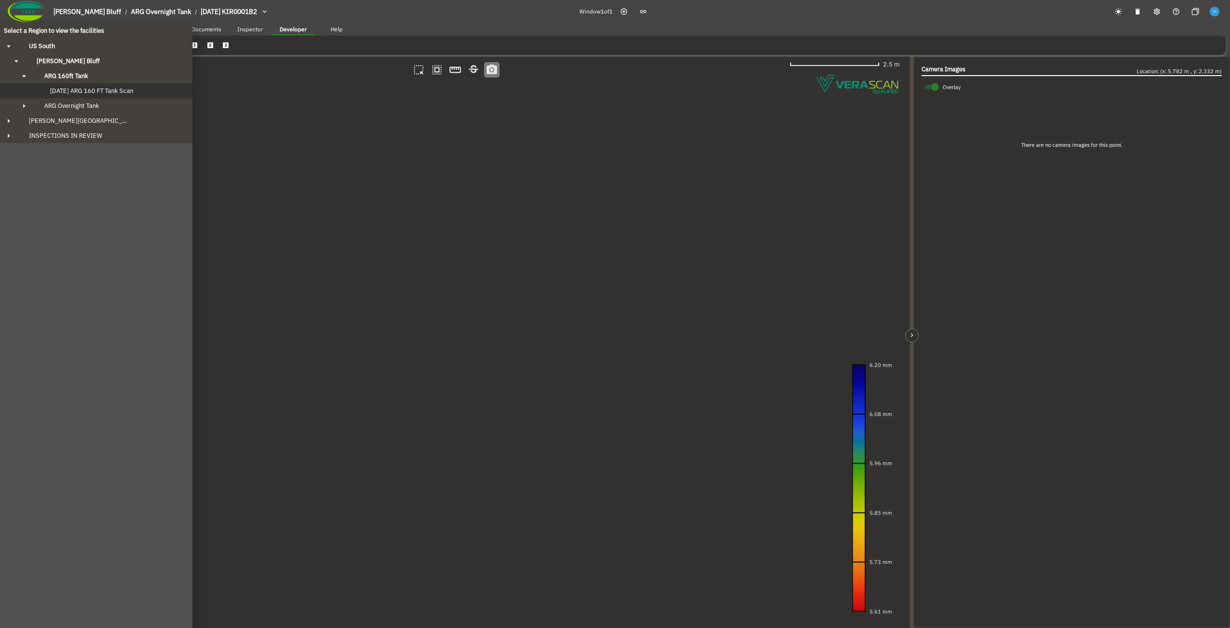
click at [108, 94] on span "[DATE] ARG 160 FT Tank Scan" at bounding box center [82, 91] width 103 height 8
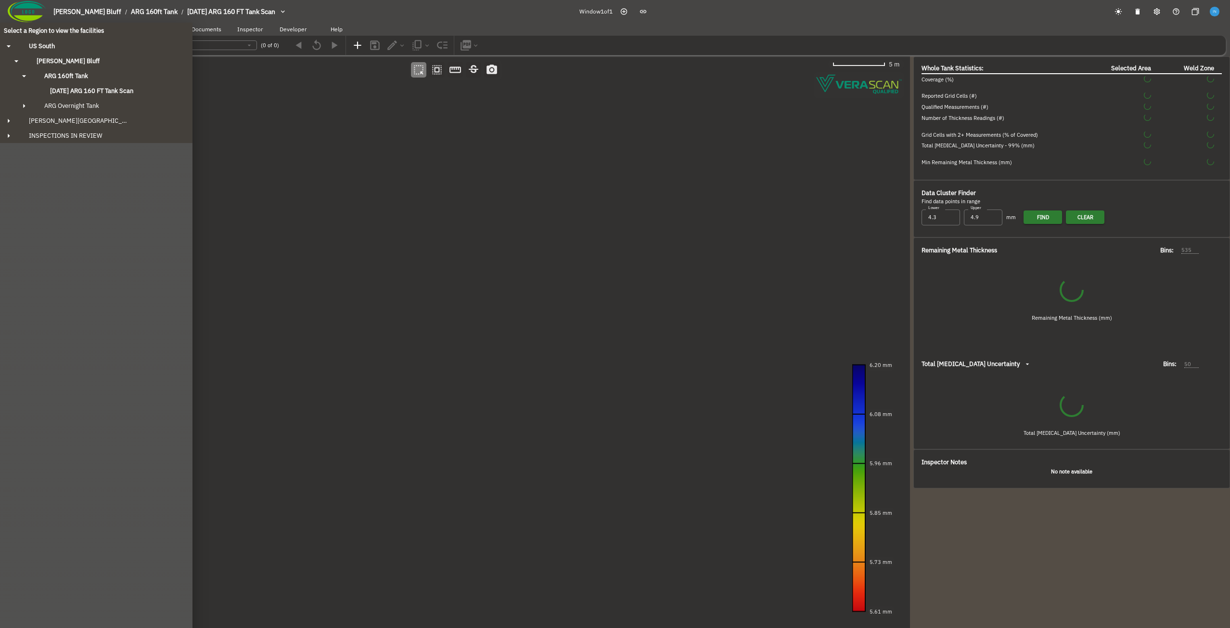
type input "552"
type input "64"
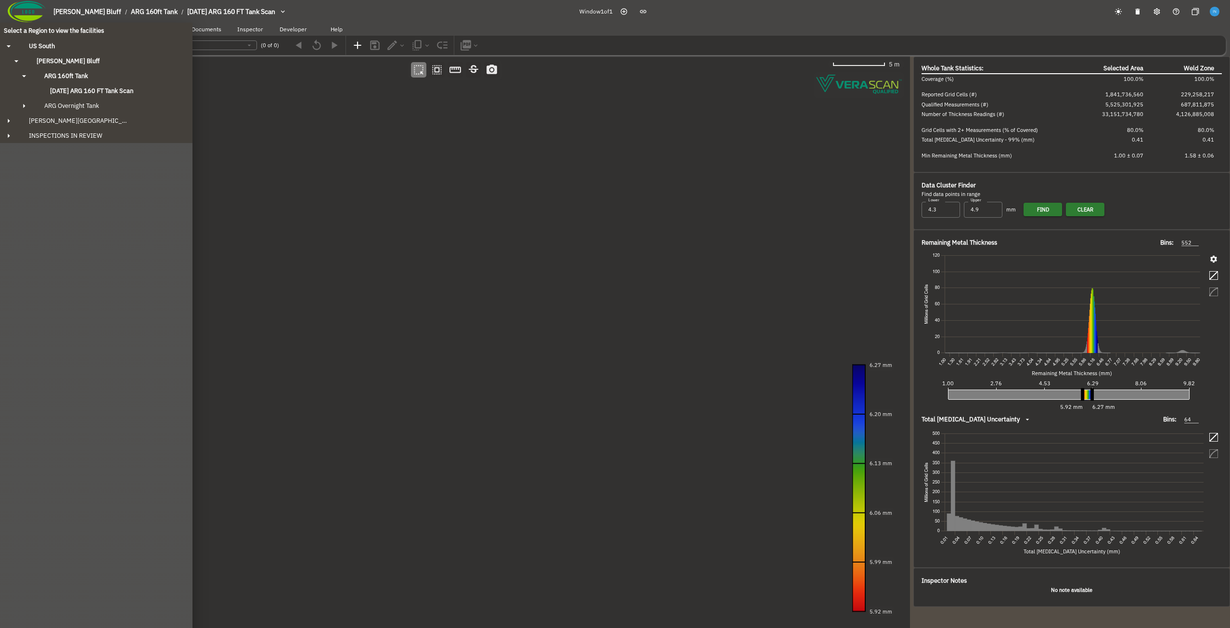
drag, startPoint x: 450, startPoint y: 251, endPoint x: 476, endPoint y: 250, distance: 27.0
click at [476, 250] on div "Select a Region to view the facilities [GEOGRAPHIC_DATA] [GEOGRAPHIC_DATA]'s Bl…" at bounding box center [615, 314] width 1230 height 628
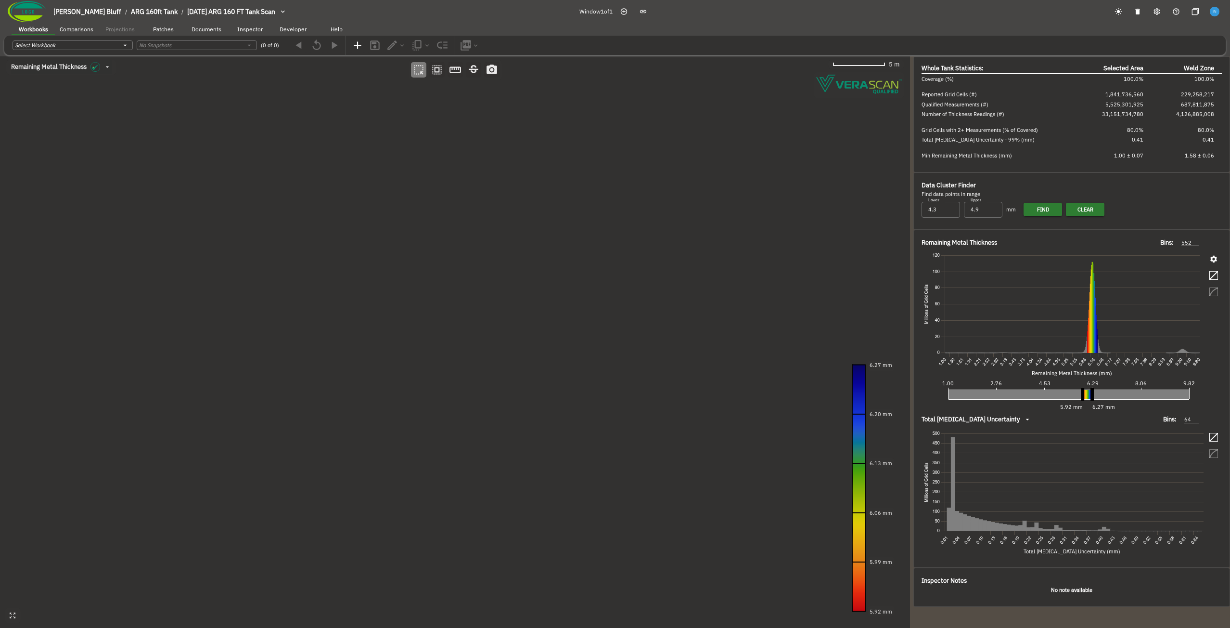
drag, startPoint x: 398, startPoint y: 252, endPoint x: 427, endPoint y: 251, distance: 29.9
click at [427, 251] on canvas at bounding box center [455, 341] width 910 height 571
click at [387, 365] on canvas at bounding box center [455, 341] width 910 height 571
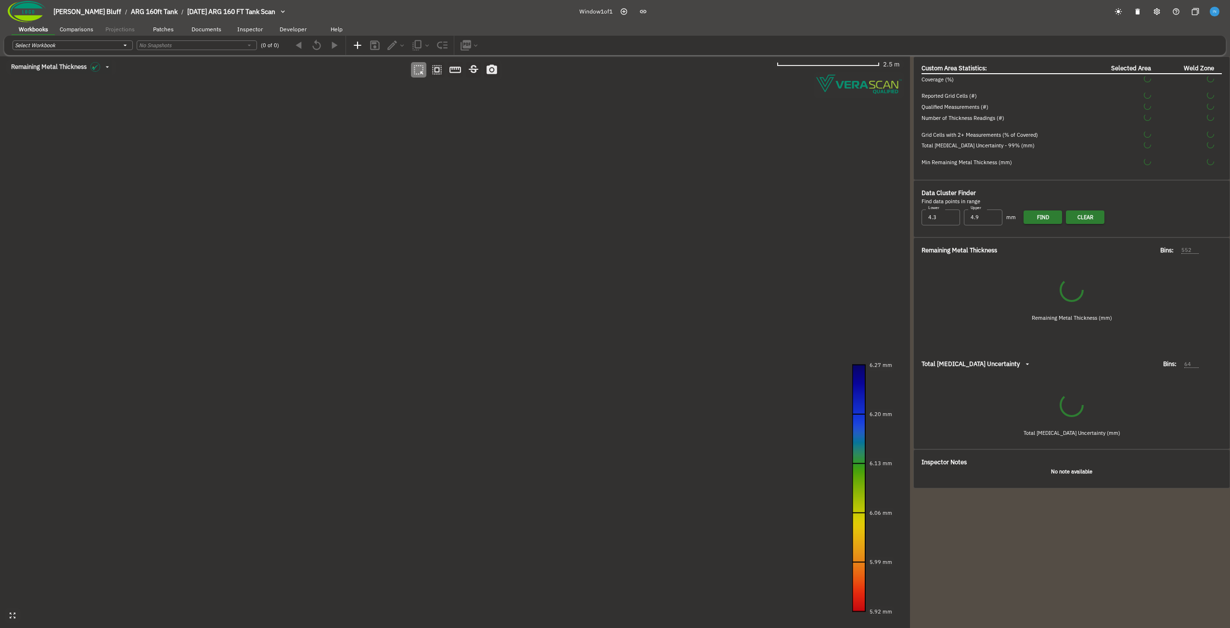
type input "74"
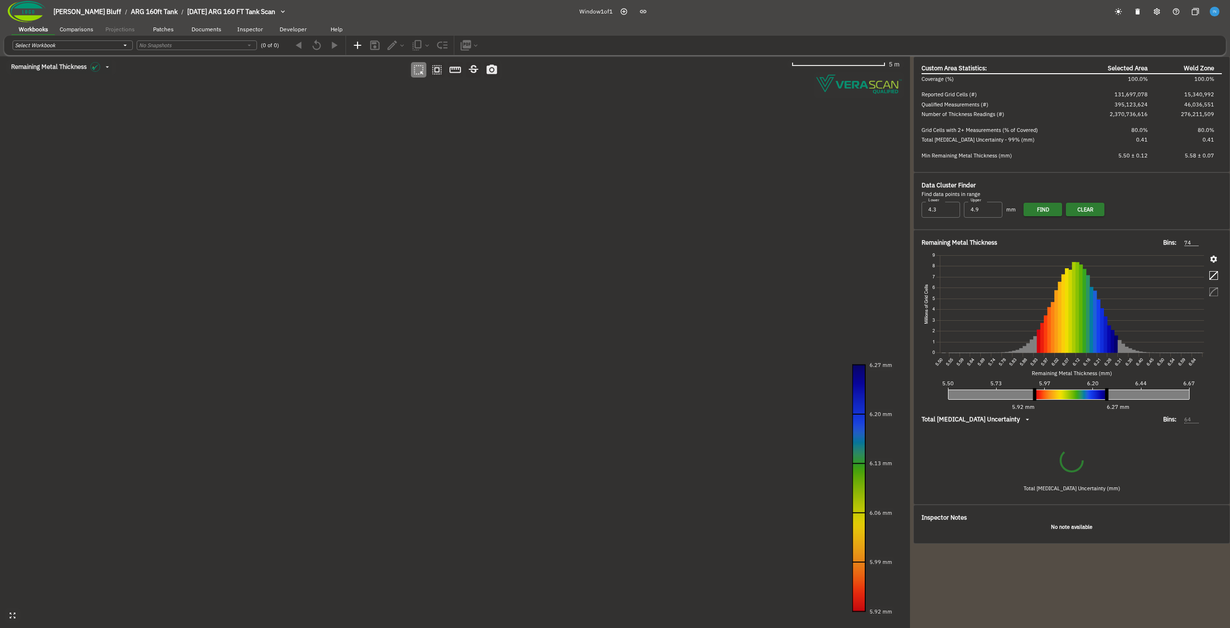
type input "50"
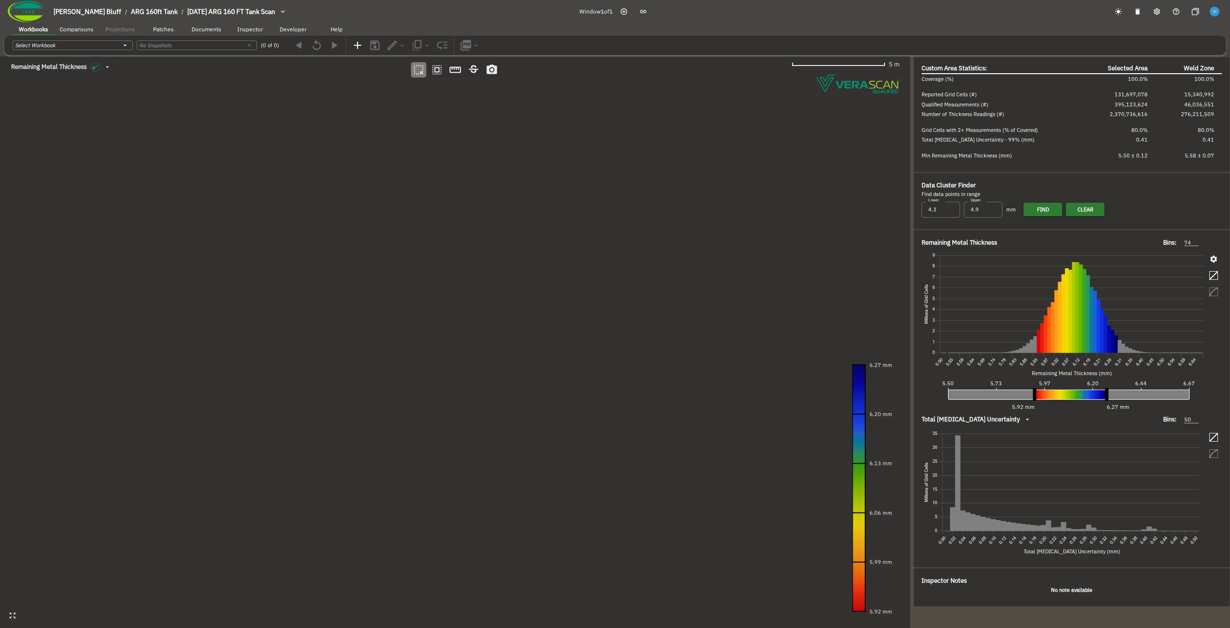
drag, startPoint x: 447, startPoint y: 260, endPoint x: 424, endPoint y: 378, distance: 120.2
click at [424, 378] on canvas at bounding box center [455, 341] width 910 height 571
drag, startPoint x: 398, startPoint y: 274, endPoint x: 406, endPoint y: 371, distance: 97.1
click at [406, 371] on canvas at bounding box center [455, 341] width 910 height 571
click at [358, 175] on canvas at bounding box center [455, 341] width 910 height 571
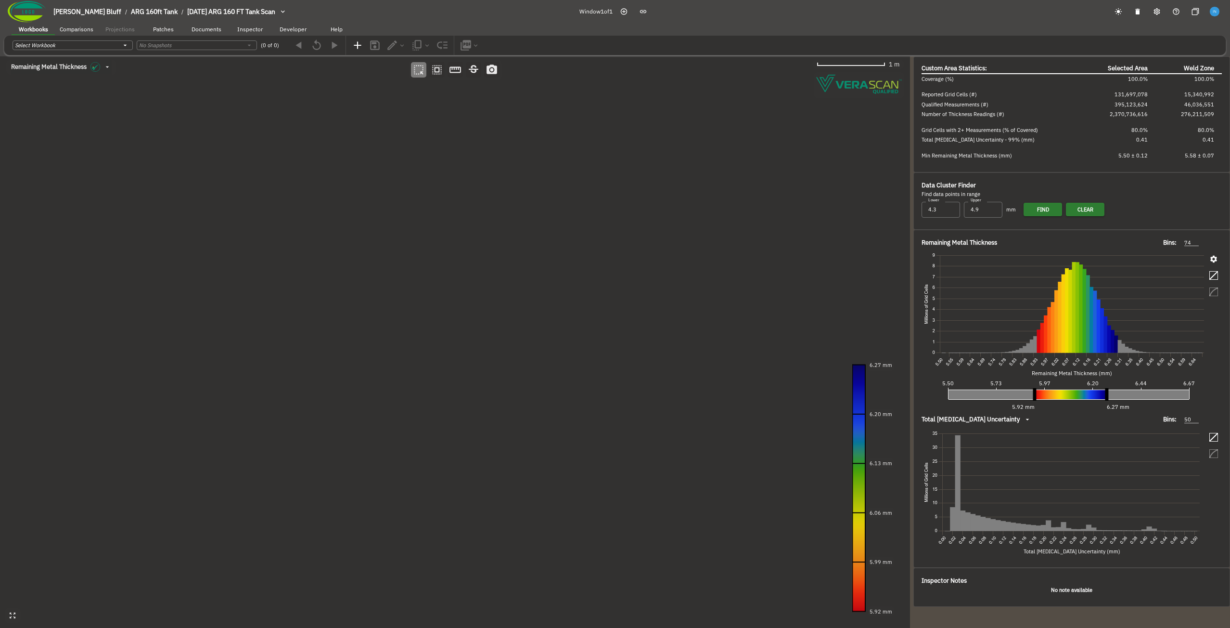
click at [358, 175] on canvas at bounding box center [455, 341] width 910 height 571
click at [699, 481] on canvas at bounding box center [455, 341] width 910 height 571
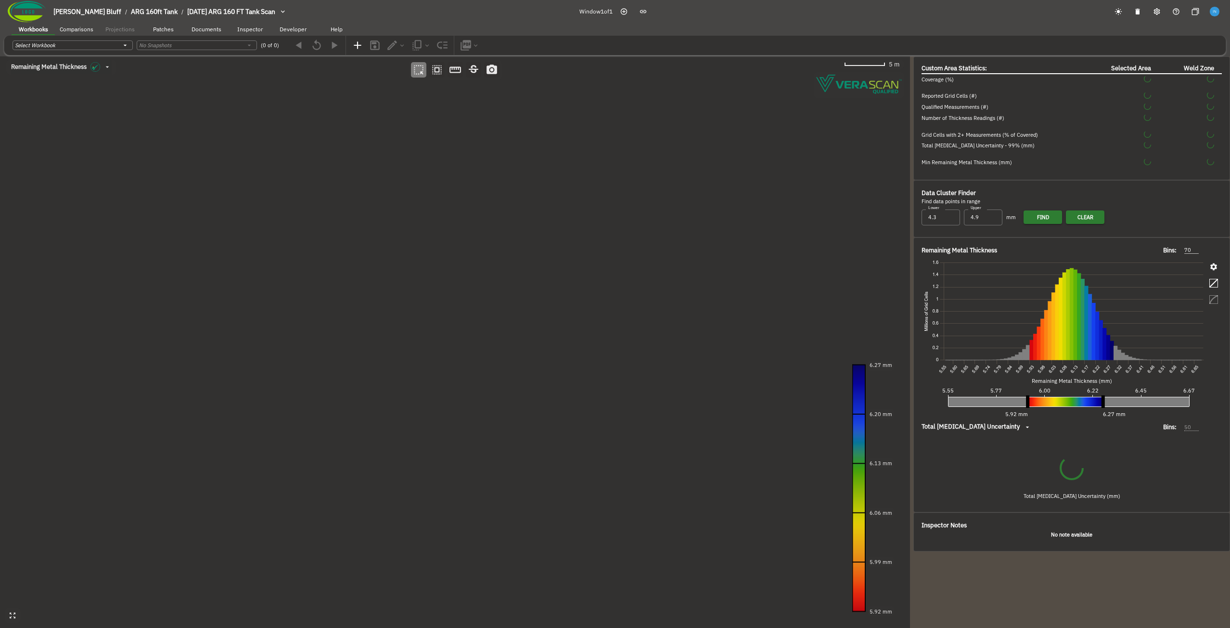
drag, startPoint x: 540, startPoint y: 390, endPoint x: 529, endPoint y: 323, distance: 67.7
click at [529, 323] on canvas at bounding box center [455, 341] width 910 height 571
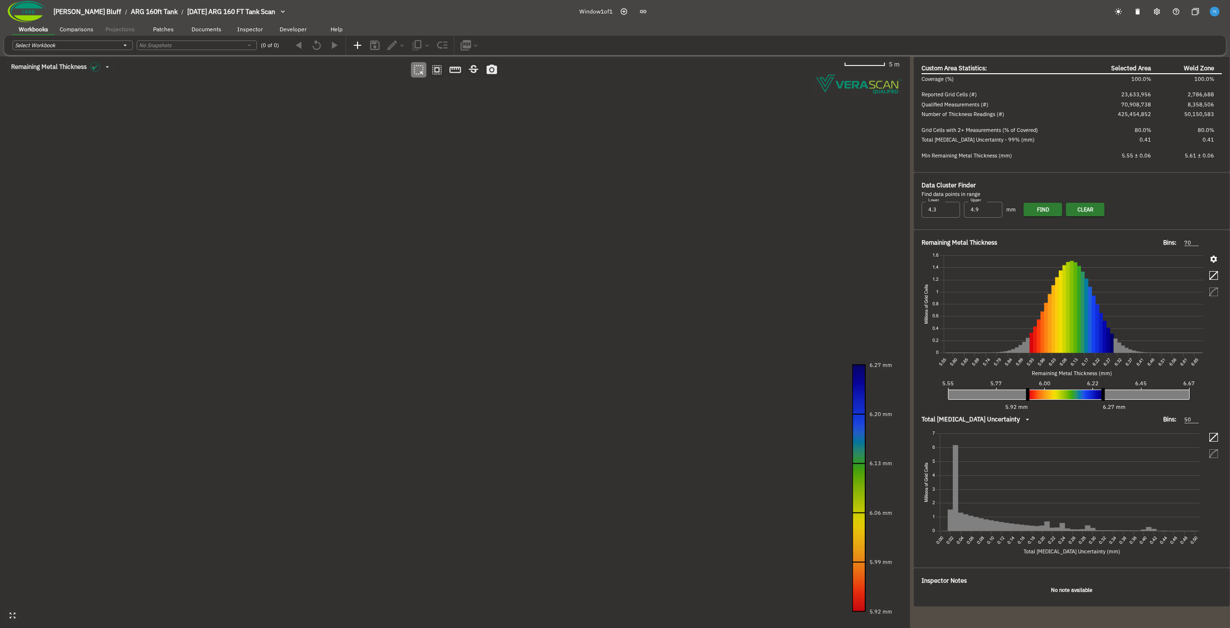
click at [384, 263] on canvas at bounding box center [455, 341] width 910 height 571
click at [692, 572] on canvas at bounding box center [455, 341] width 910 height 571
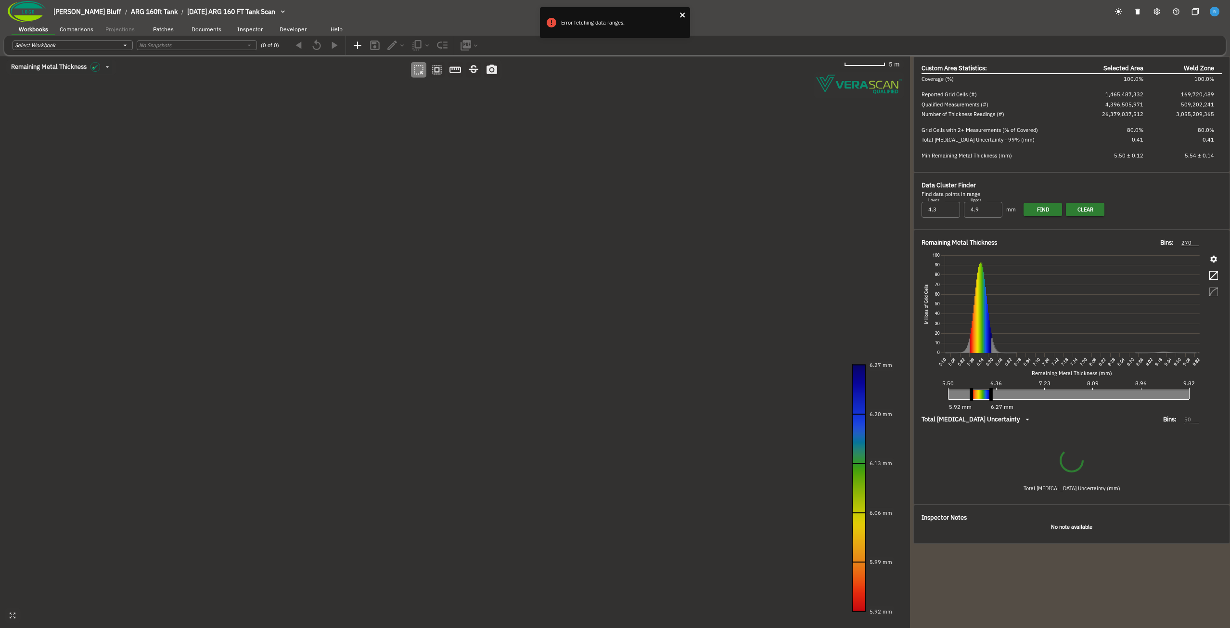
click at [684, 19] on button "close" at bounding box center [683, 15] width 7 height 9
click at [360, 257] on canvas at bounding box center [455, 341] width 910 height 571
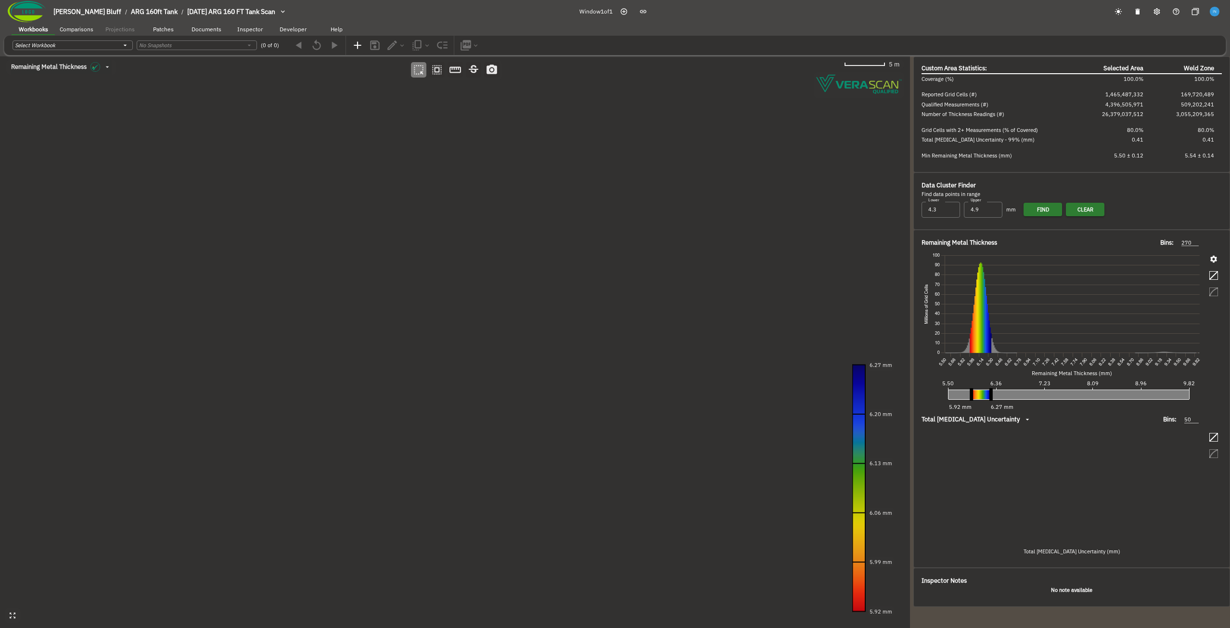
click at [360, 257] on canvas at bounding box center [455, 341] width 910 height 571
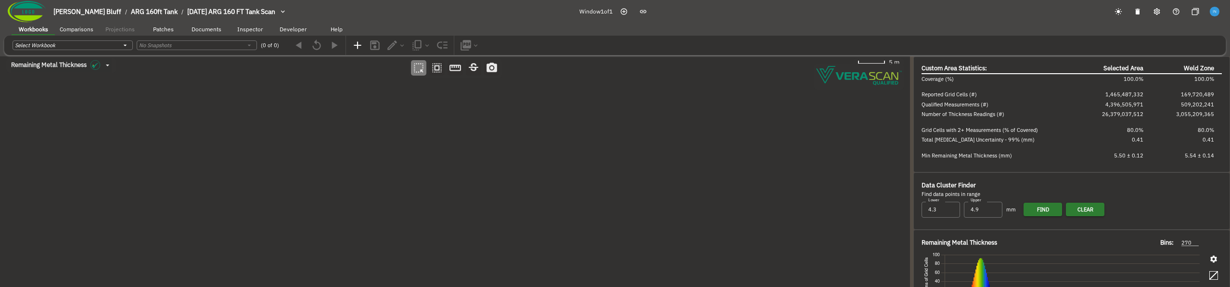
drag, startPoint x: 413, startPoint y: 245, endPoint x: 363, endPoint y: 181, distance: 81.3
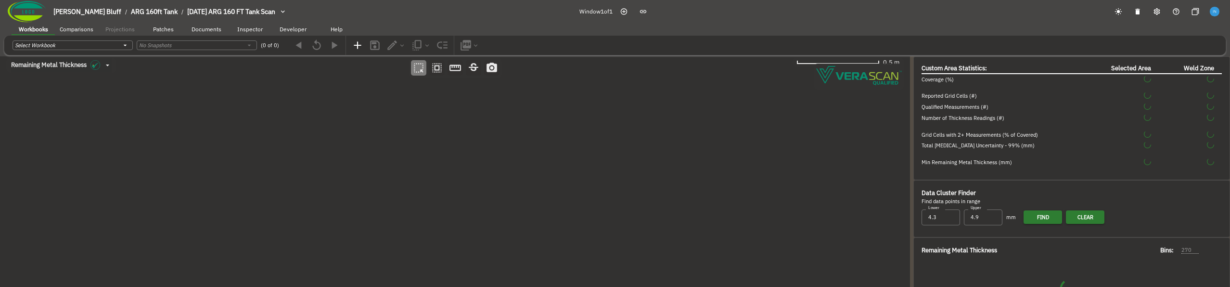
type input "64"
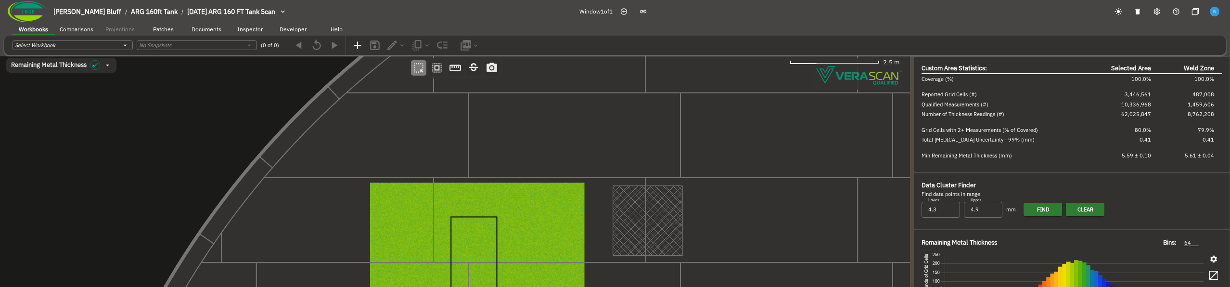
drag, startPoint x: 479, startPoint y: 244, endPoint x: 366, endPoint y: 141, distance: 153.3
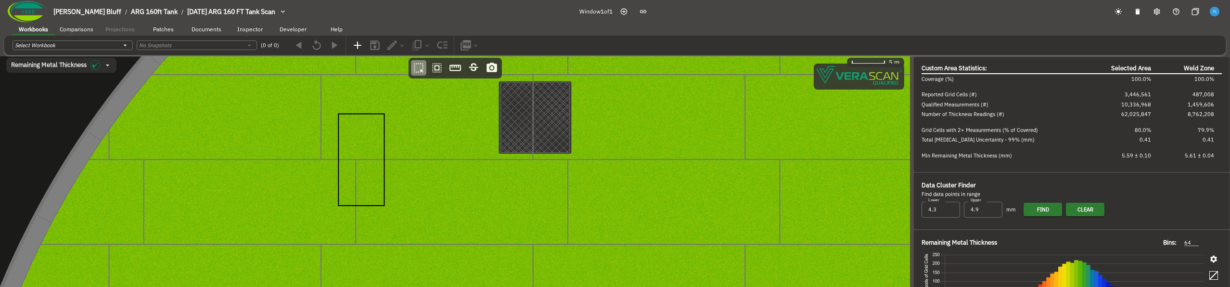
drag, startPoint x: 423, startPoint y: 242, endPoint x: 384, endPoint y: 167, distance: 84.6
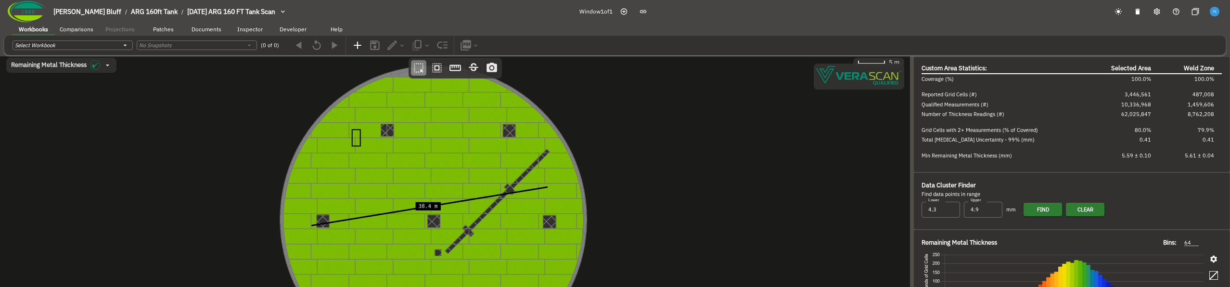
drag, startPoint x: 391, startPoint y: 179, endPoint x: 357, endPoint y: 150, distance: 45.4
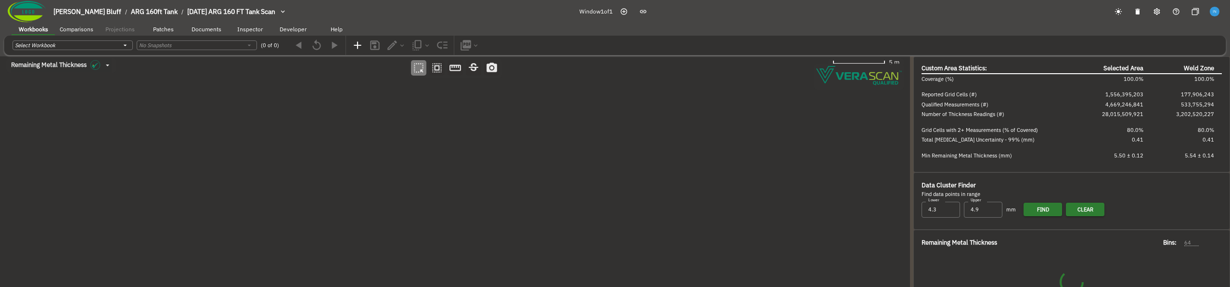
type input "64"
type input "270"
drag, startPoint x: 1041, startPoint y: 254, endPoint x: 1023, endPoint y: 87, distance: 168.4
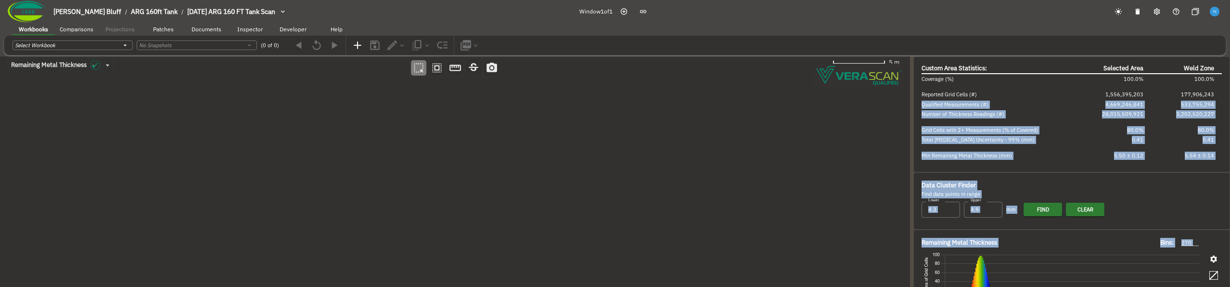
drag, startPoint x: 1001, startPoint y: 101, endPoint x: 1030, endPoint y: 331, distance: 232.0
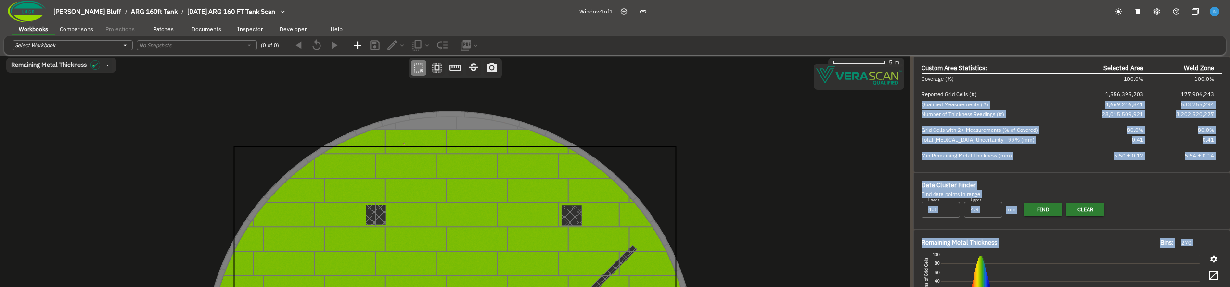
drag, startPoint x: 522, startPoint y: 227, endPoint x: 514, endPoint y: 124, distance: 103.2
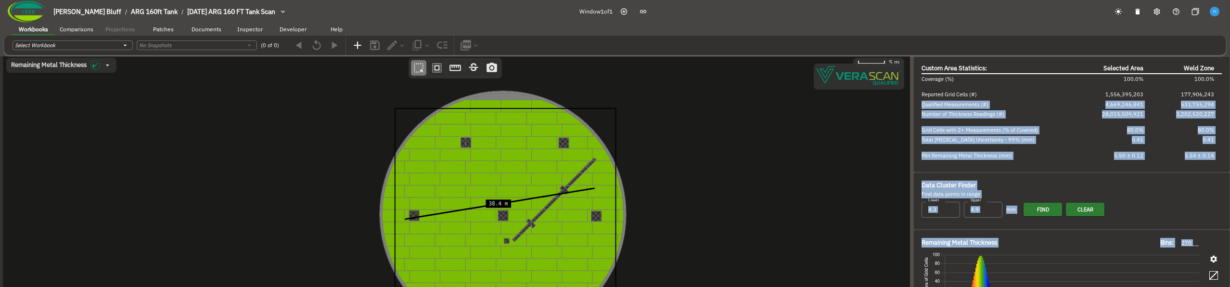
drag, startPoint x: 564, startPoint y: 178, endPoint x: 537, endPoint y: 176, distance: 26.5
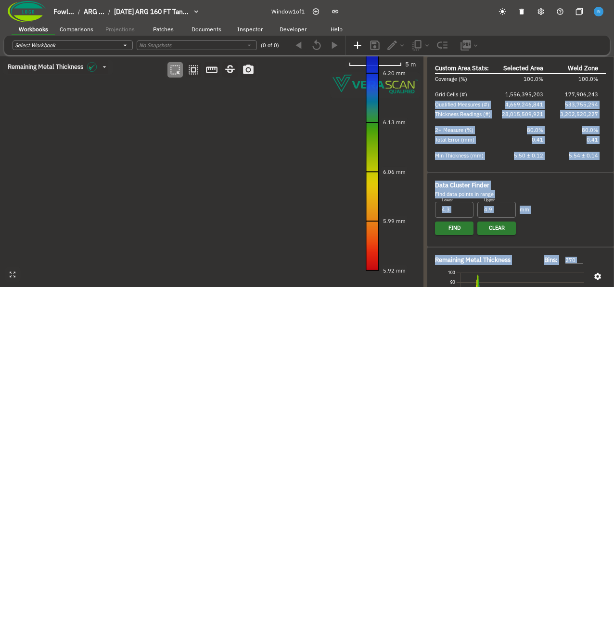
click at [212, 214] on canvas at bounding box center [212, 171] width 424 height 231
drag, startPoint x: 298, startPoint y: 204, endPoint x: 309, endPoint y: 234, distance: 32.1
click at [309, 234] on canvas at bounding box center [212, 171] width 424 height 231
click at [298, 253] on canvas at bounding box center [212, 171] width 424 height 231
click at [451, 146] on td at bounding box center [463, 148] width 57 height 6
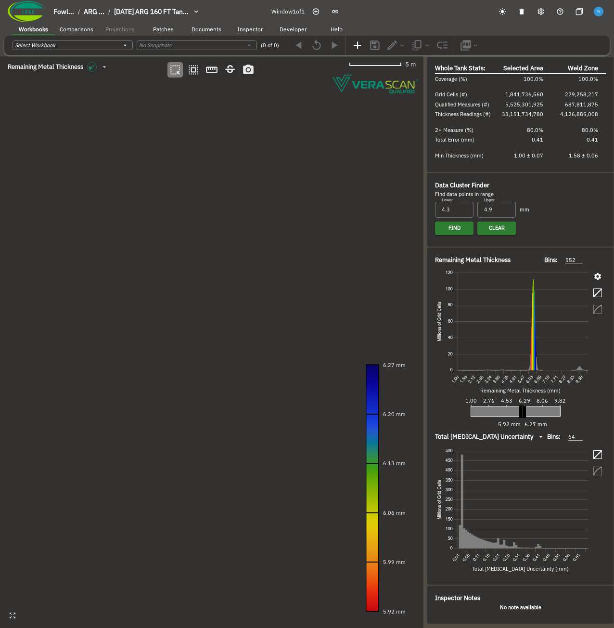
drag, startPoint x: 213, startPoint y: 437, endPoint x: 170, endPoint y: 129, distance: 310.0
click at [170, 129] on canvas at bounding box center [212, 341] width 424 height 571
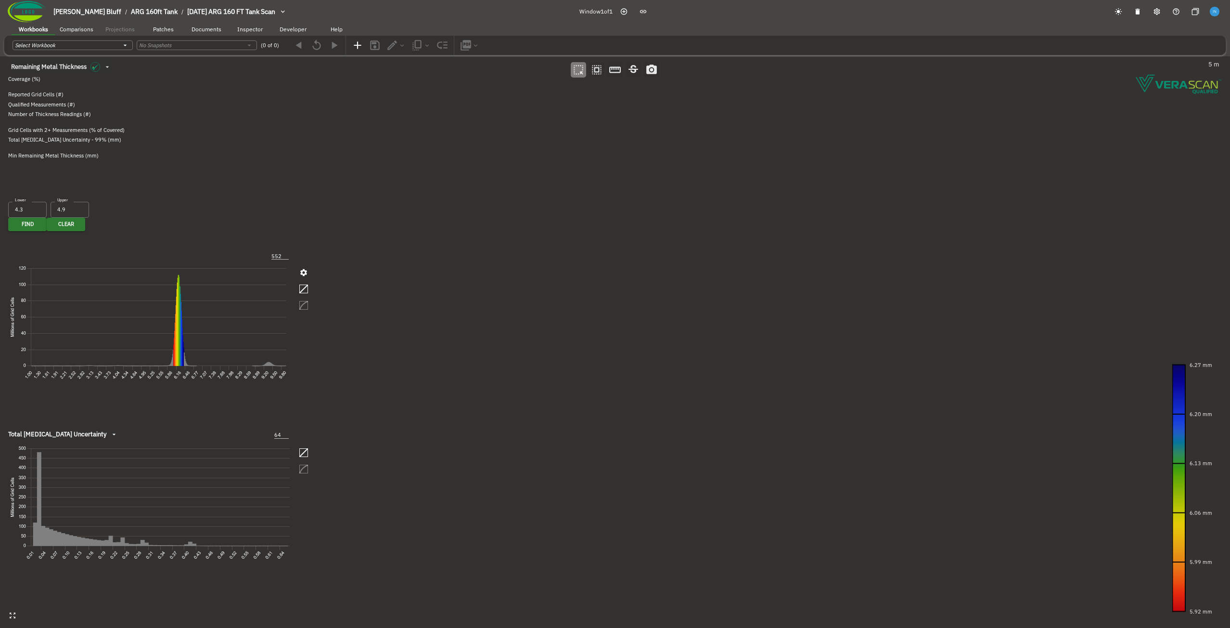
click at [289, 28] on span "Developer" at bounding box center [293, 29] width 27 height 7
click at [25, 55] on icon "button" at bounding box center [20, 59] width 8 height 8
drag, startPoint x: 194, startPoint y: 404, endPoint x: 254, endPoint y: 188, distance: 224.1
click at [254, 188] on canvas at bounding box center [615, 341] width 1230 height 571
click at [54, 49] on div "Stop meter" at bounding box center [46, 52] width 26 height 7
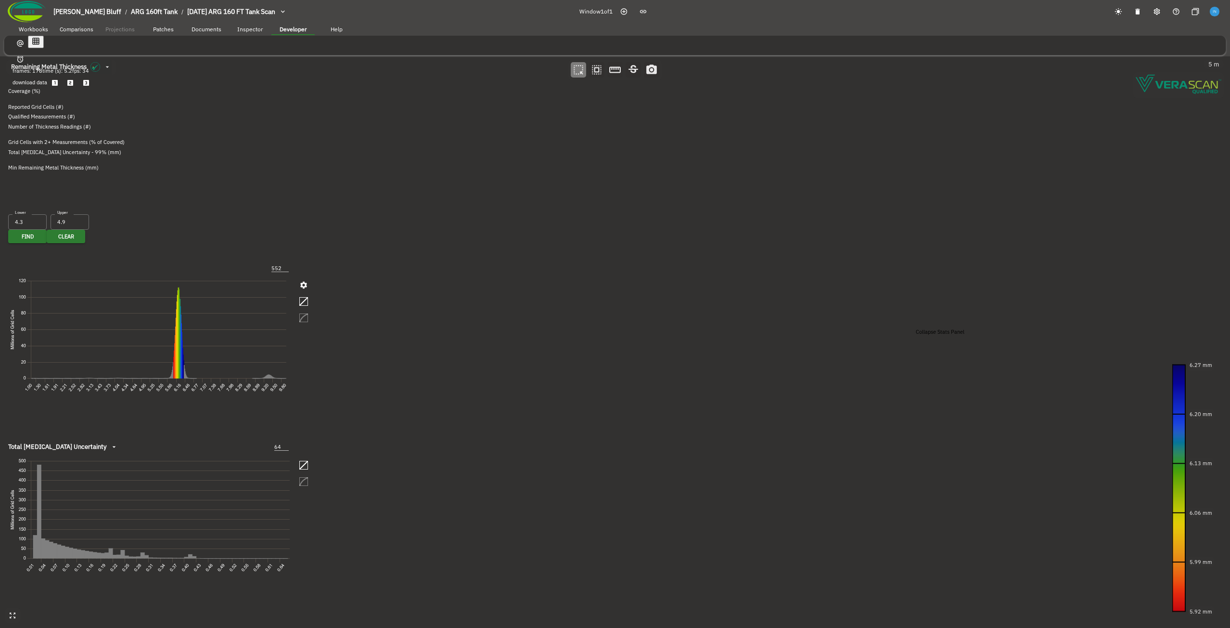
click at [6, 66] on icon "button" at bounding box center [2, 62] width 8 height 8
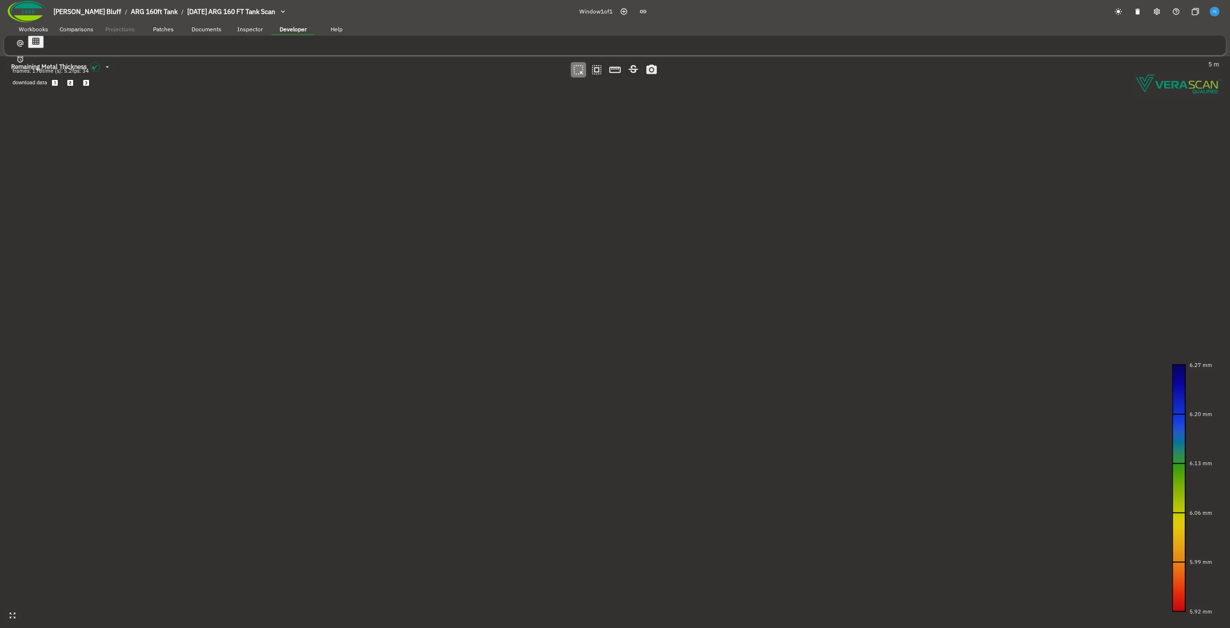
click at [28, 51] on button "button" at bounding box center [21, 59] width 16 height 16
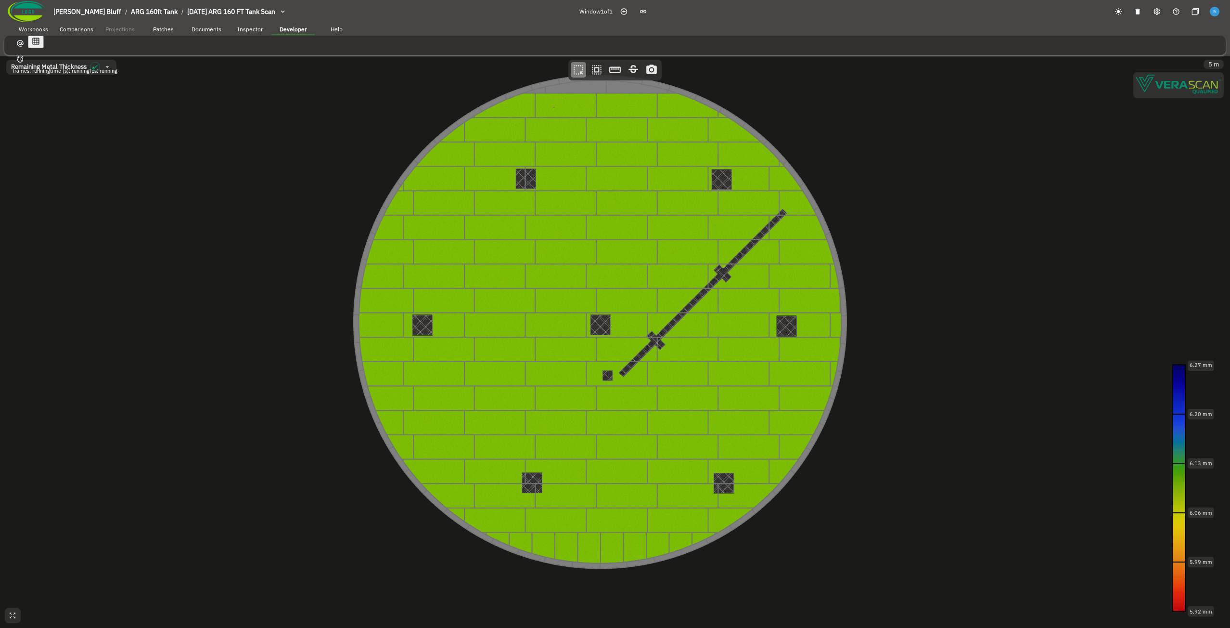
drag, startPoint x: 422, startPoint y: 252, endPoint x: 373, endPoint y: 236, distance: 51.1
click at [374, 234] on canvas at bounding box center [615, 341] width 1230 height 571
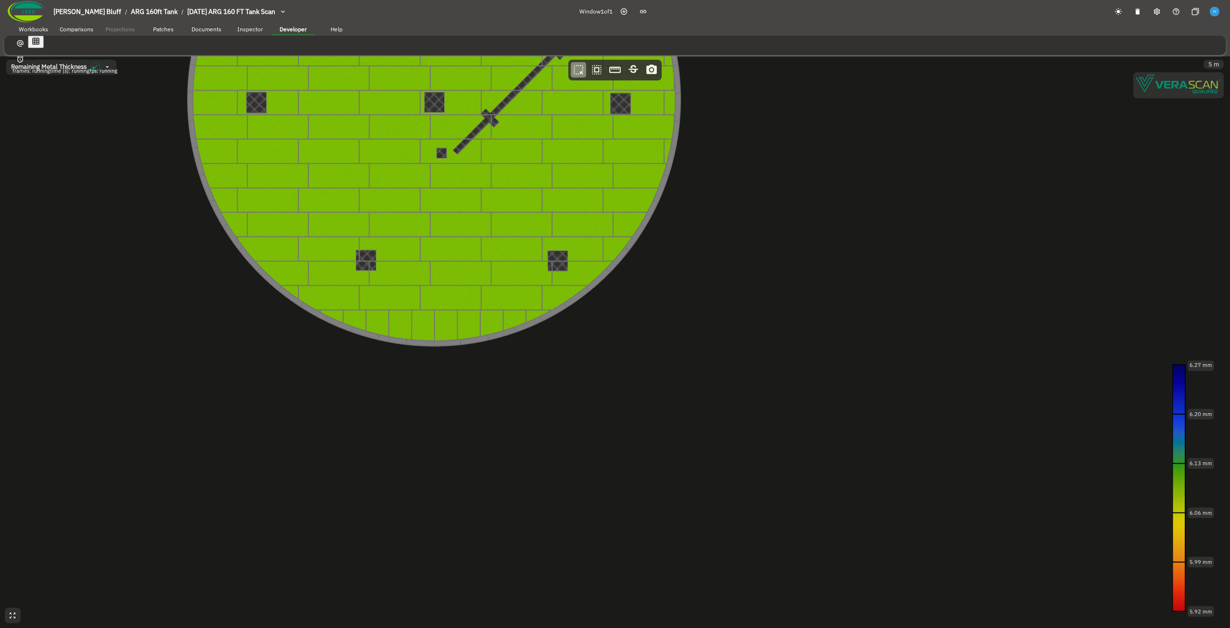
drag, startPoint x: 335, startPoint y: 206, endPoint x: 247, endPoint y: 161, distance: 98.6
click at [247, 161] on canvas at bounding box center [615, 341] width 1230 height 571
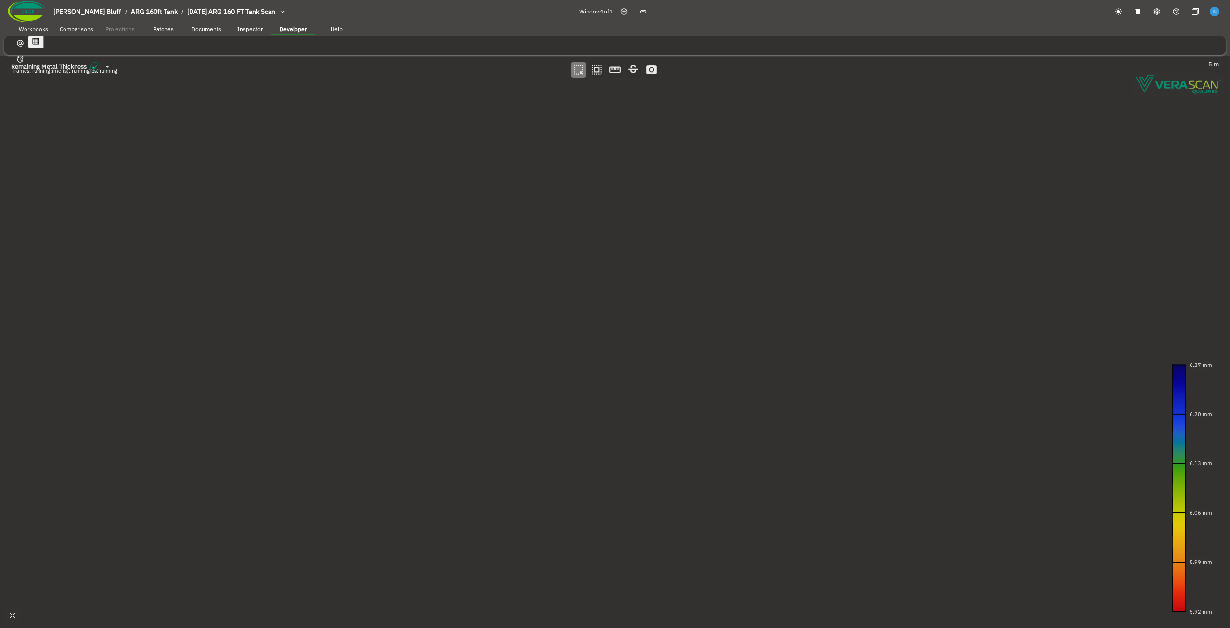
click at [53, 50] on div "Stop meter" at bounding box center [46, 52] width 26 height 7
click at [25, 55] on icon "button" at bounding box center [20, 59] width 8 height 8
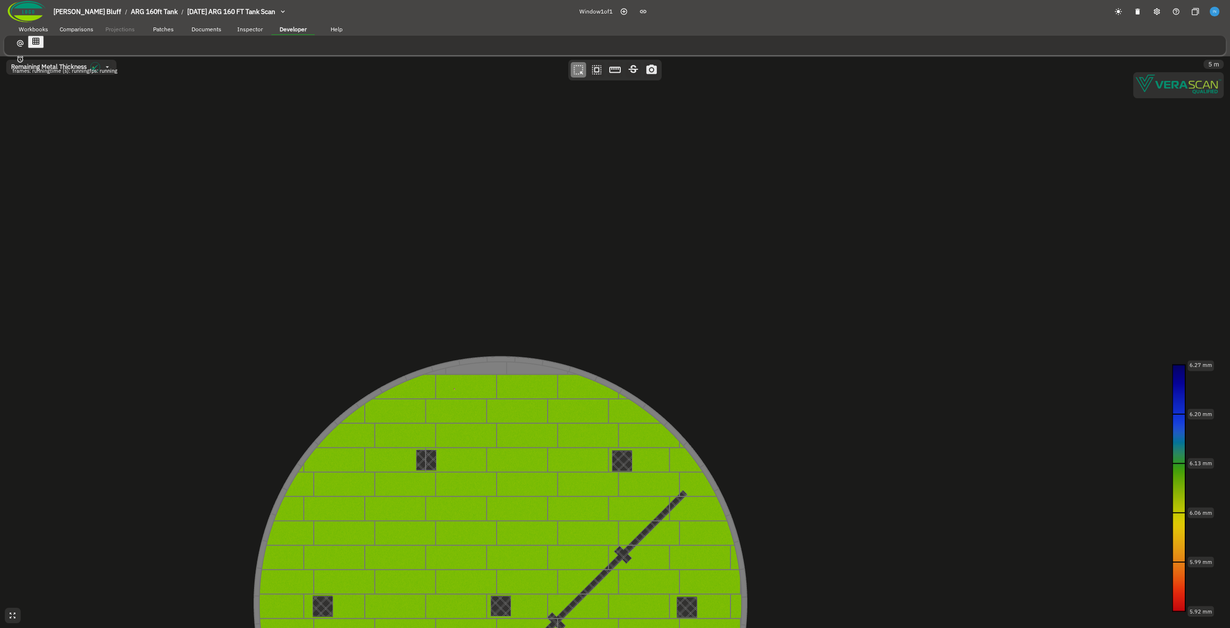
drag, startPoint x: 217, startPoint y: 185, endPoint x: 343, endPoint y: 148, distance: 131.4
click at [343, 148] on canvas at bounding box center [615, 341] width 1230 height 571
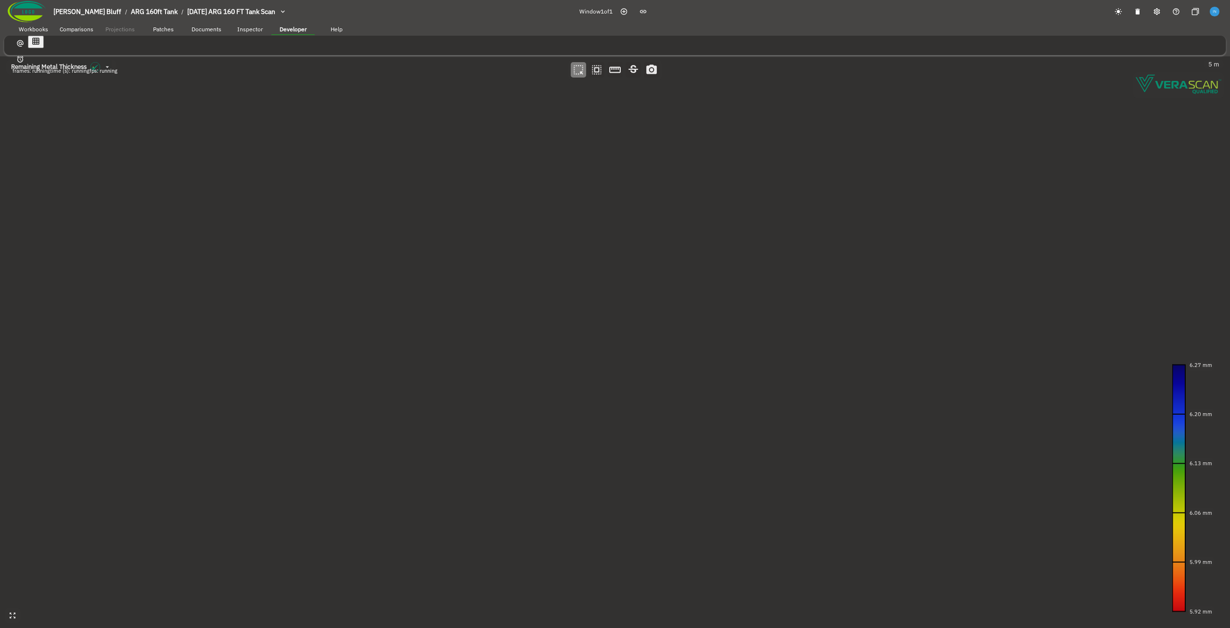
click at [25, 55] on icon "button" at bounding box center [20, 59] width 8 height 8
drag, startPoint x: 225, startPoint y: 164, endPoint x: 284, endPoint y: 293, distance: 142.4
click at [284, 293] on canvas at bounding box center [615, 341] width 1230 height 571
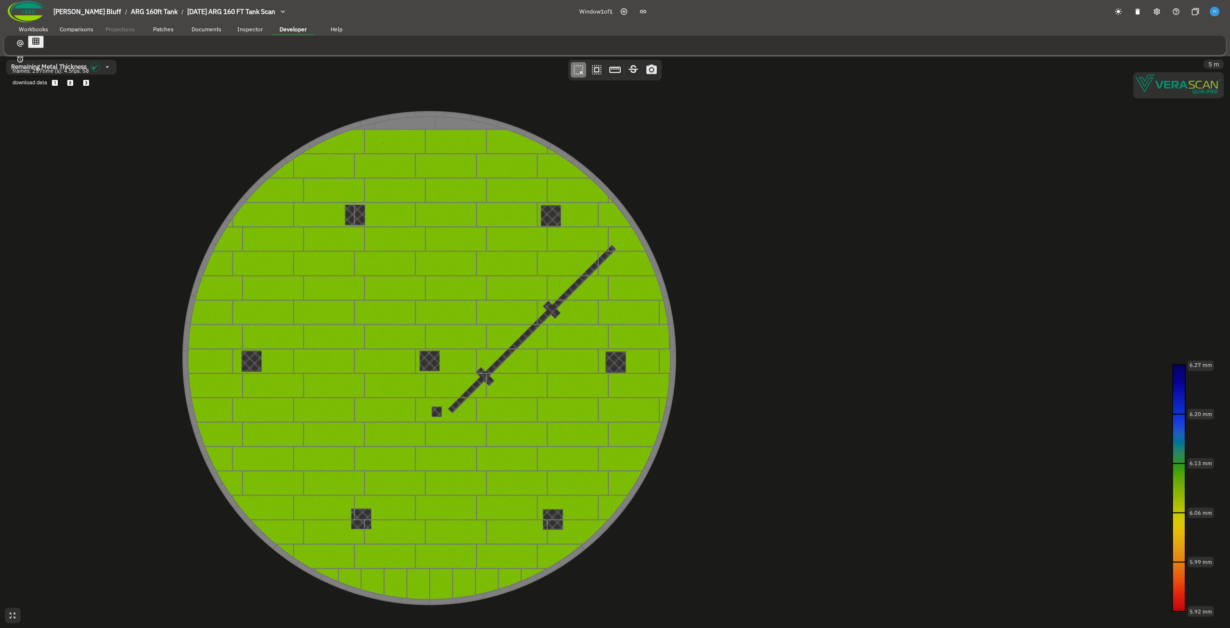
drag, startPoint x: 310, startPoint y: 316, endPoint x: 321, endPoint y: 276, distance: 41.7
click at [321, 276] on canvas at bounding box center [615, 341] width 1230 height 571
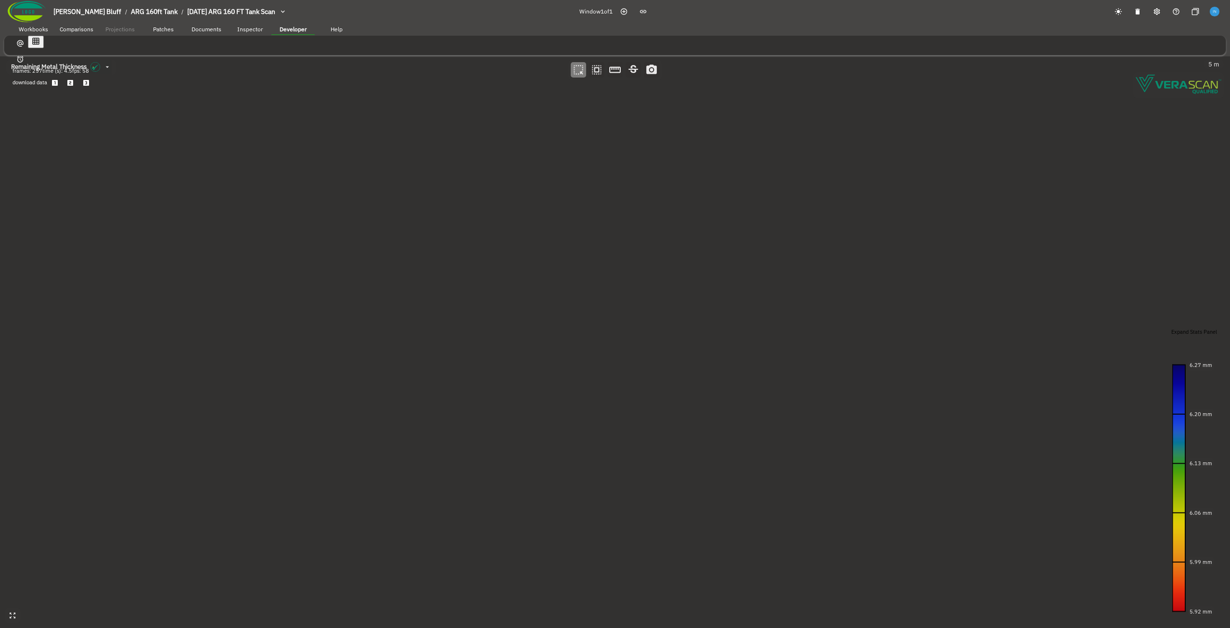
click at [12, 337] on icon "button" at bounding box center [8, 341] width 8 height 8
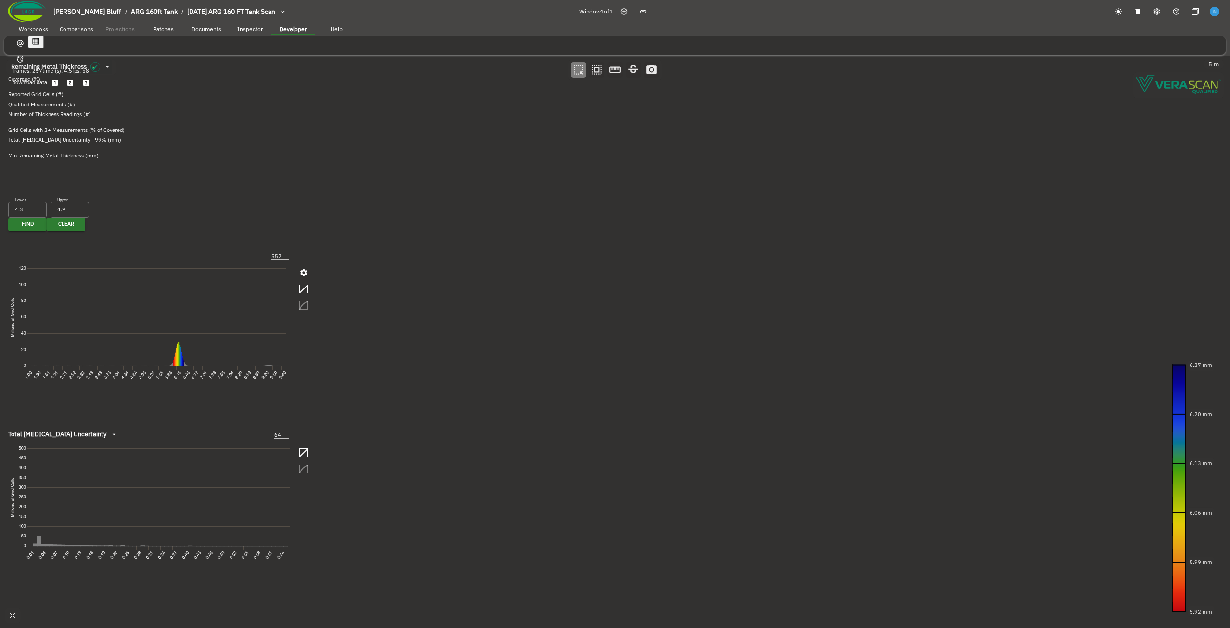
drag, startPoint x: 398, startPoint y: 274, endPoint x: 375, endPoint y: 290, distance: 27.5
click at [375, 290] on canvas at bounding box center [615, 341] width 1230 height 571
